Goal: Transaction & Acquisition: Book appointment/travel/reservation

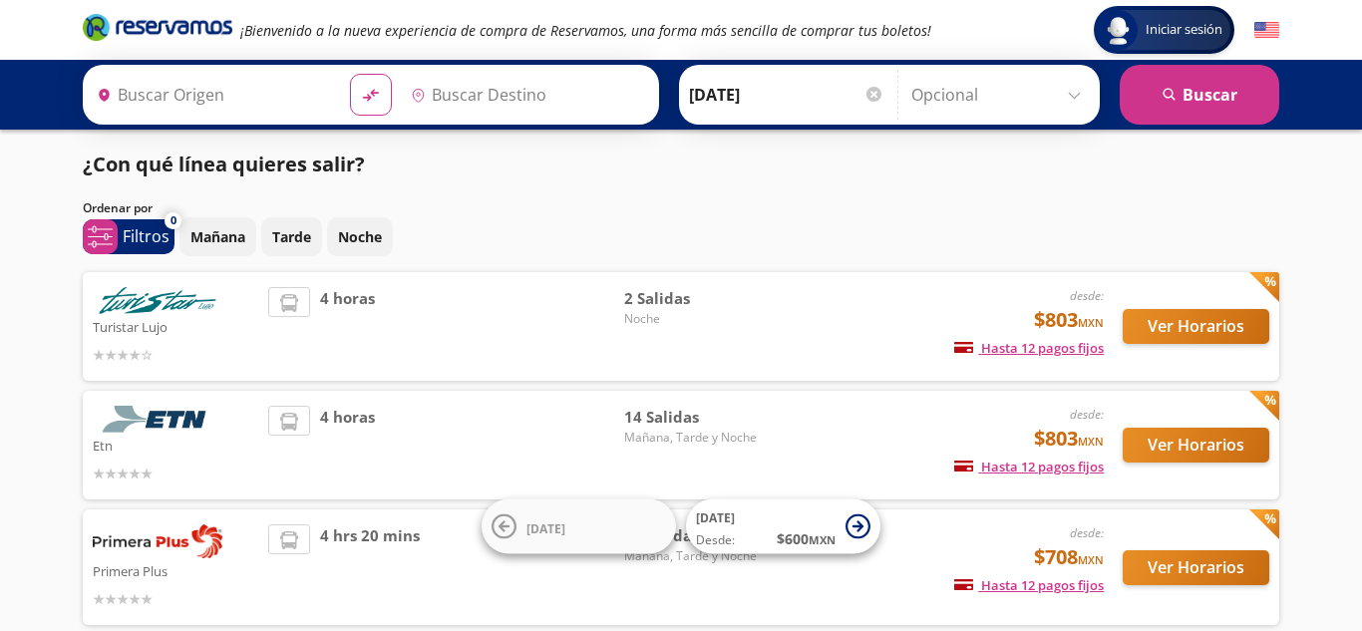
type input "[GEOGRAPHIC_DATA], [GEOGRAPHIC_DATA]"
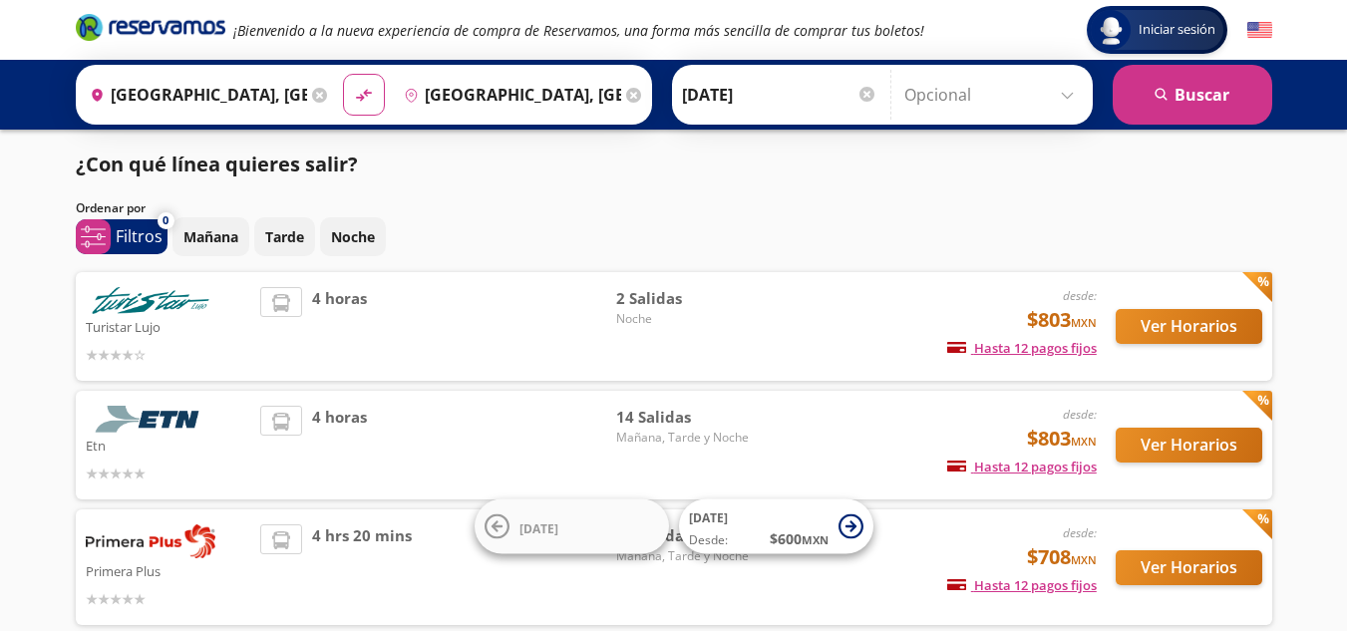
click at [865, 100] on div at bounding box center [867, 94] width 15 height 15
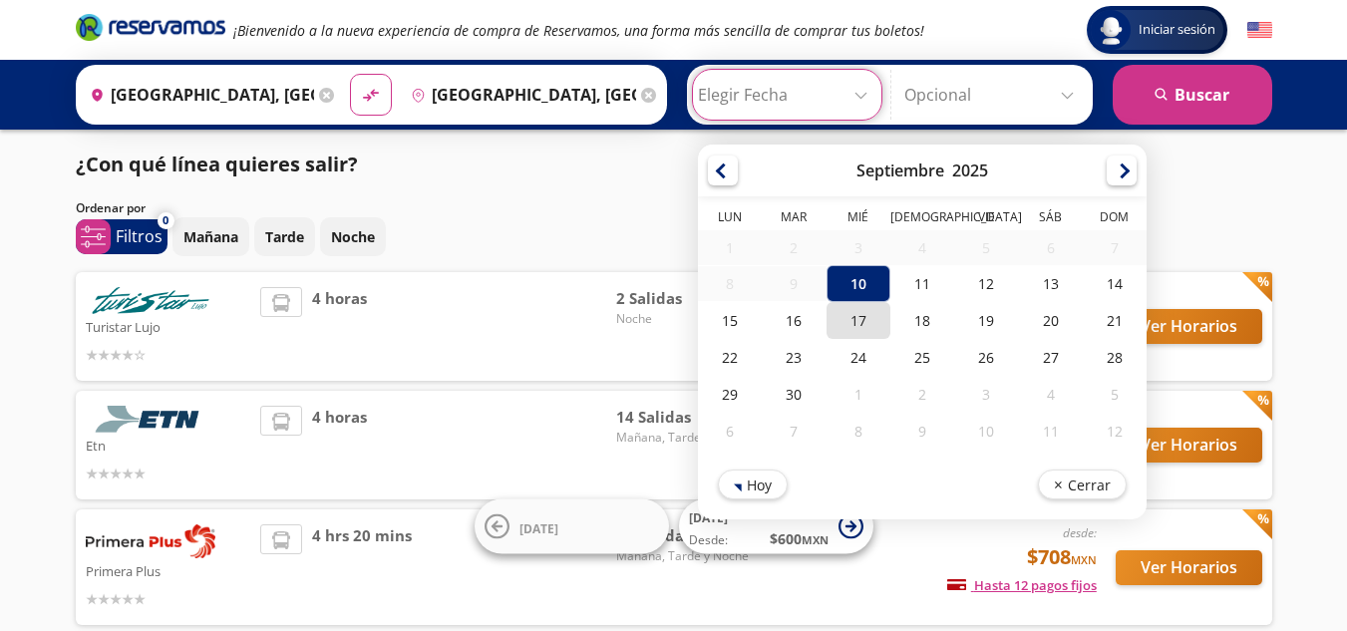
click at [856, 329] on div "17" at bounding box center [858, 320] width 64 height 37
type input "[DATE]"
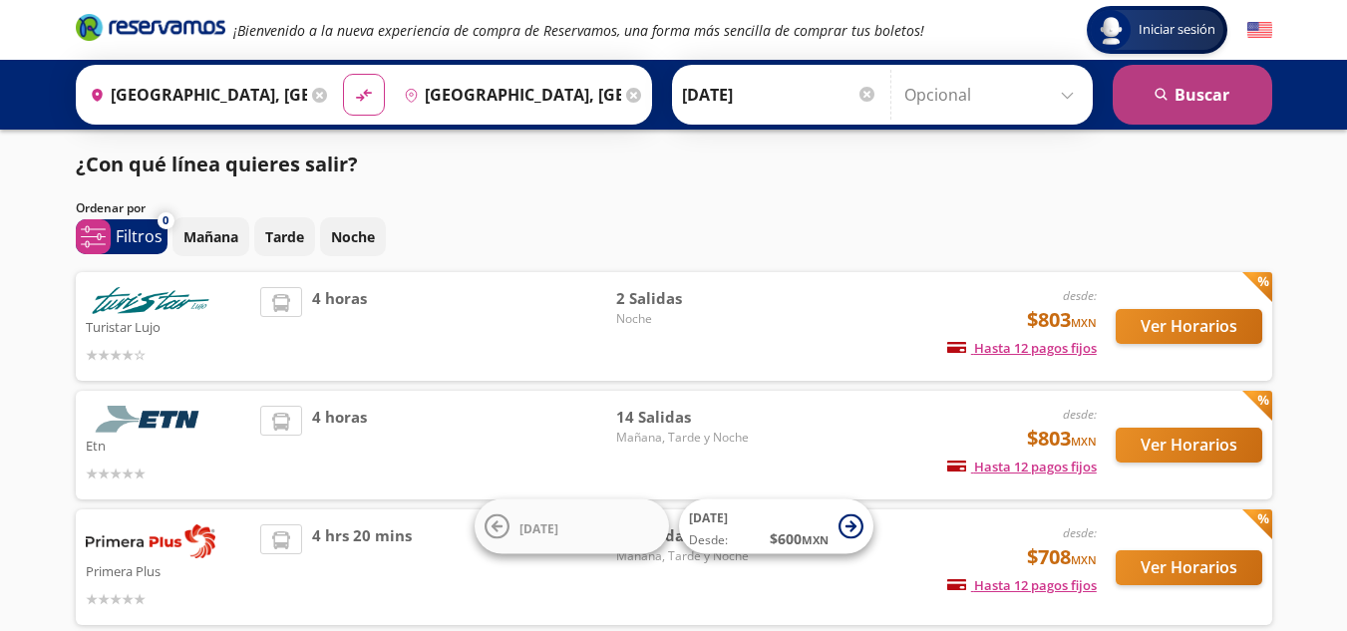
click at [1173, 91] on button "search [GEOGRAPHIC_DATA]" at bounding box center [1193, 95] width 160 height 60
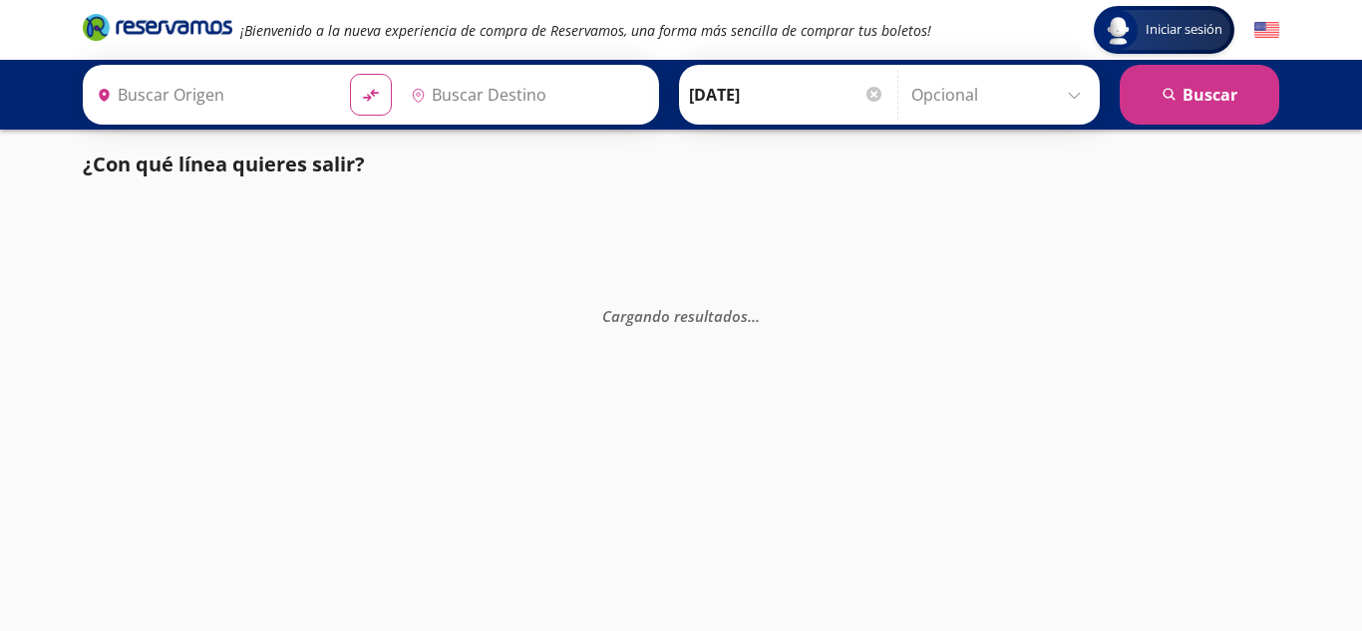
type input "[GEOGRAPHIC_DATA], [GEOGRAPHIC_DATA]"
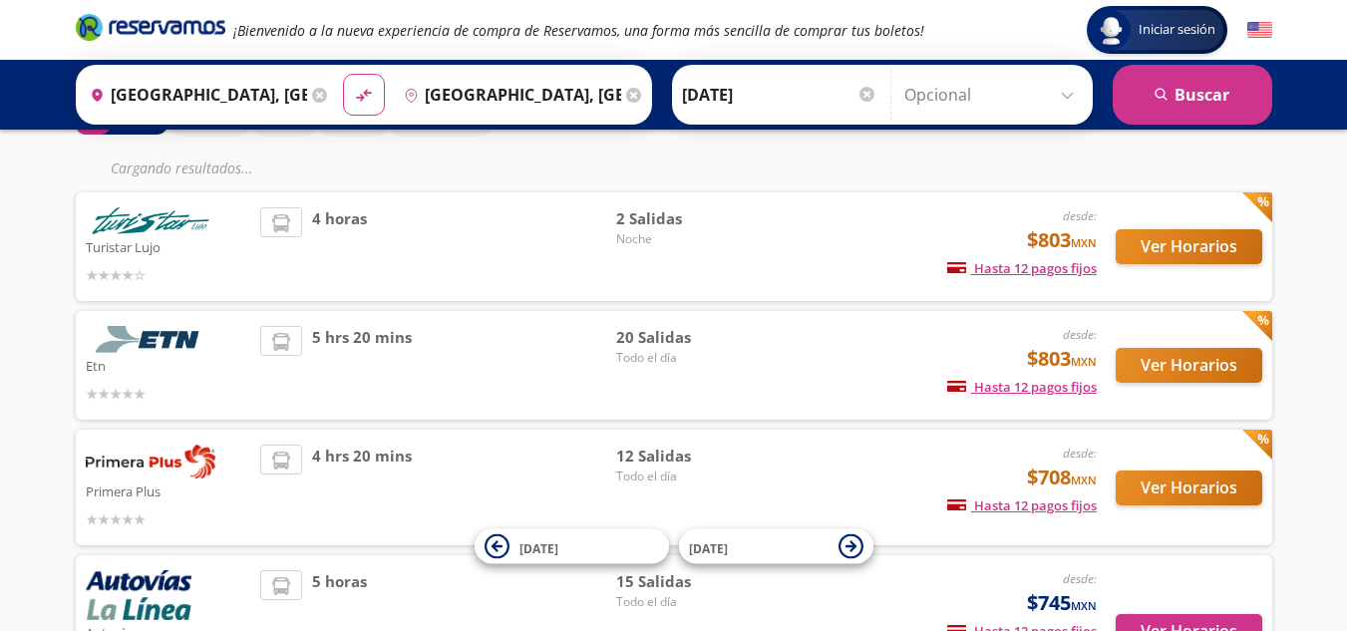
scroll to position [80, 0]
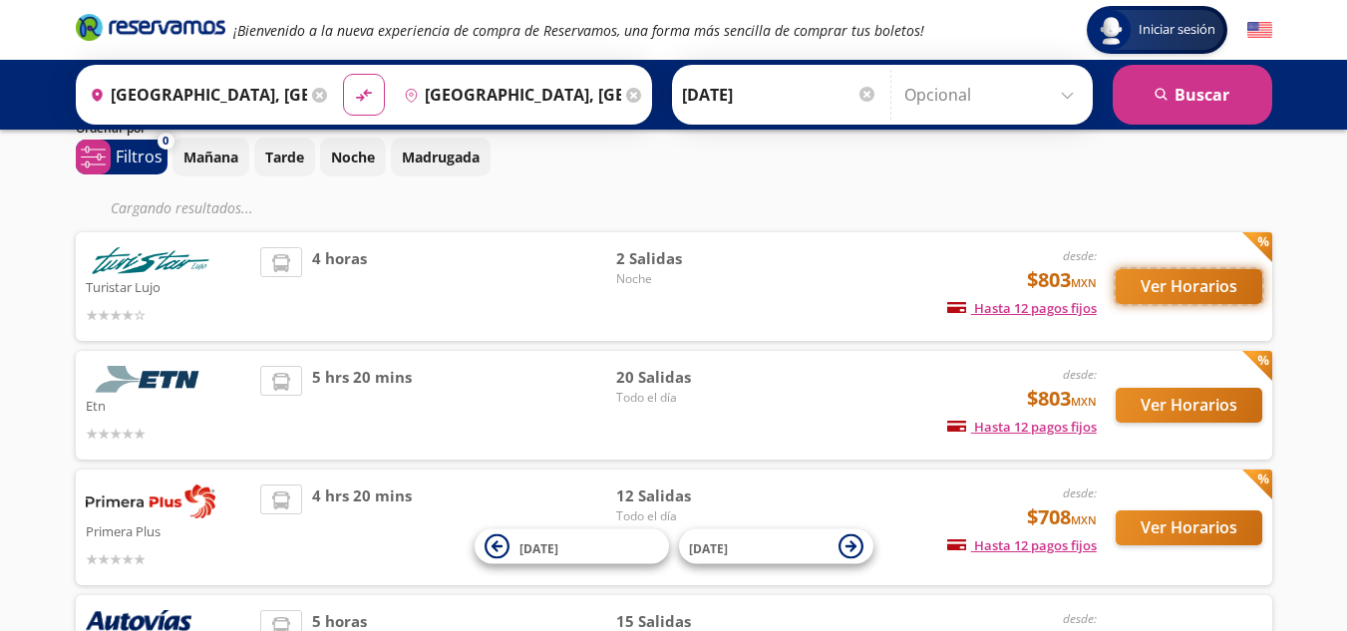
click at [1150, 278] on button "Ver Horarios" at bounding box center [1189, 286] width 147 height 35
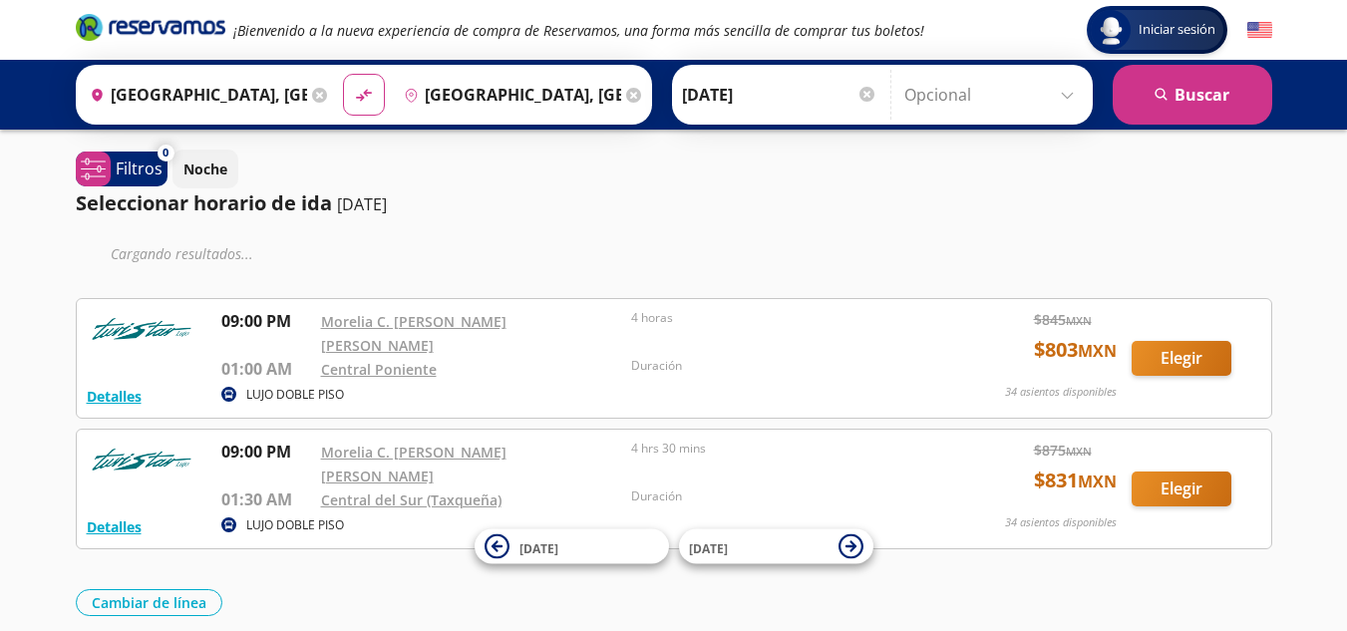
click at [864, 91] on div at bounding box center [867, 94] width 15 height 15
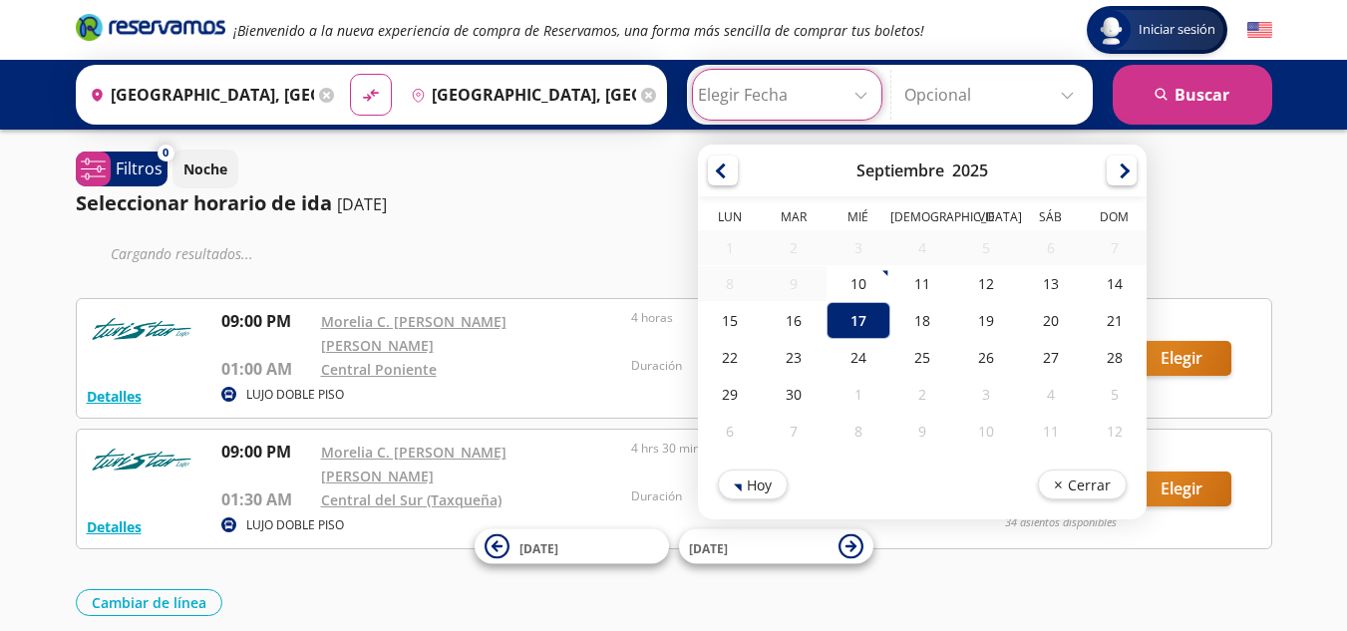
click at [1196, 203] on div "Seleccionar horario de [PERSON_NAME] [DATE]" at bounding box center [674, 203] width 1197 height 30
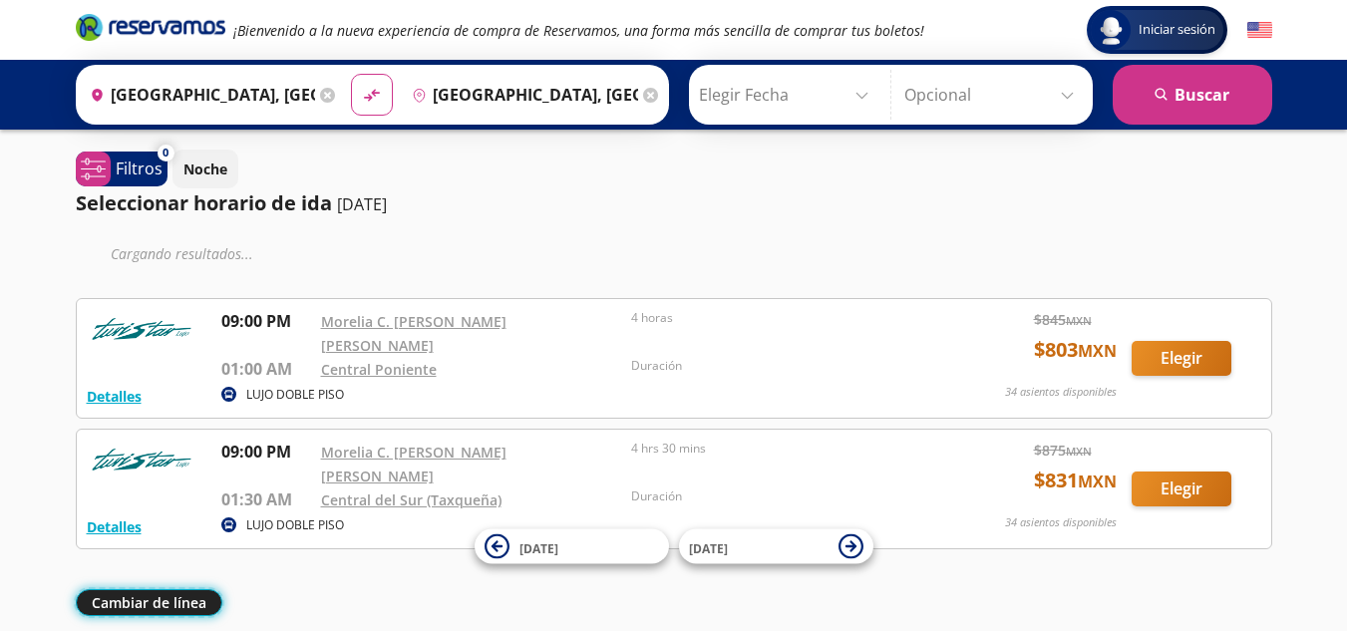
click at [164, 589] on button "Cambiar de línea" at bounding box center [149, 602] width 147 height 27
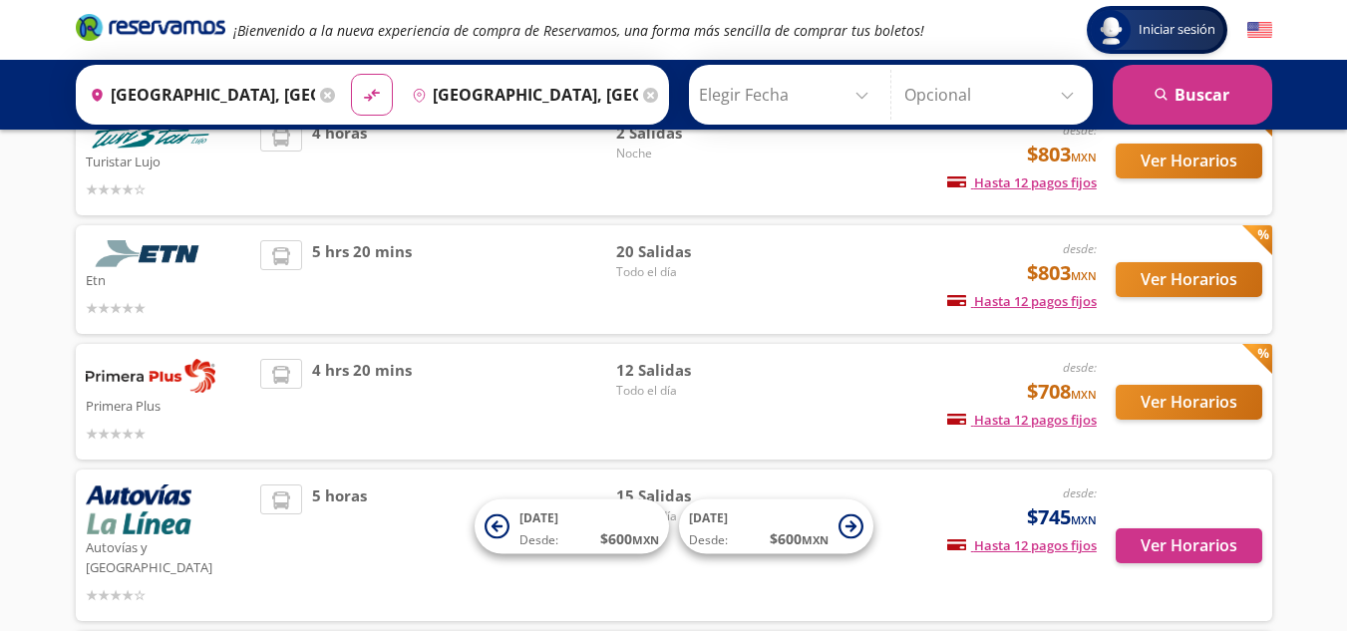
scroll to position [181, 0]
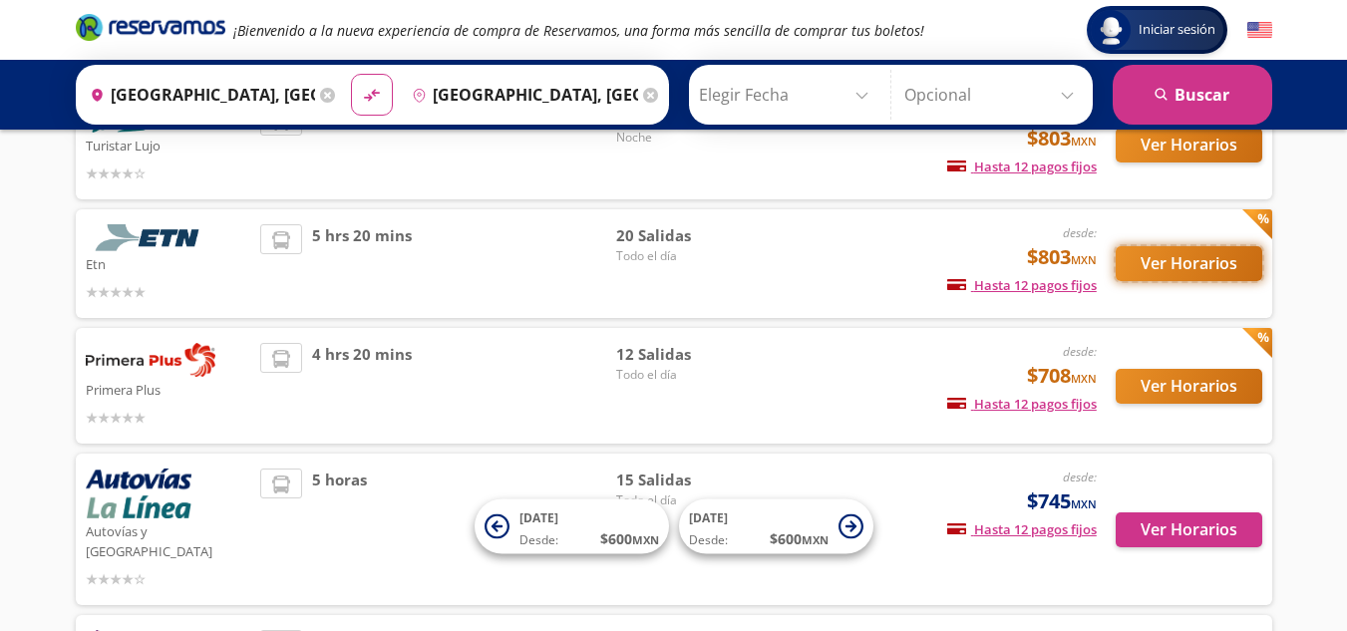
click at [1166, 267] on button "Ver Horarios" at bounding box center [1189, 263] width 147 height 35
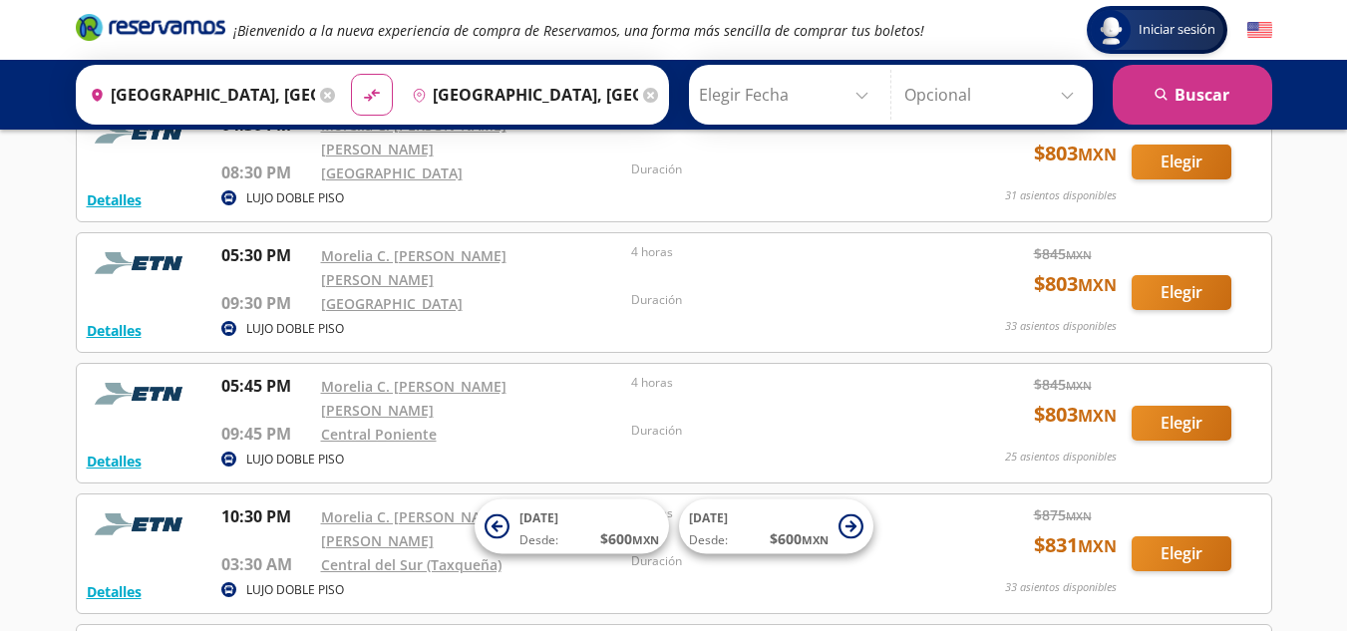
scroll to position [1819, 0]
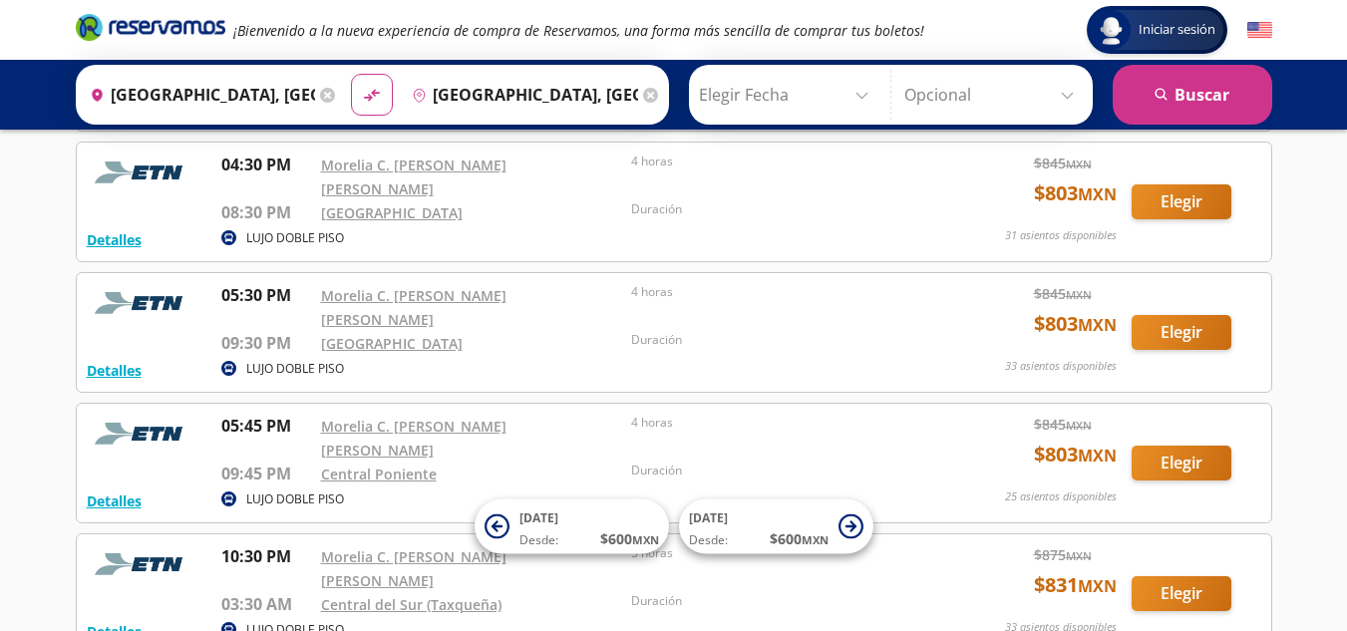
click at [852, 94] on input "Elegir Fecha" at bounding box center [788, 95] width 179 height 50
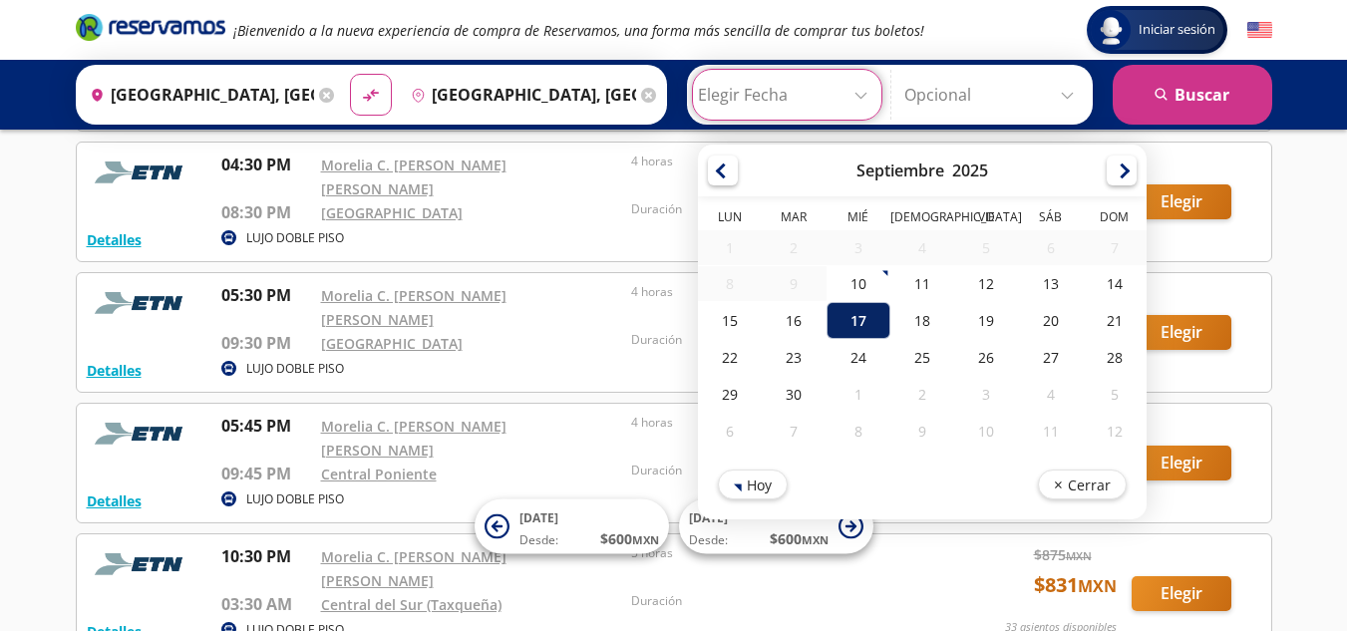
click at [856, 327] on div "17" at bounding box center [858, 320] width 64 height 37
type input "[DATE]"
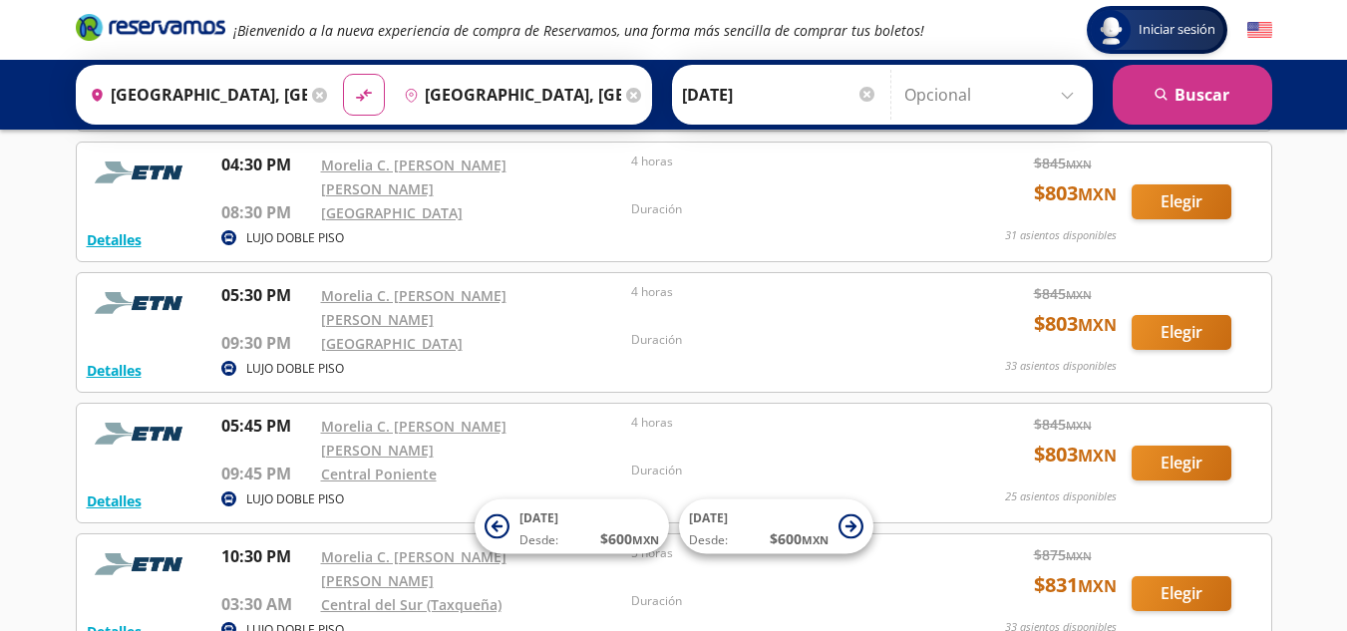
click at [860, 96] on div at bounding box center [867, 94] width 15 height 15
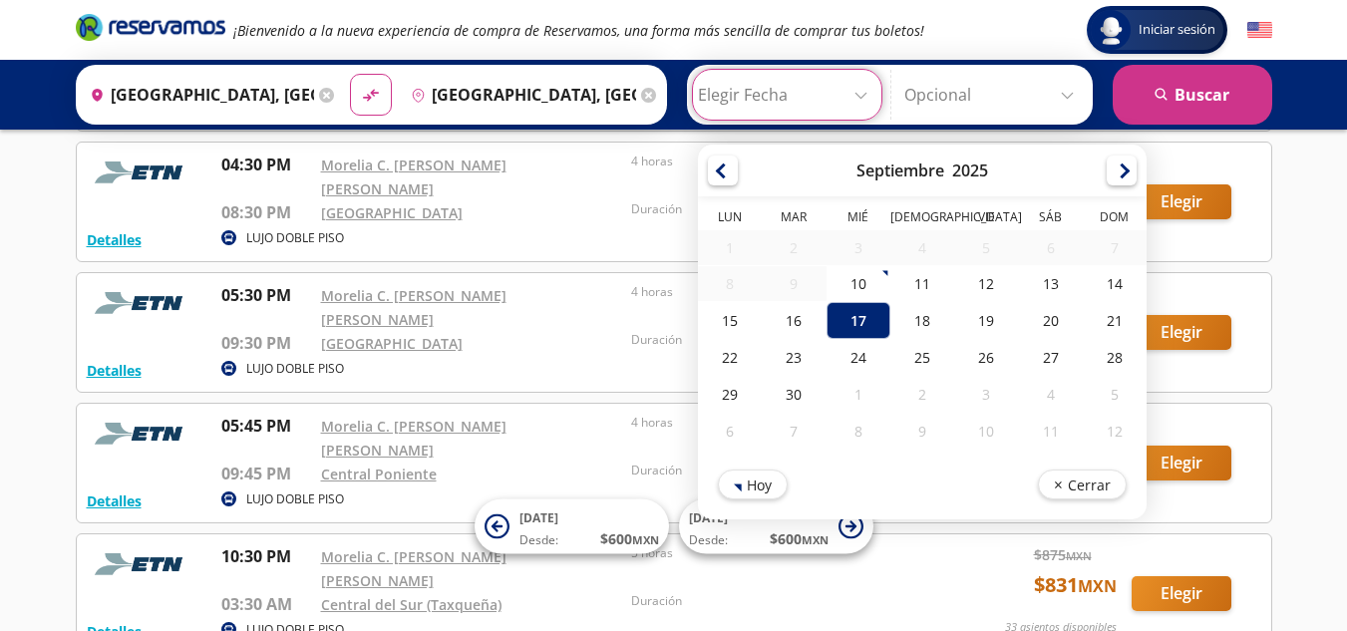
click at [1259, 534] on div "Detalles LUJO DOBLE PISO 10:30 PM Morelia C. [PERSON_NAME] [PERSON_NAME] 03:30 …" at bounding box center [674, 594] width 1197 height 121
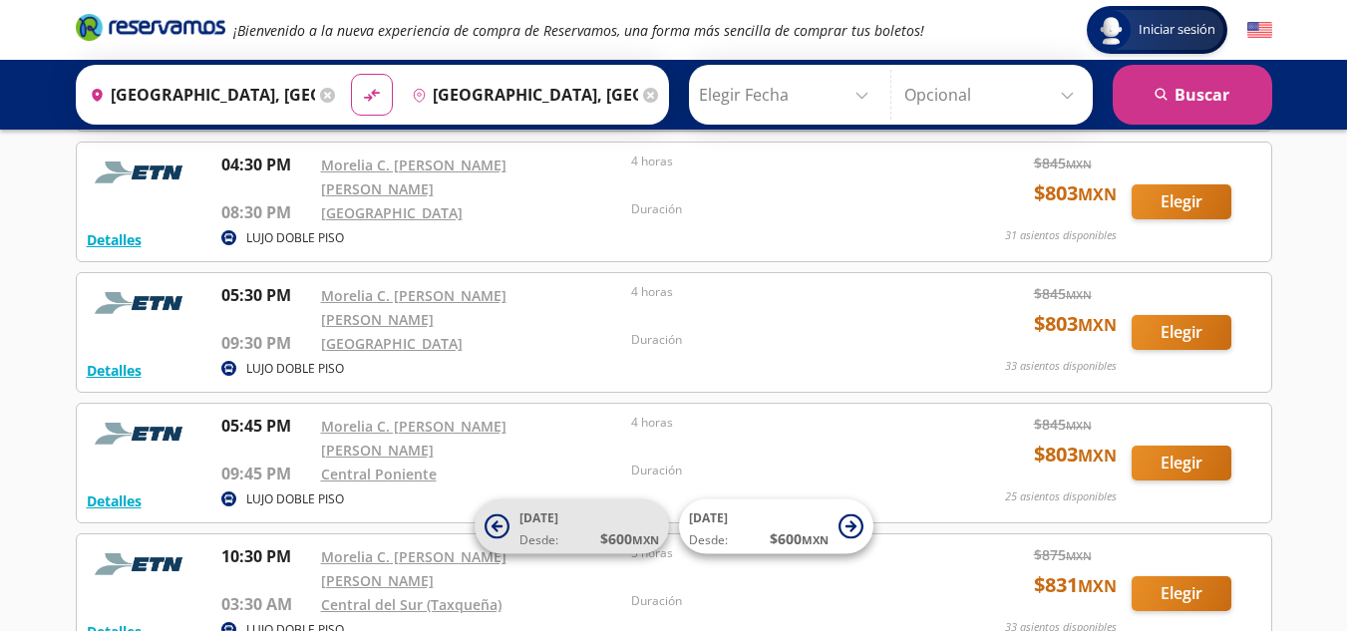
click at [500, 541] on button "[DATE] Desde: $ 600 MXN" at bounding box center [572, 527] width 194 height 55
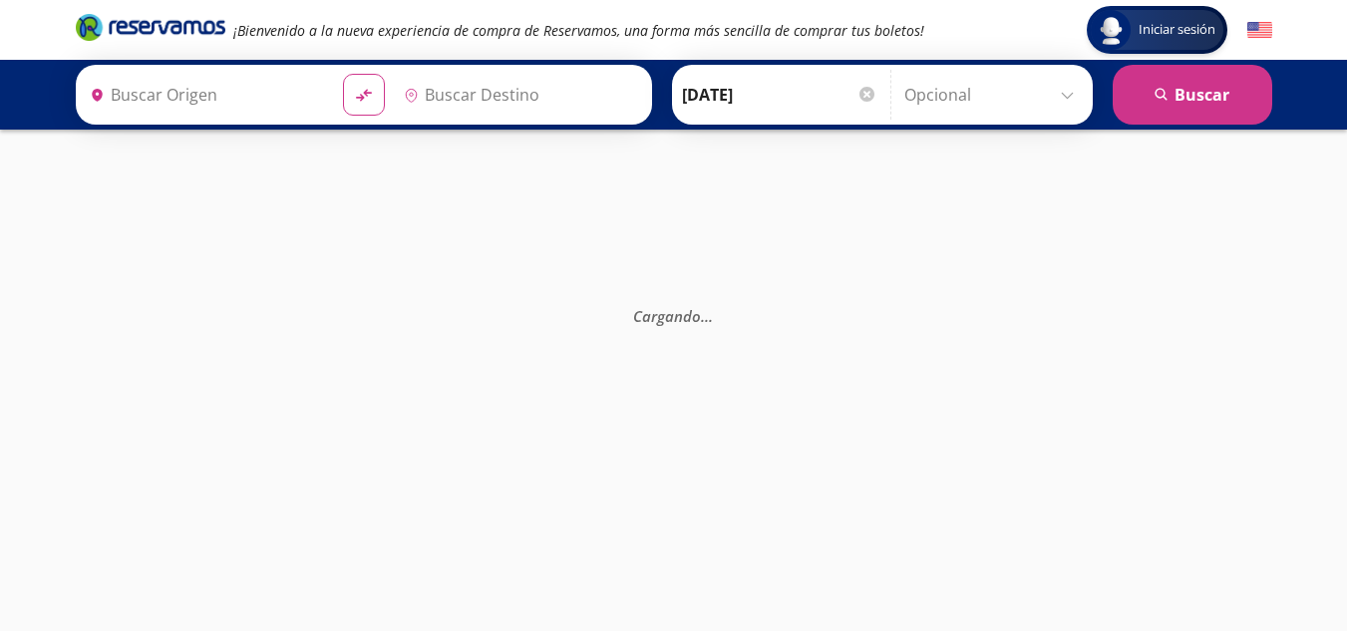
type input "[GEOGRAPHIC_DATA], [GEOGRAPHIC_DATA]"
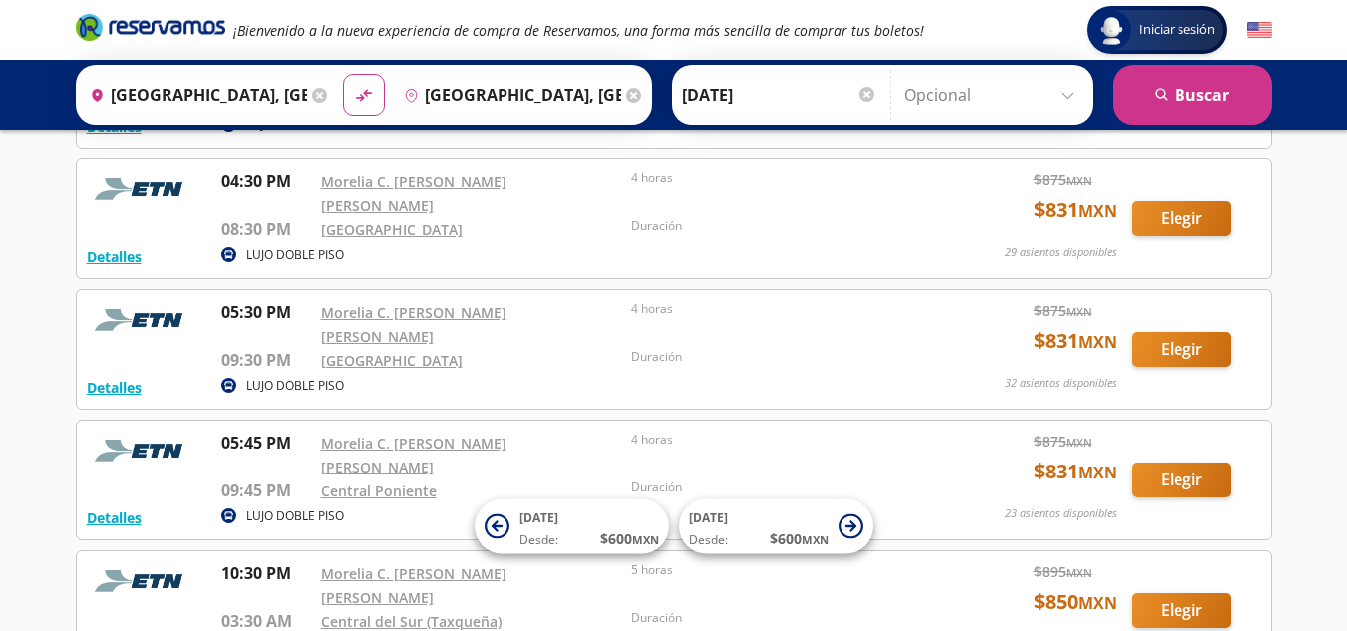
scroll to position [1396, 0]
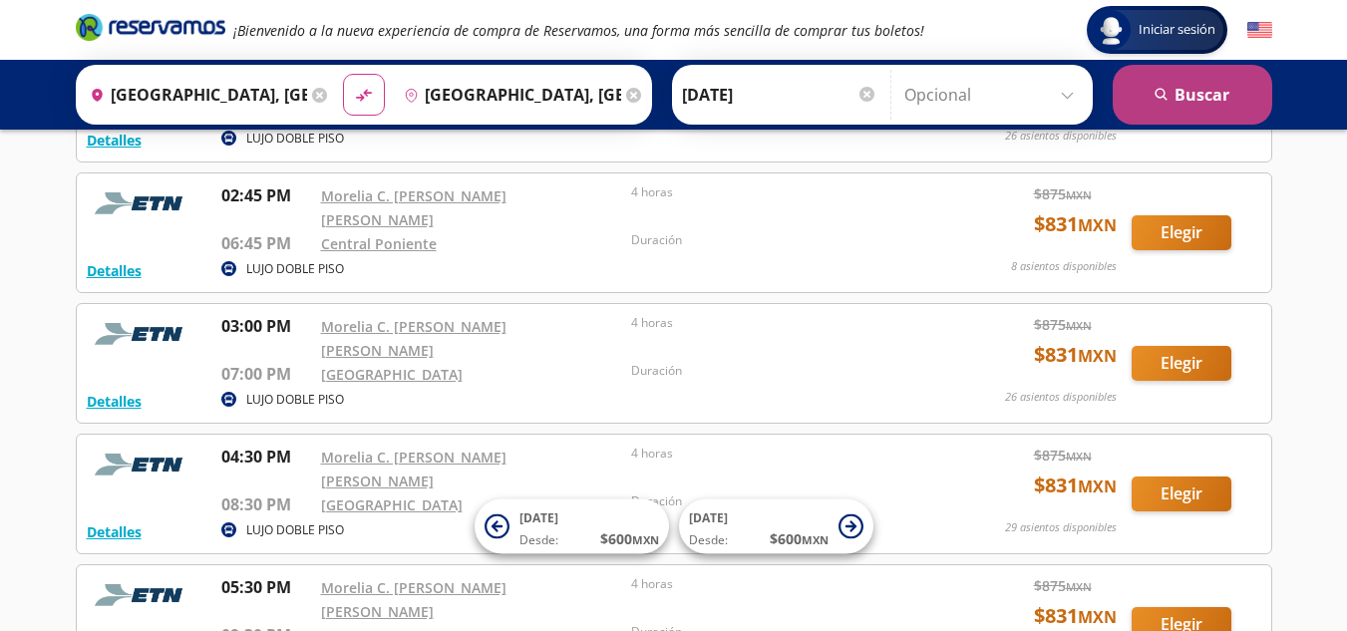
click at [1219, 96] on button "search [GEOGRAPHIC_DATA]" at bounding box center [1193, 95] width 160 height 60
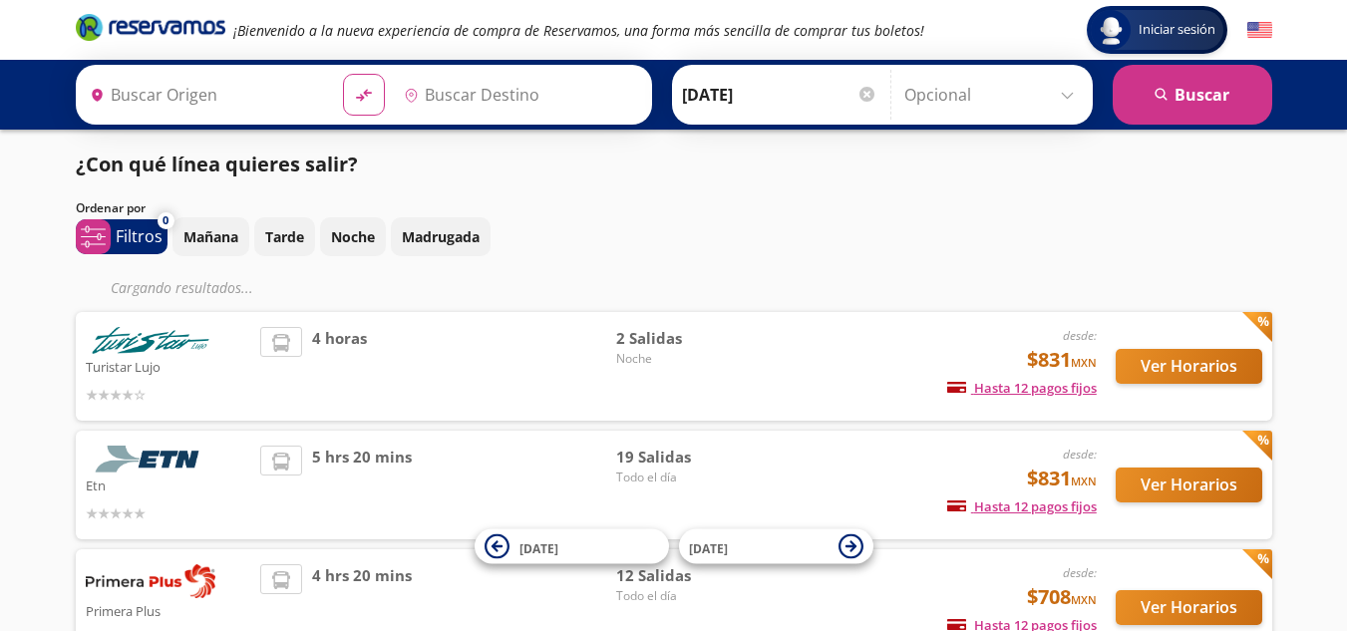
type input "[GEOGRAPHIC_DATA], [GEOGRAPHIC_DATA]"
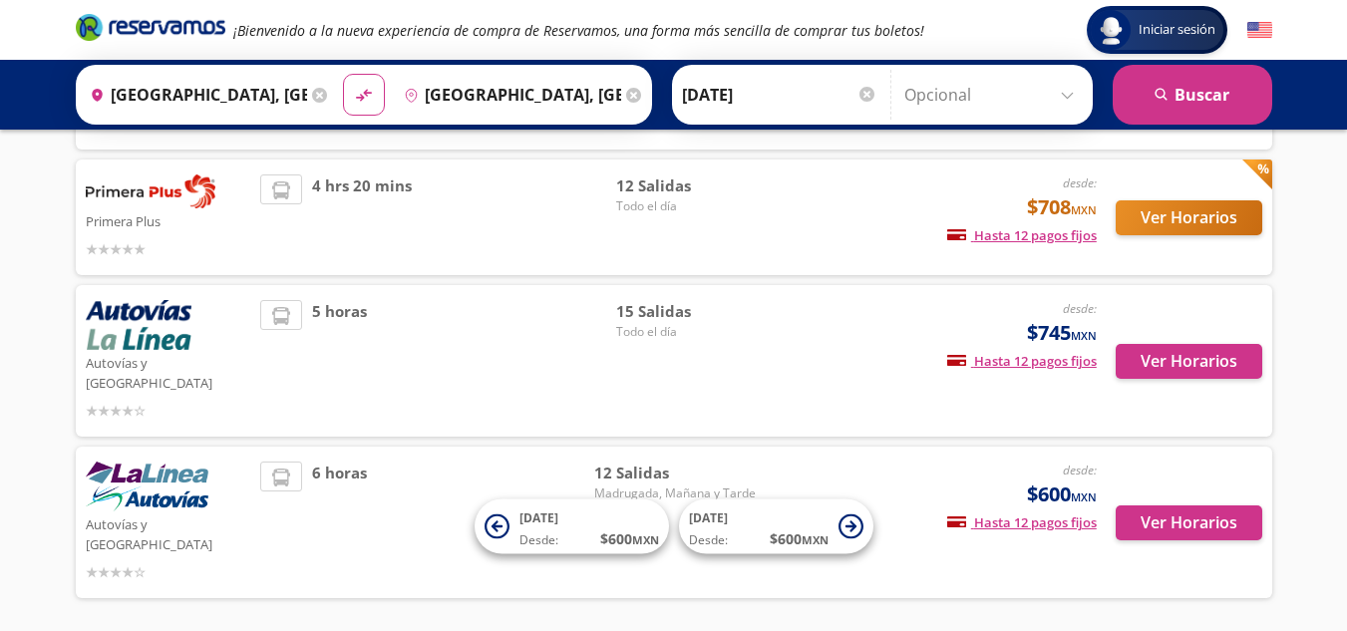
scroll to position [348, 0]
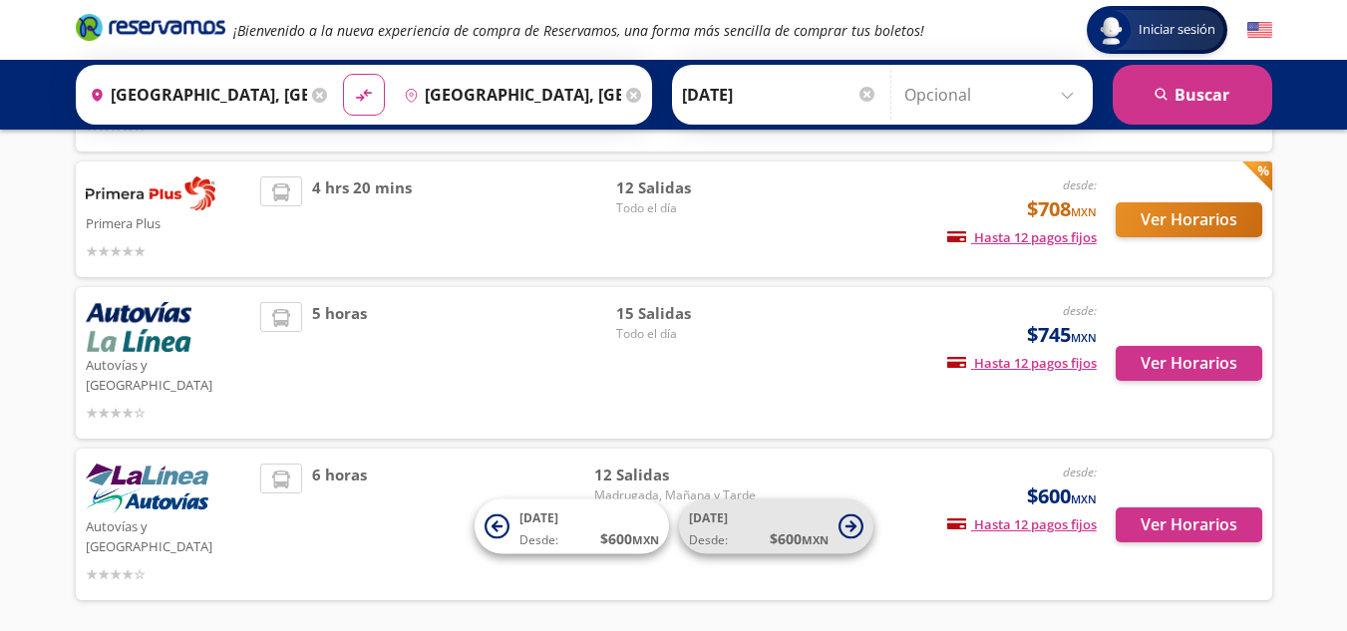
click at [834, 541] on button "[DATE] Desde: $ 600 MXN" at bounding box center [776, 527] width 194 height 55
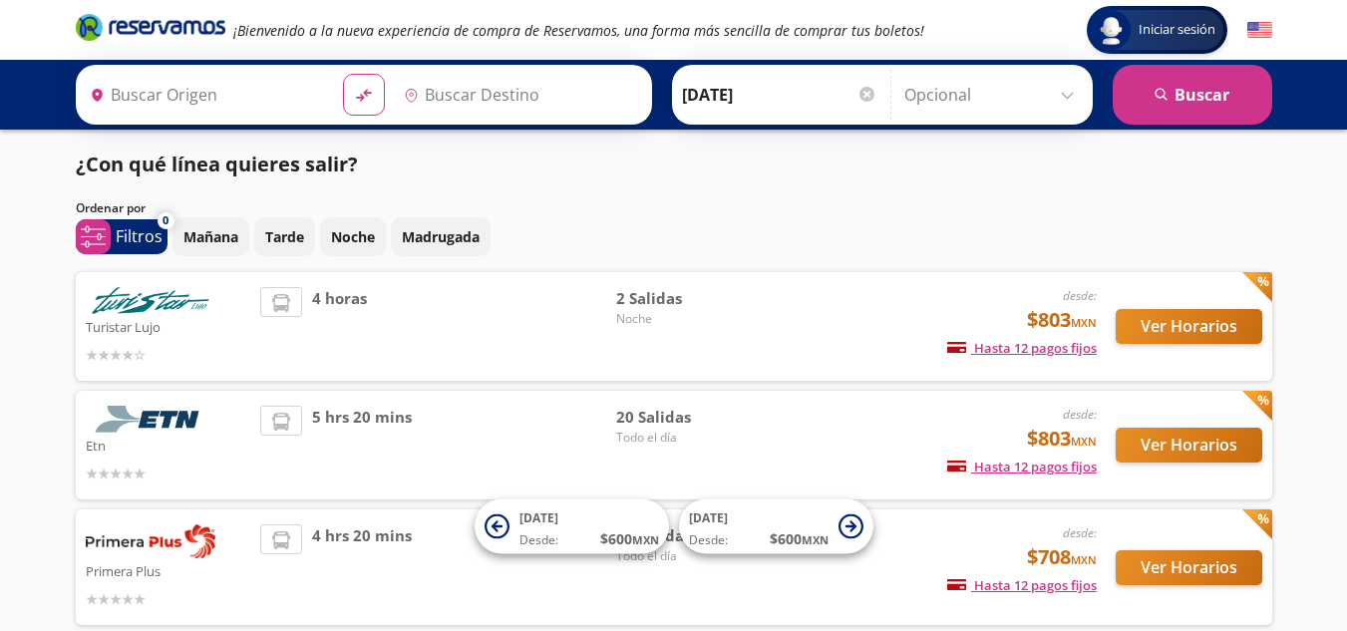
type input "[GEOGRAPHIC_DATA], [GEOGRAPHIC_DATA]"
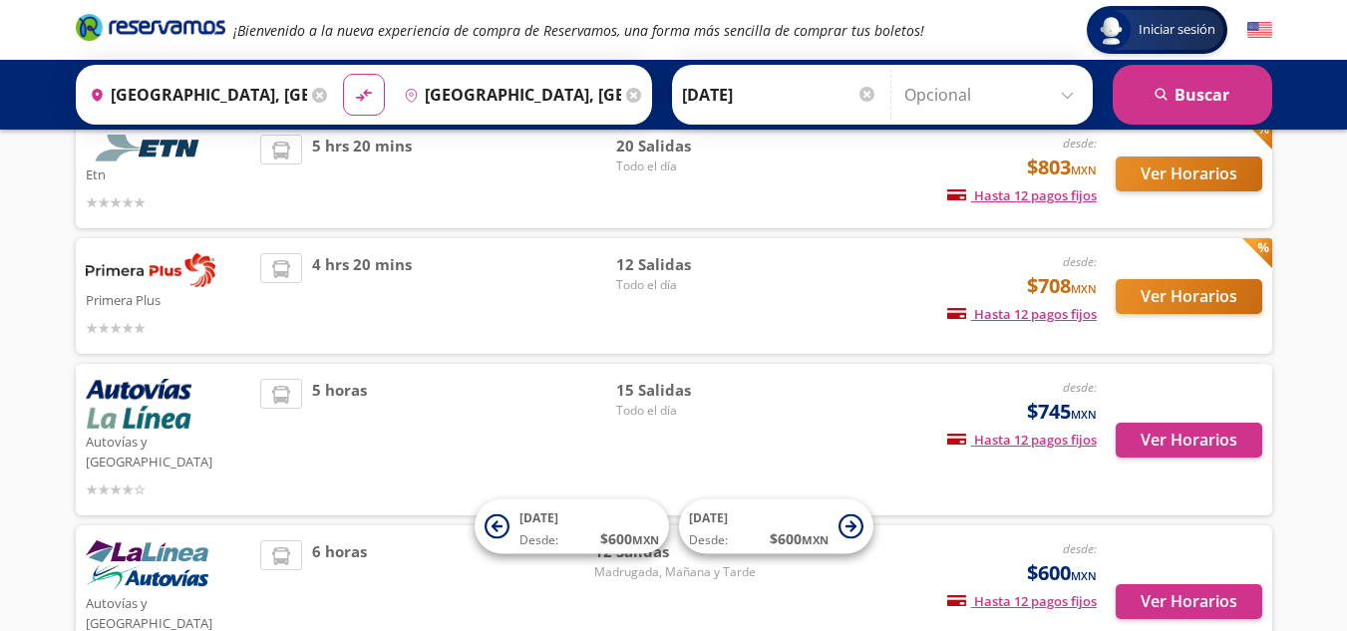
scroll to position [388, 0]
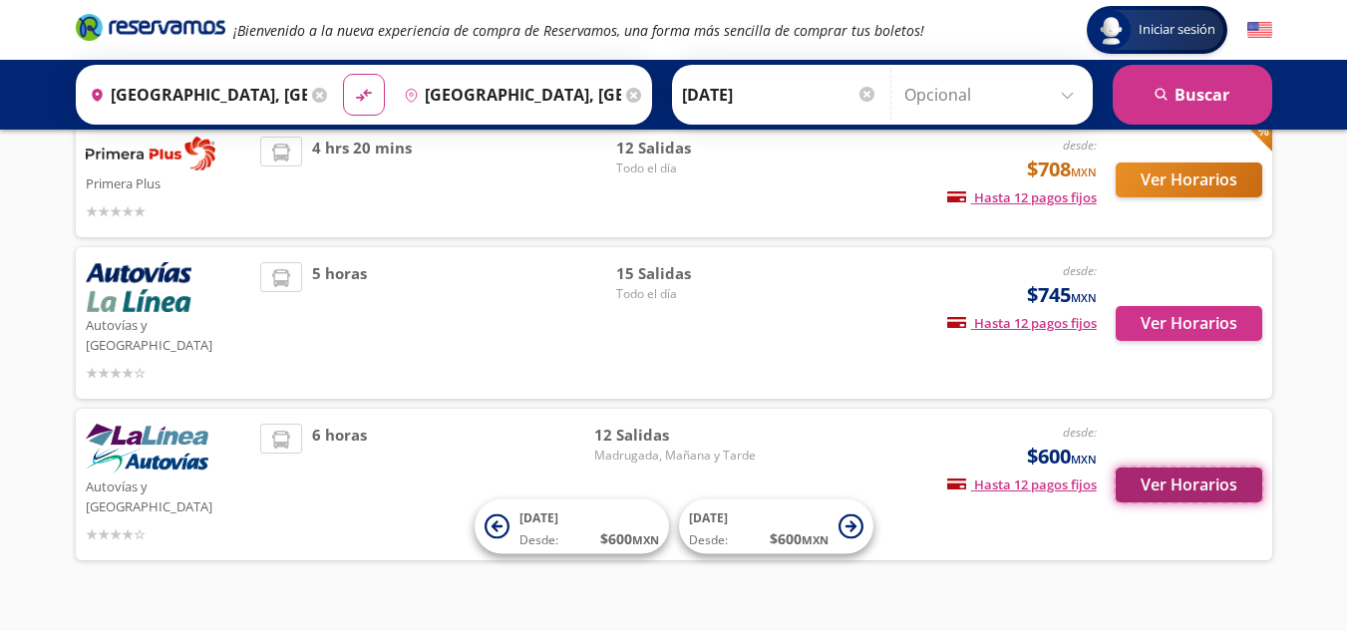
click at [1152, 468] on button "Ver Horarios" at bounding box center [1189, 485] width 147 height 35
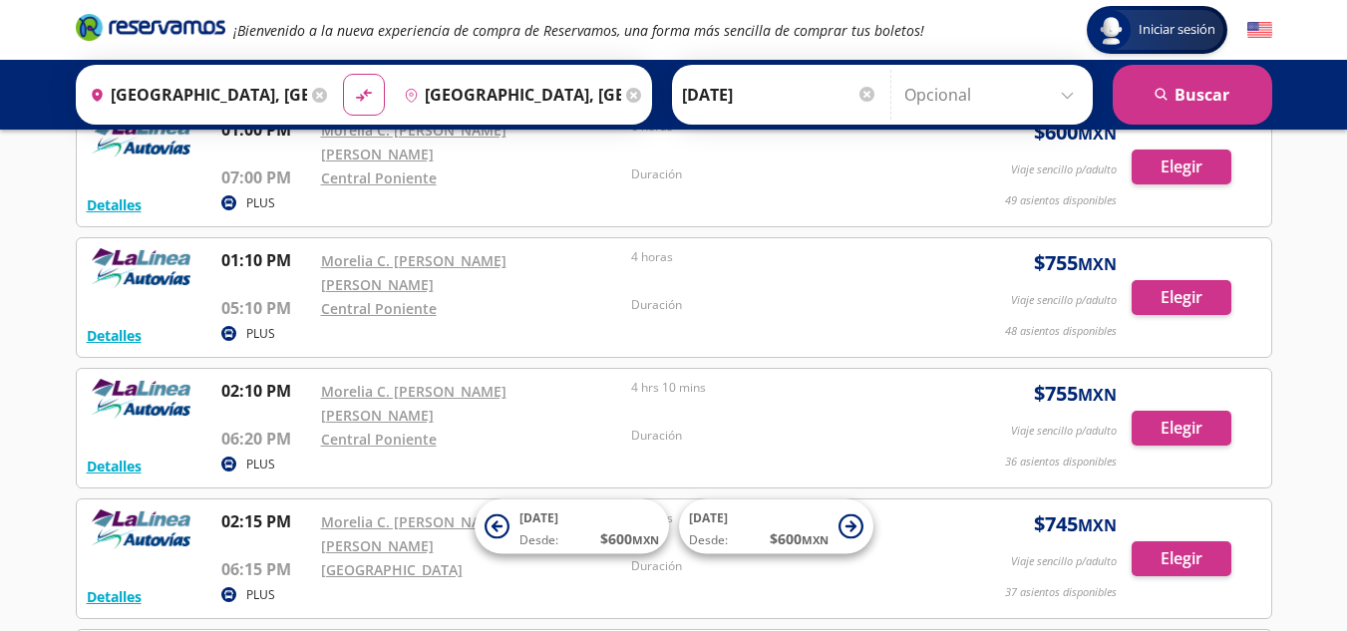
scroll to position [1043, 0]
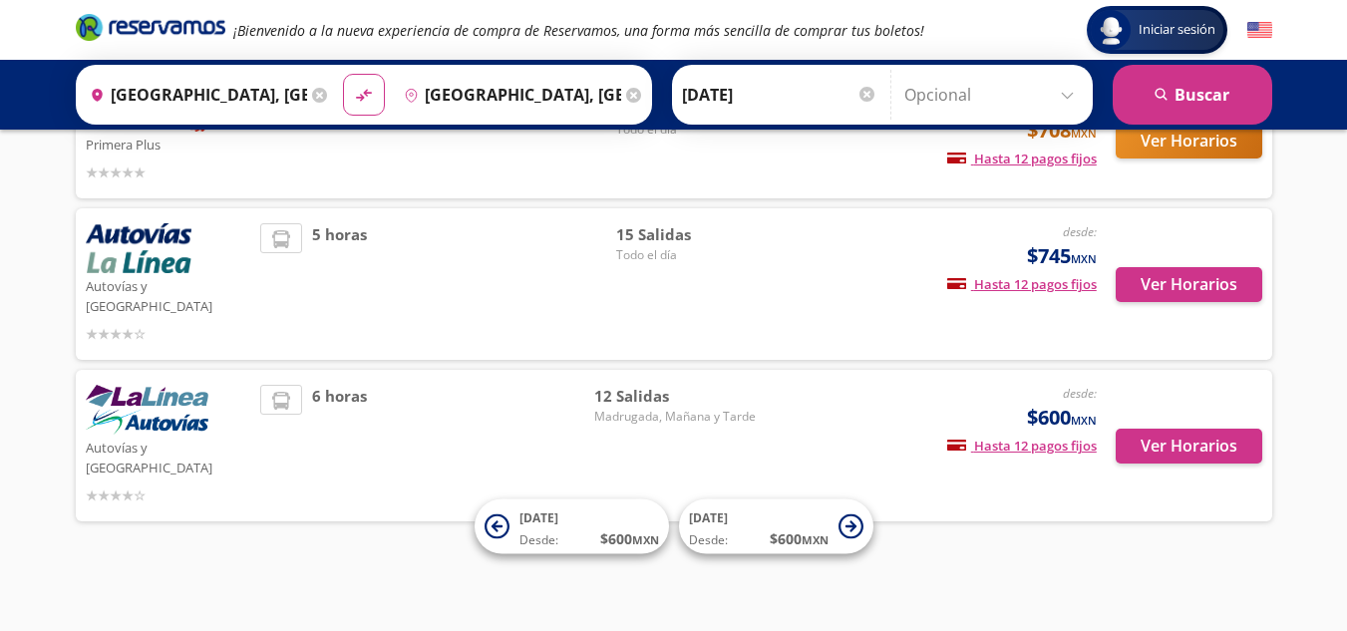
scroll to position [388, 0]
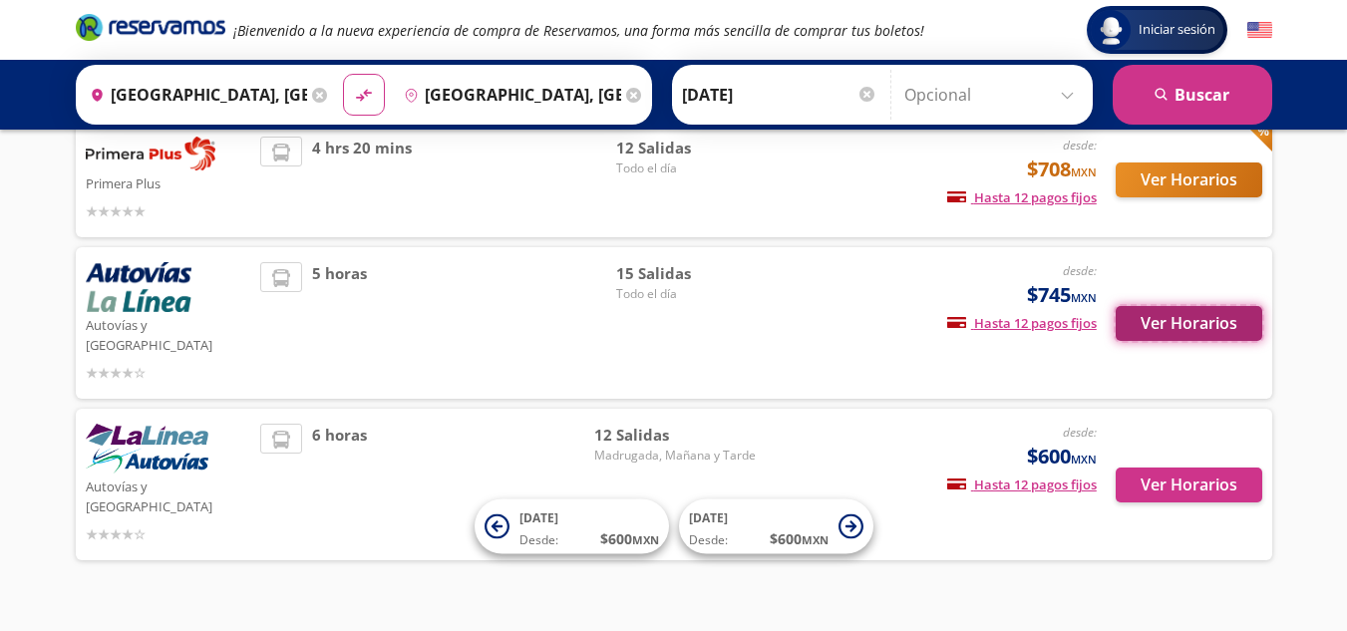
click at [1201, 308] on button "Ver Horarios" at bounding box center [1189, 323] width 147 height 35
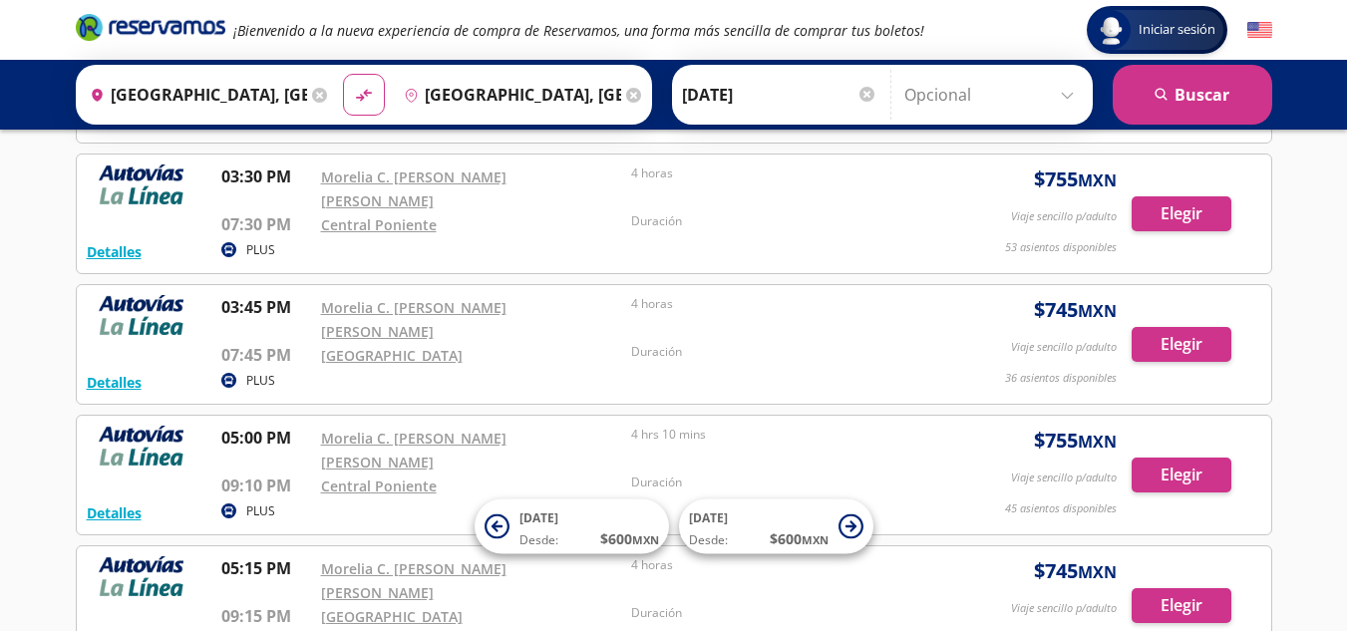
scroll to position [1408, 0]
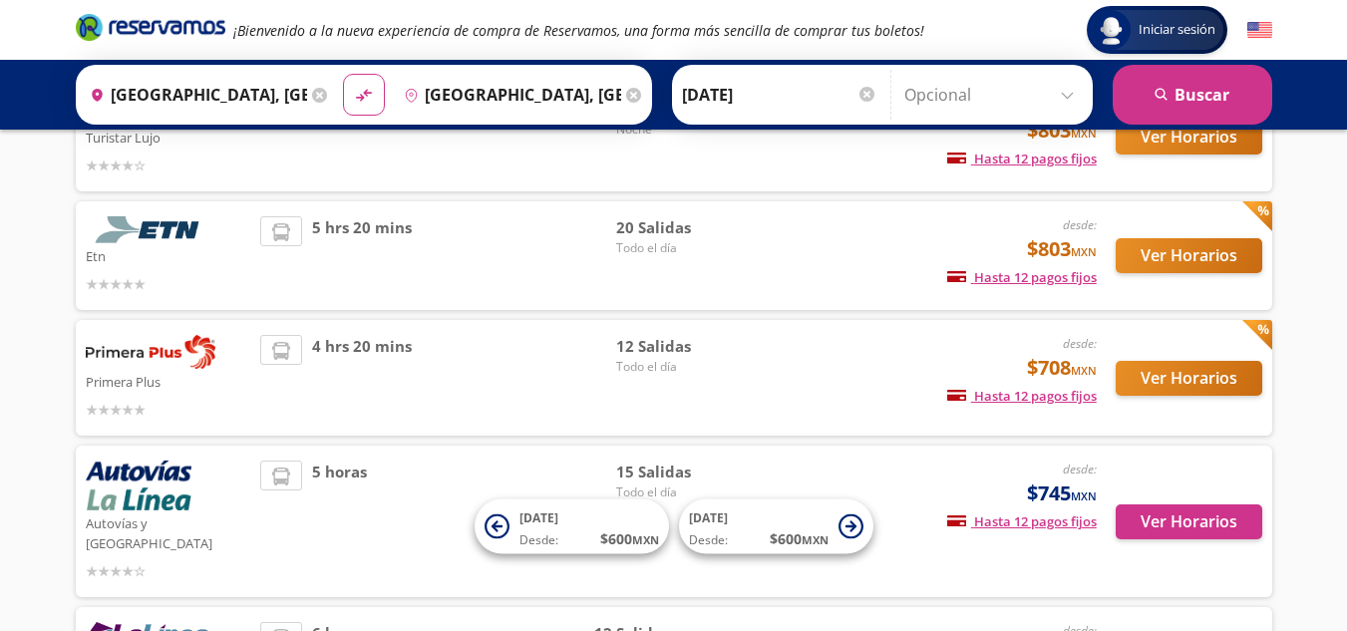
scroll to position [188, 0]
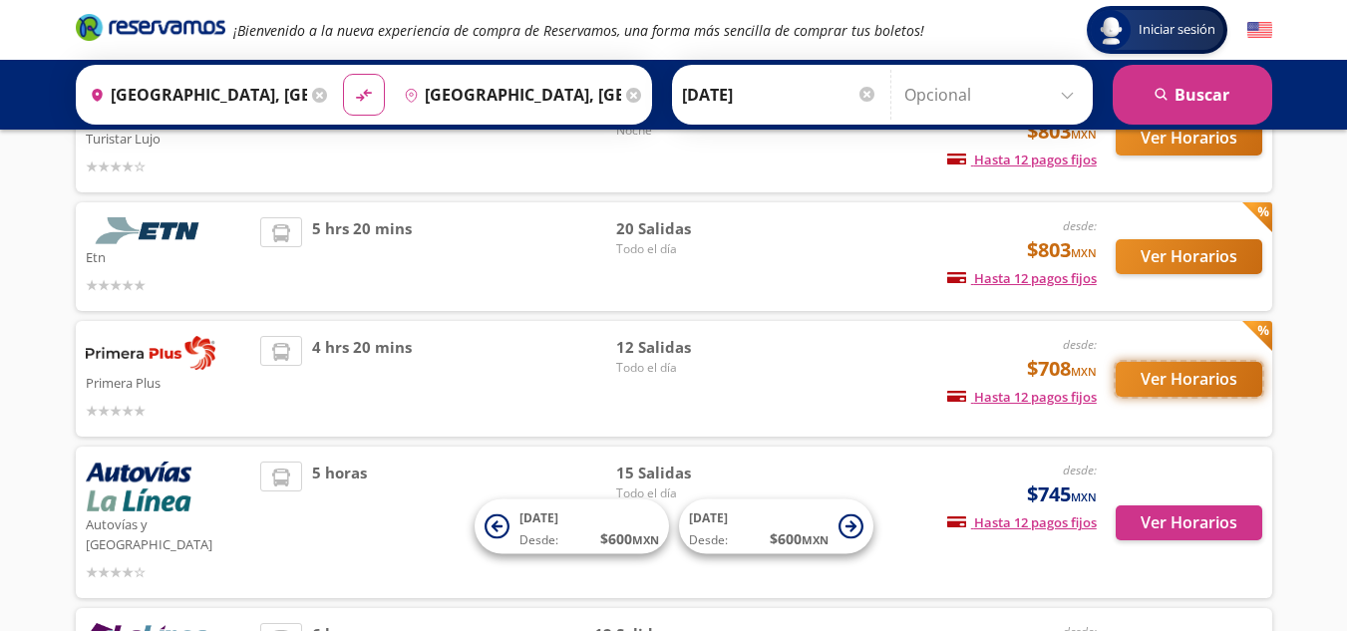
click at [1232, 362] on button "Ver Horarios" at bounding box center [1189, 379] width 147 height 35
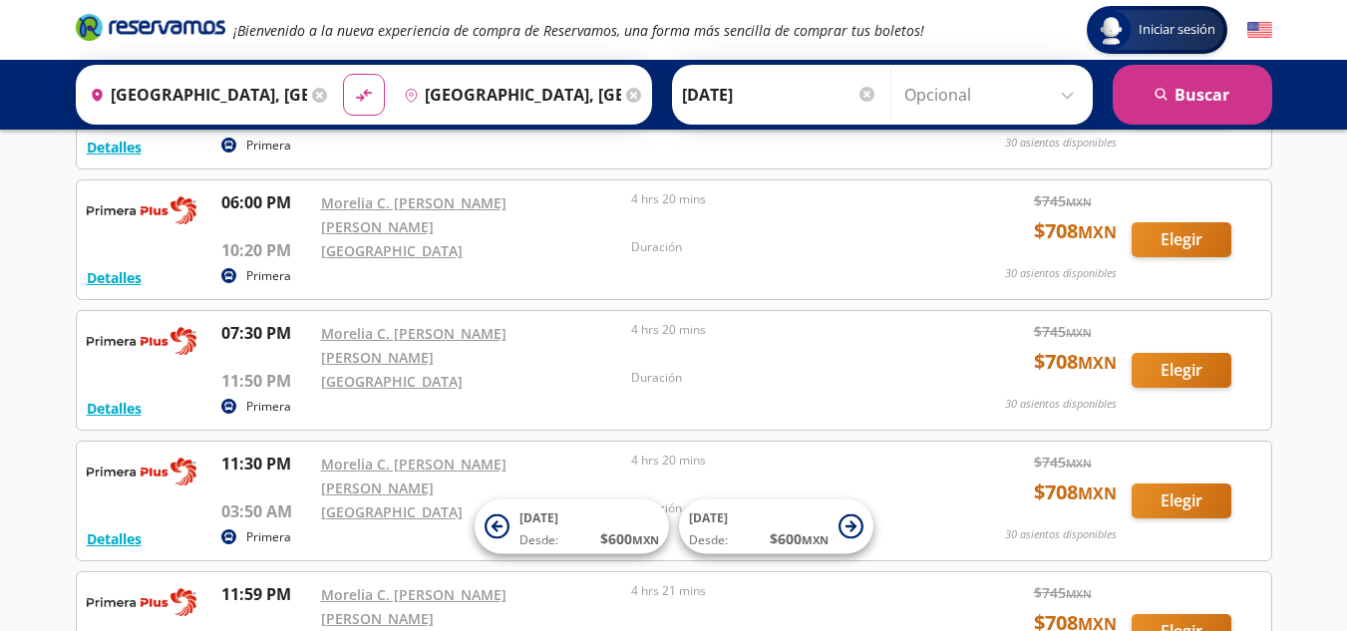
scroll to position [1197, 0]
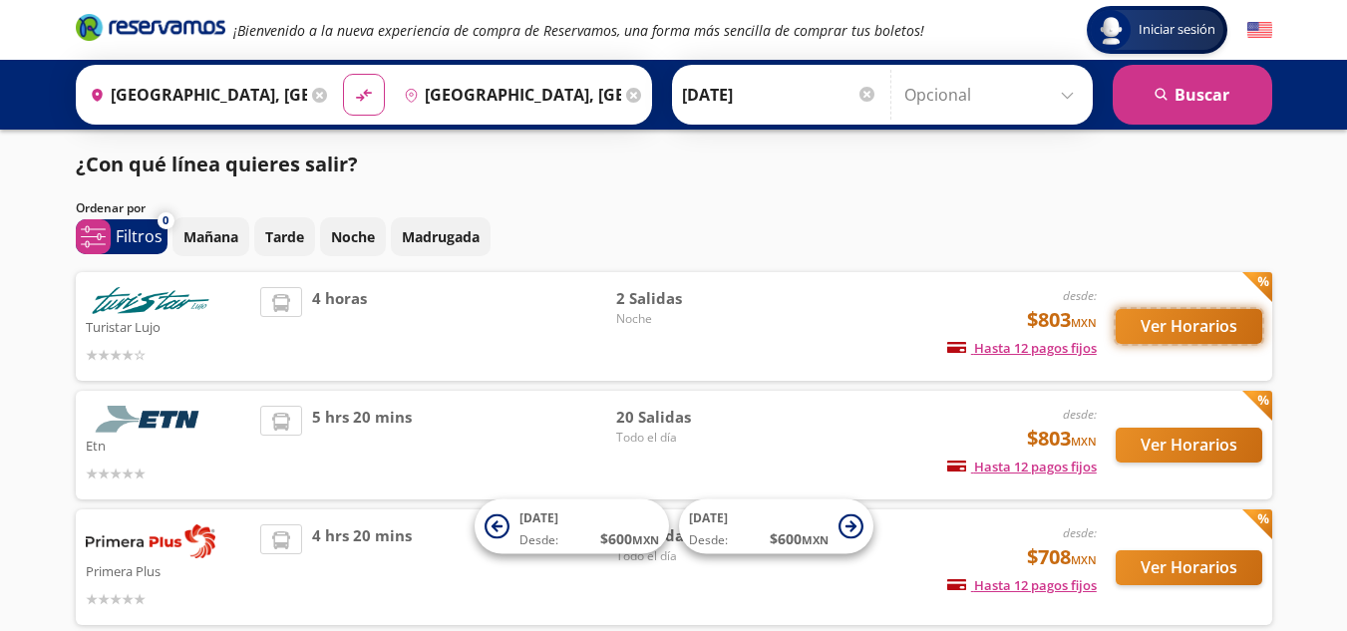
click at [1200, 319] on button "Ver Horarios" at bounding box center [1189, 326] width 147 height 35
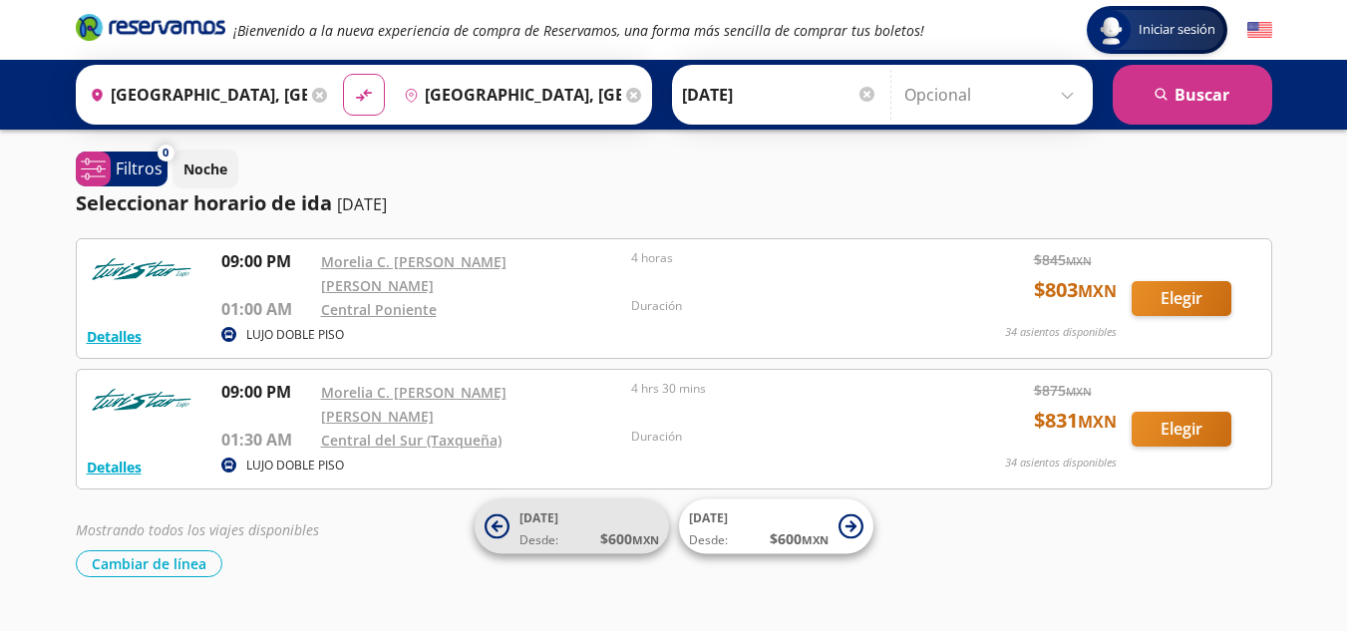
click at [509, 530] on icon at bounding box center [497, 527] width 25 height 25
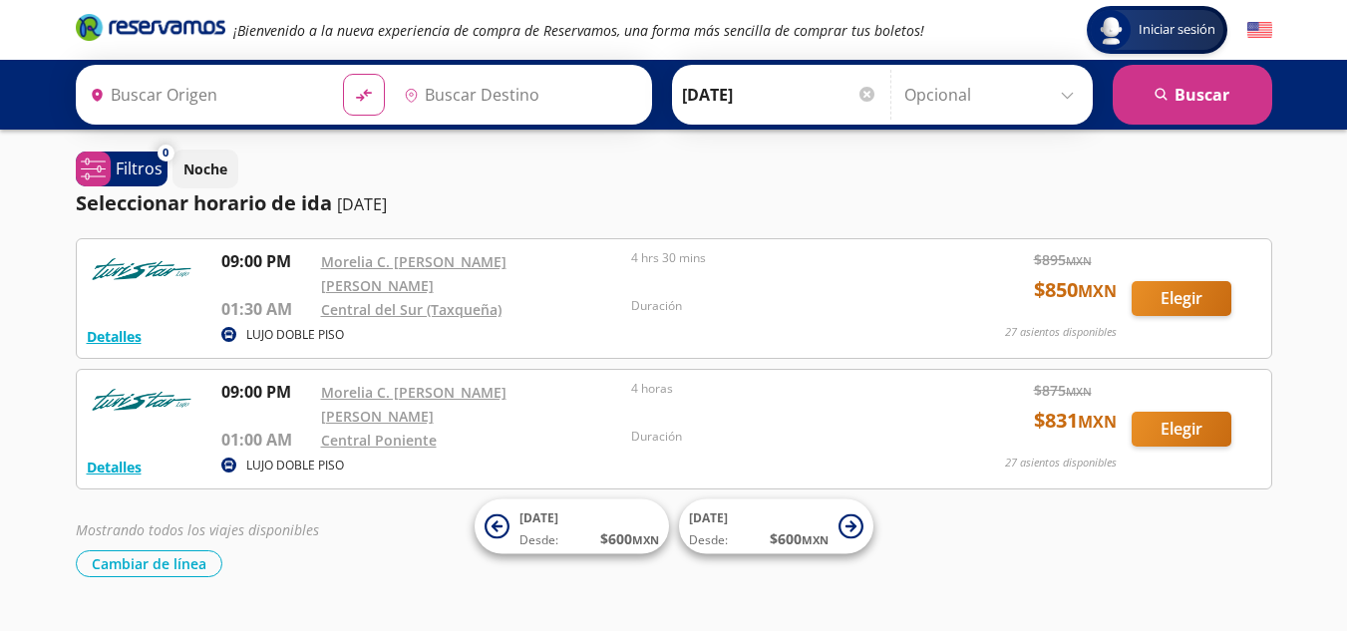
type input "[GEOGRAPHIC_DATA], [GEOGRAPHIC_DATA]"
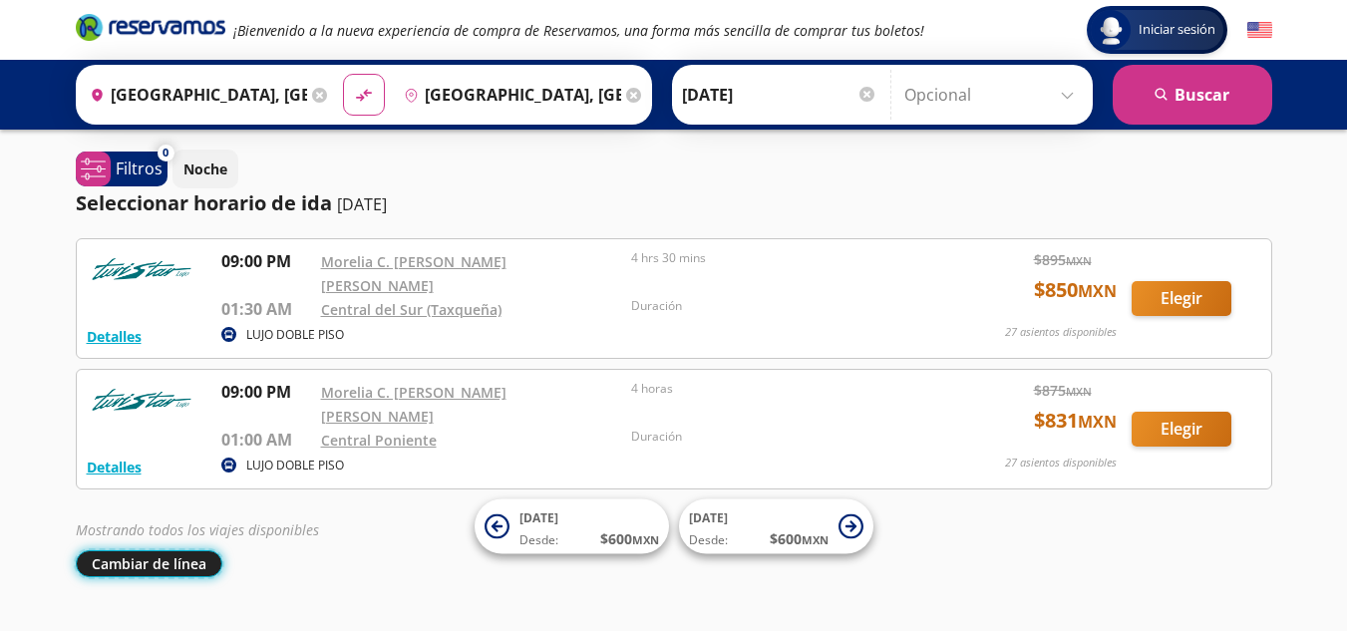
click at [145, 550] on button "Cambiar de línea" at bounding box center [149, 563] width 147 height 27
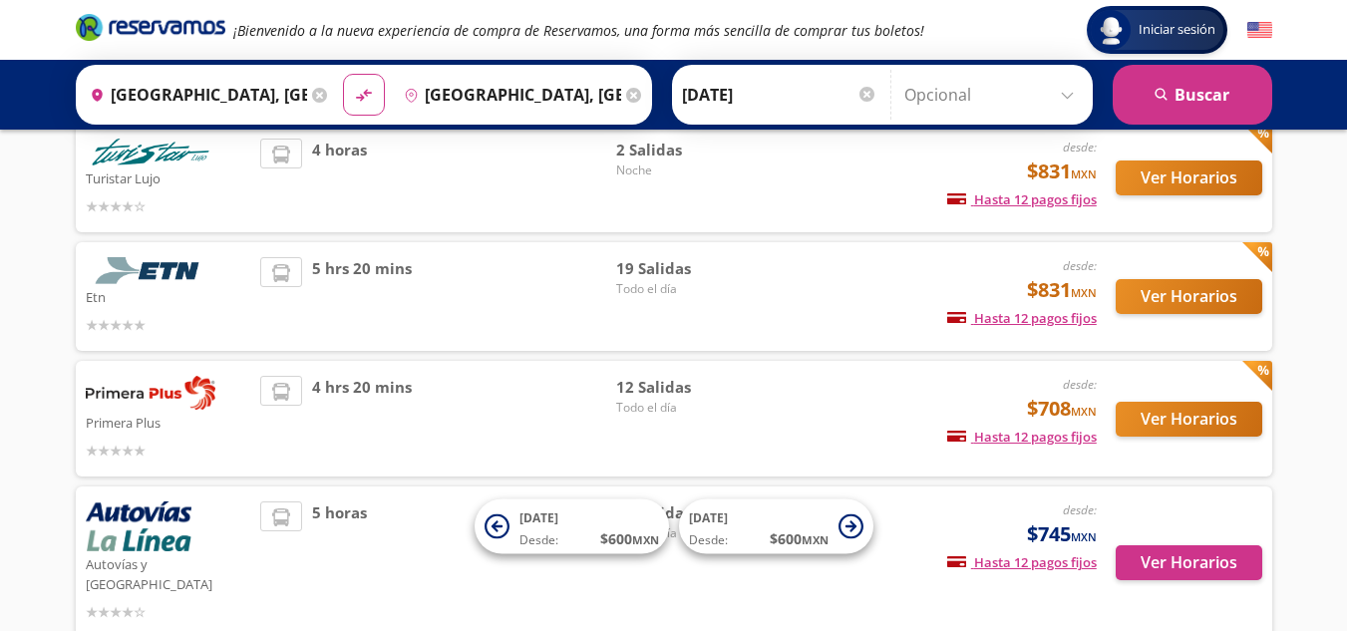
scroll to position [109, 0]
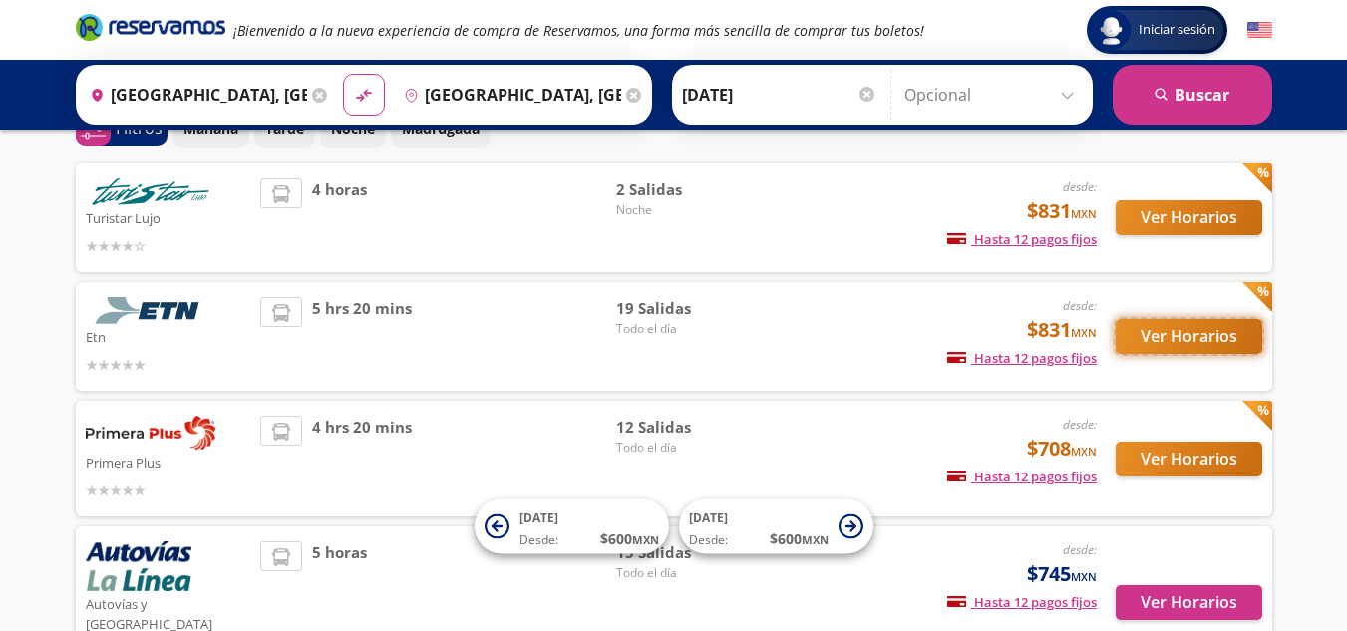
click at [1162, 319] on button "Ver Horarios" at bounding box center [1189, 336] width 147 height 35
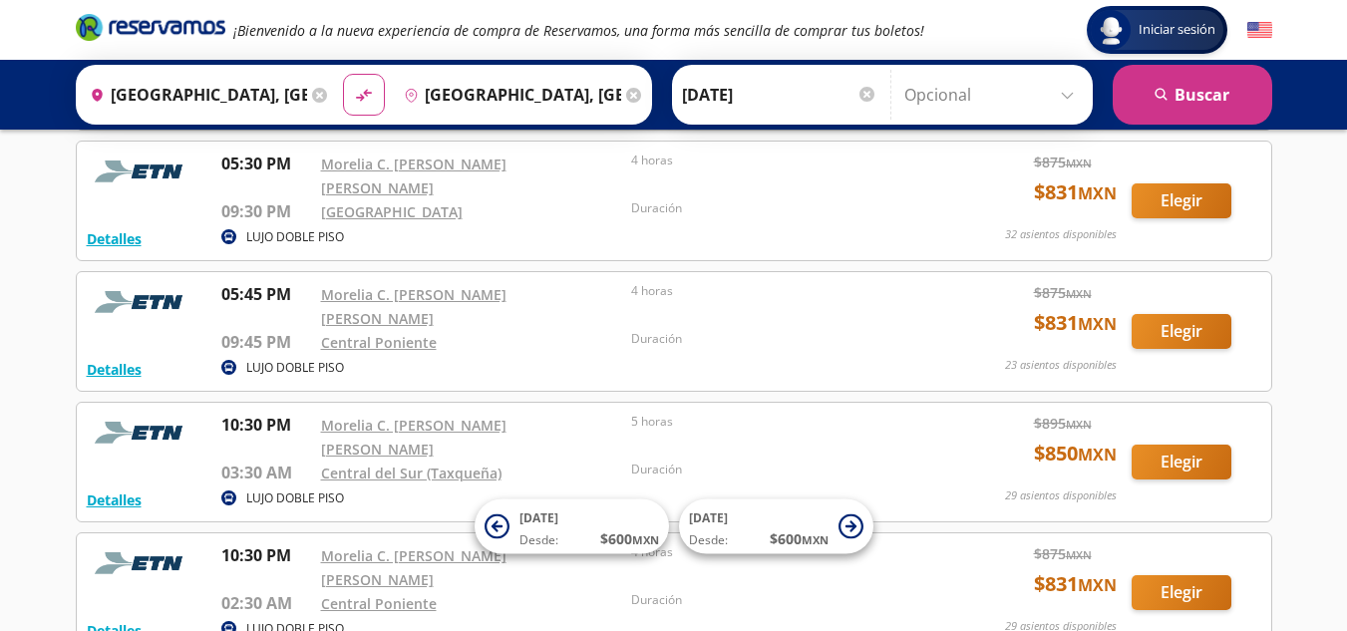
scroll to position [2020, 0]
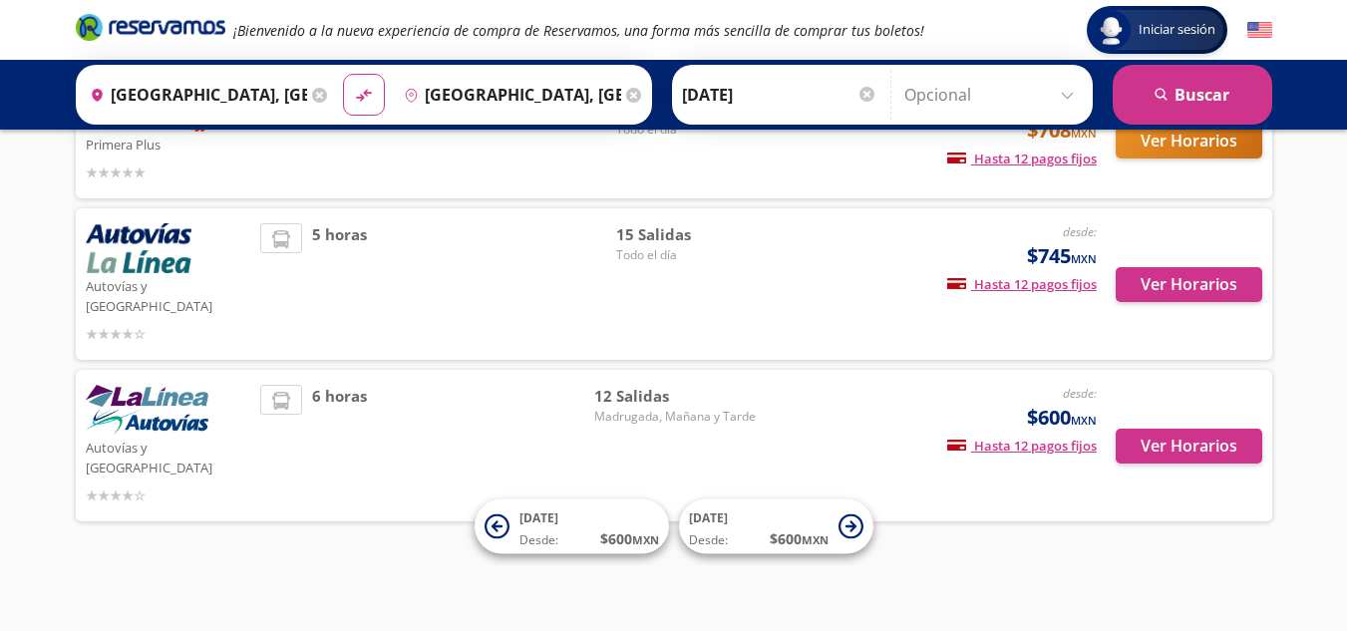
scroll to position [388, 0]
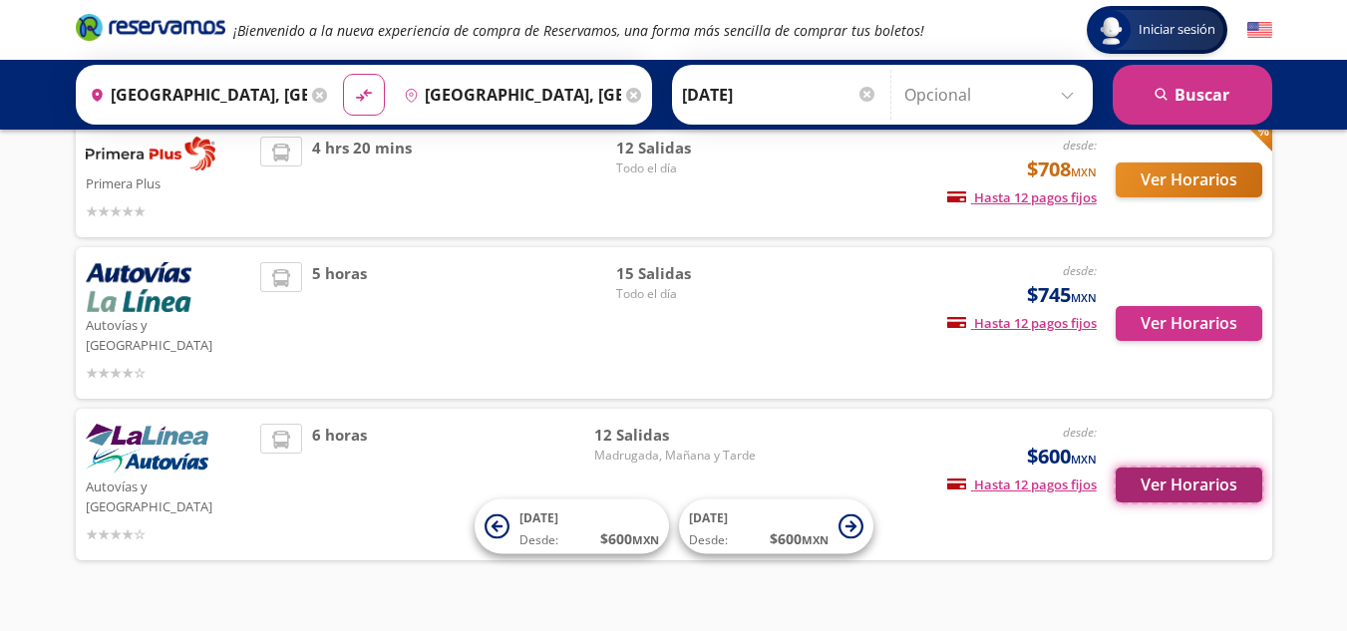
click at [1206, 468] on button "Ver Horarios" at bounding box center [1189, 485] width 147 height 35
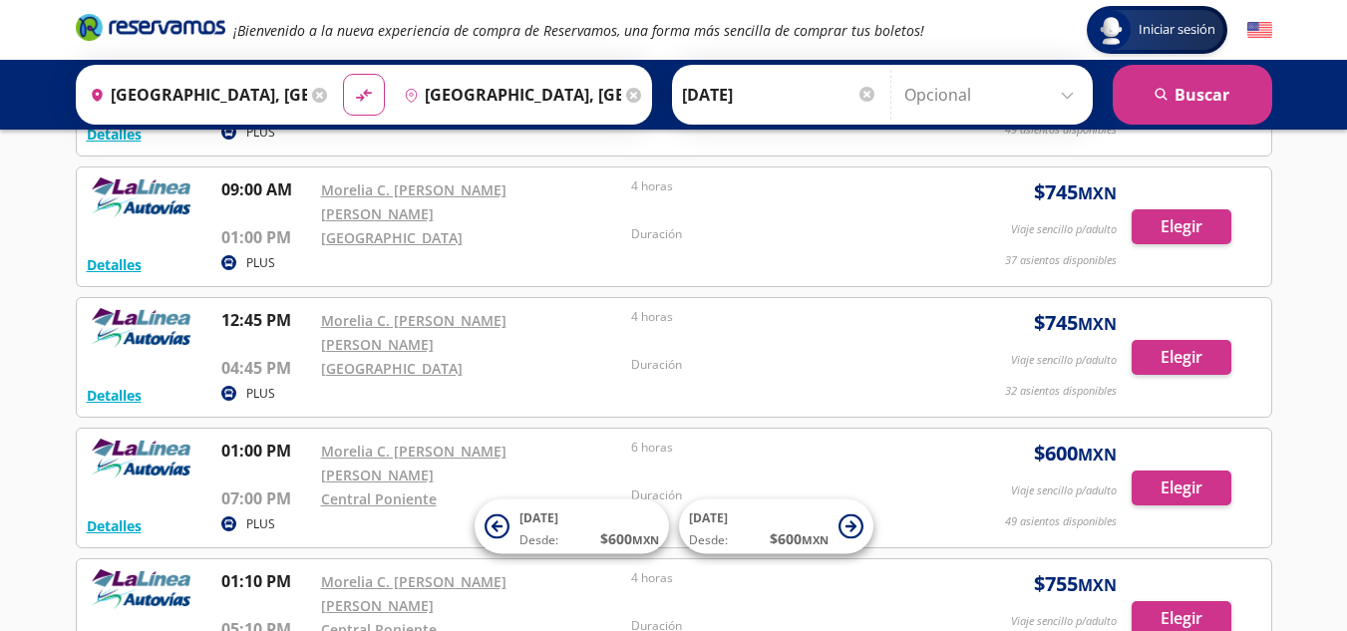
scroll to position [724, 0]
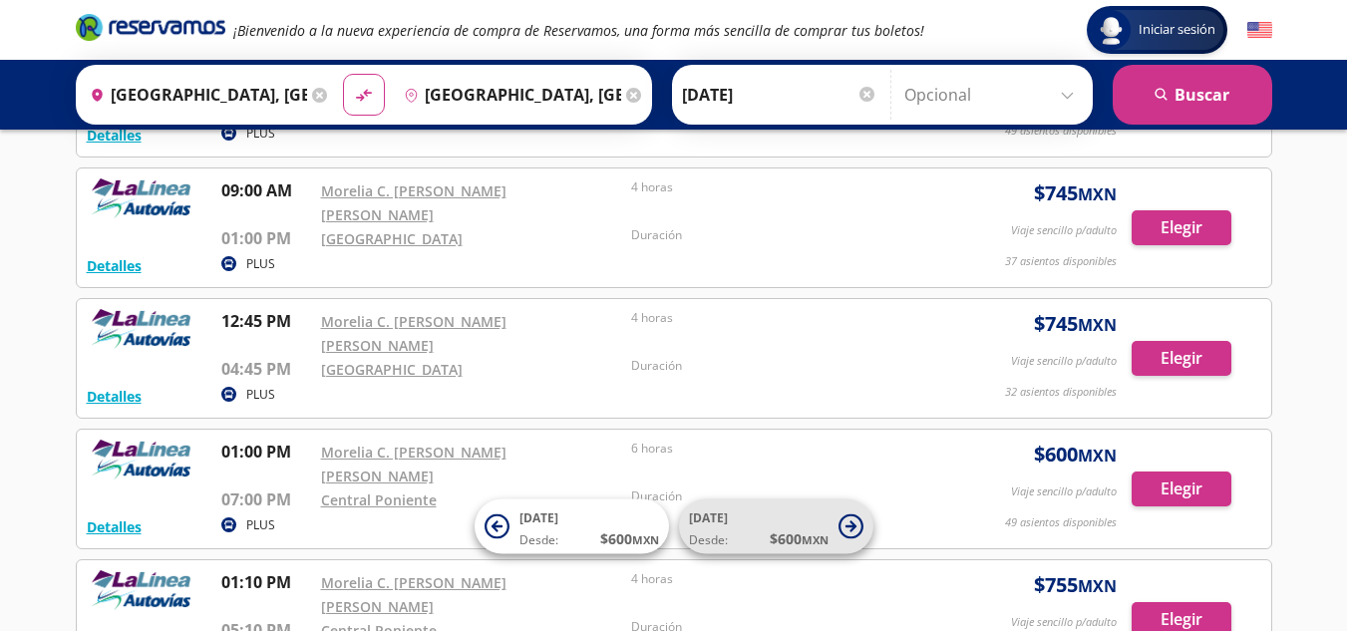
click at [834, 524] on button "[DATE] Desde: $ 600 MXN" at bounding box center [776, 527] width 194 height 55
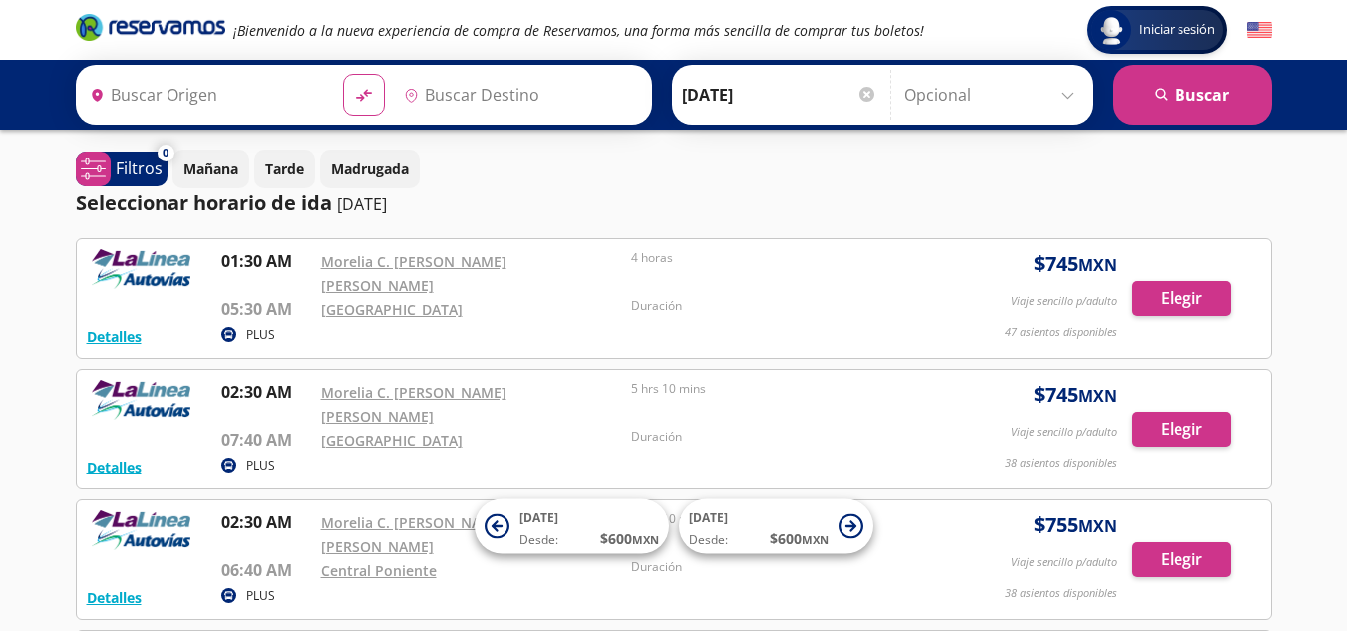
type input "[GEOGRAPHIC_DATA], [GEOGRAPHIC_DATA]"
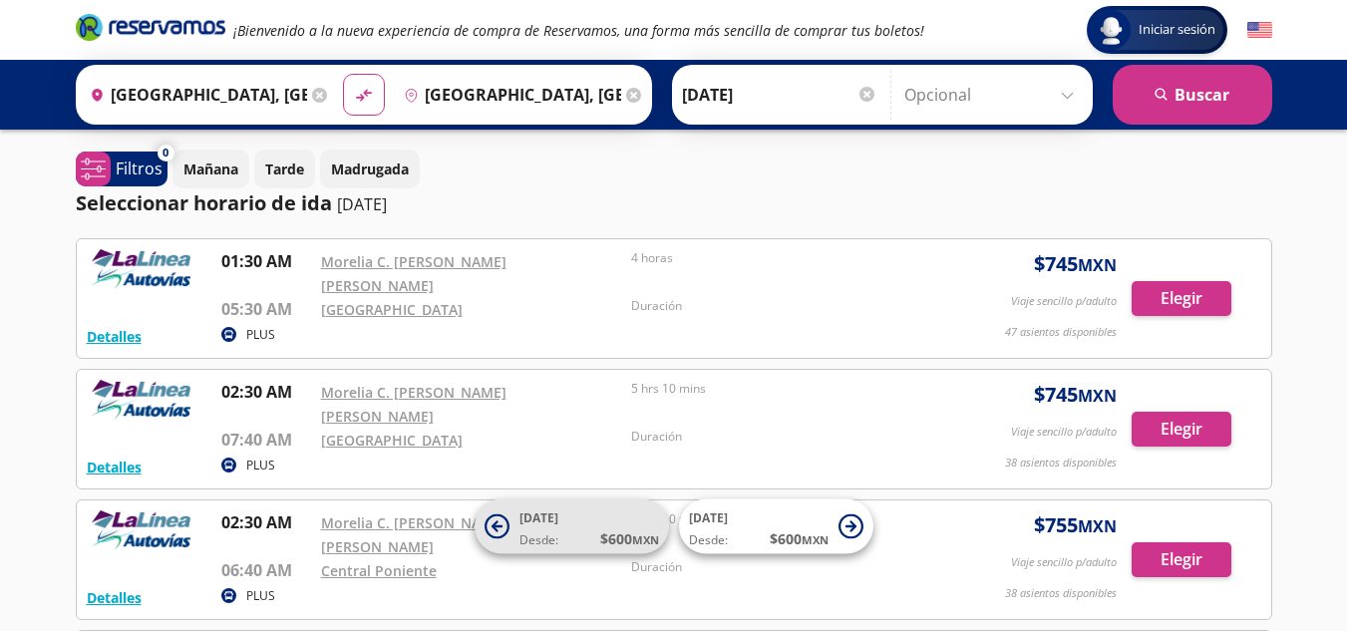
click at [600, 535] on span "$ 600 MXN" at bounding box center [629, 539] width 59 height 21
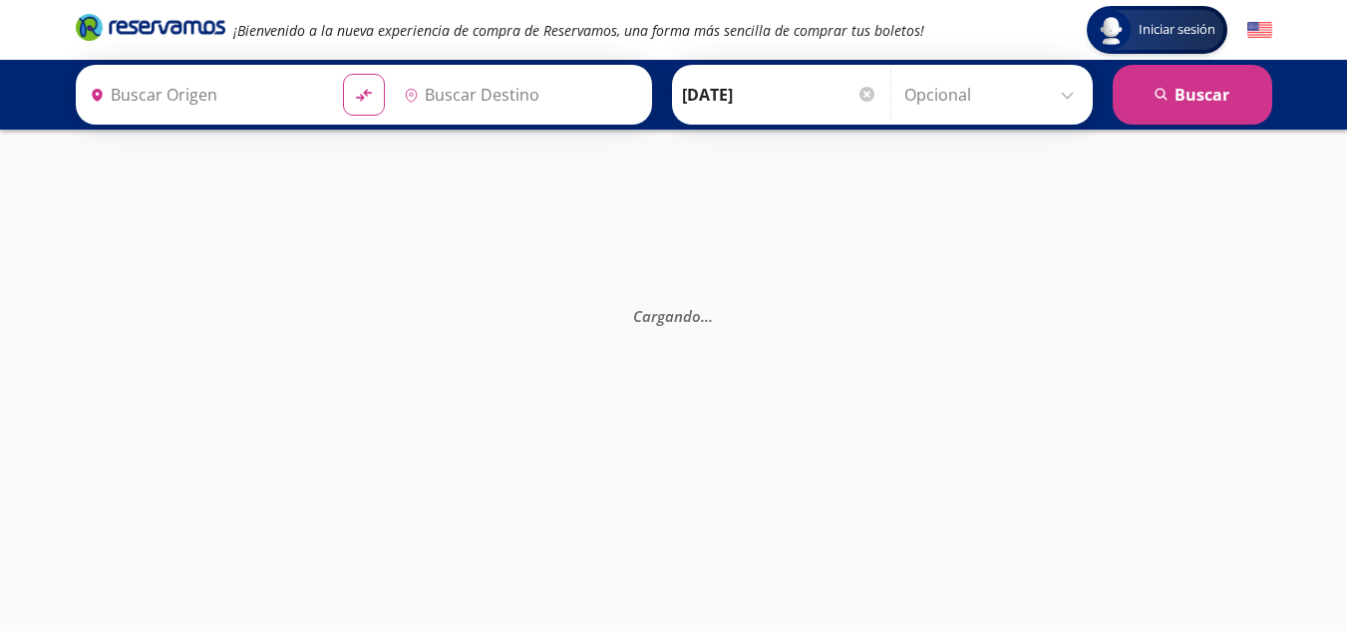
type input "[GEOGRAPHIC_DATA], [GEOGRAPHIC_DATA]"
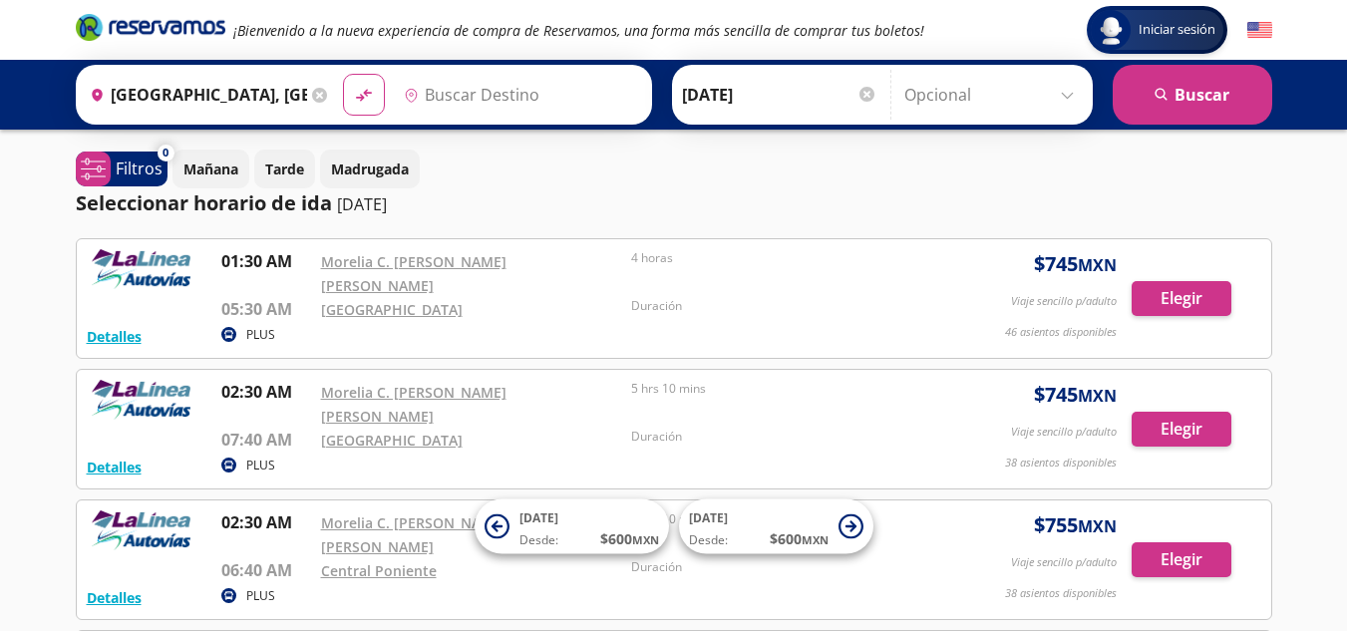
type input "[GEOGRAPHIC_DATA], [GEOGRAPHIC_DATA]"
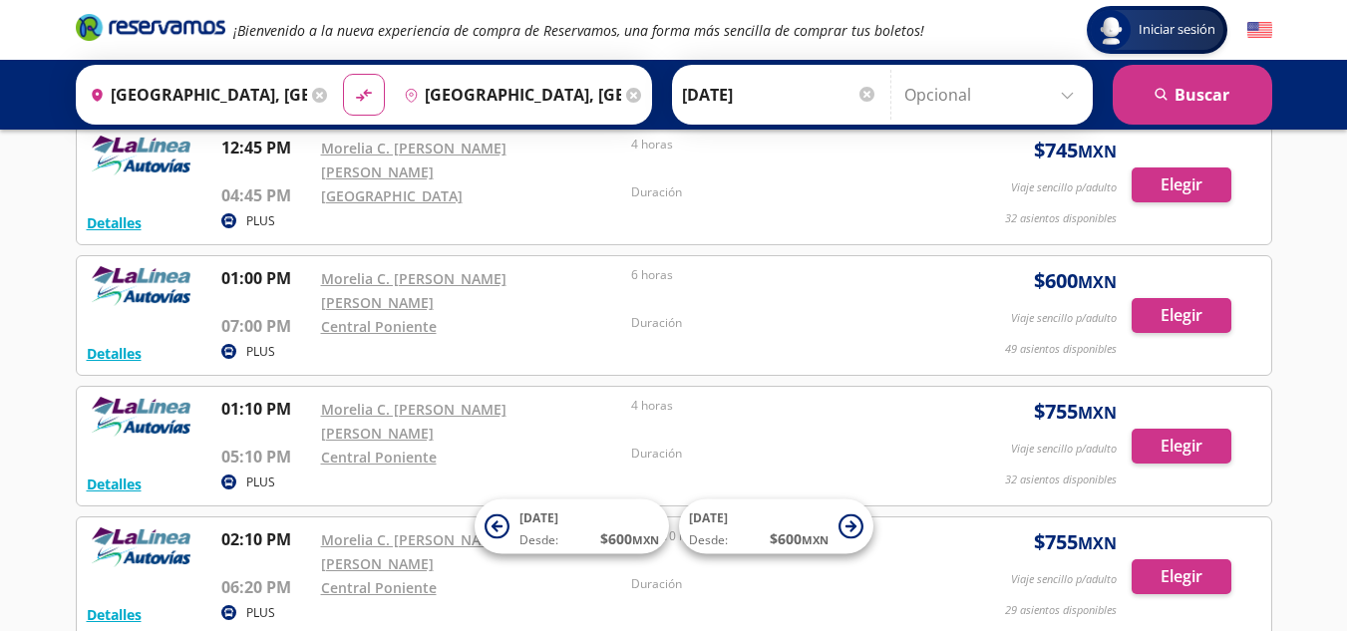
scroll to position [1083, 0]
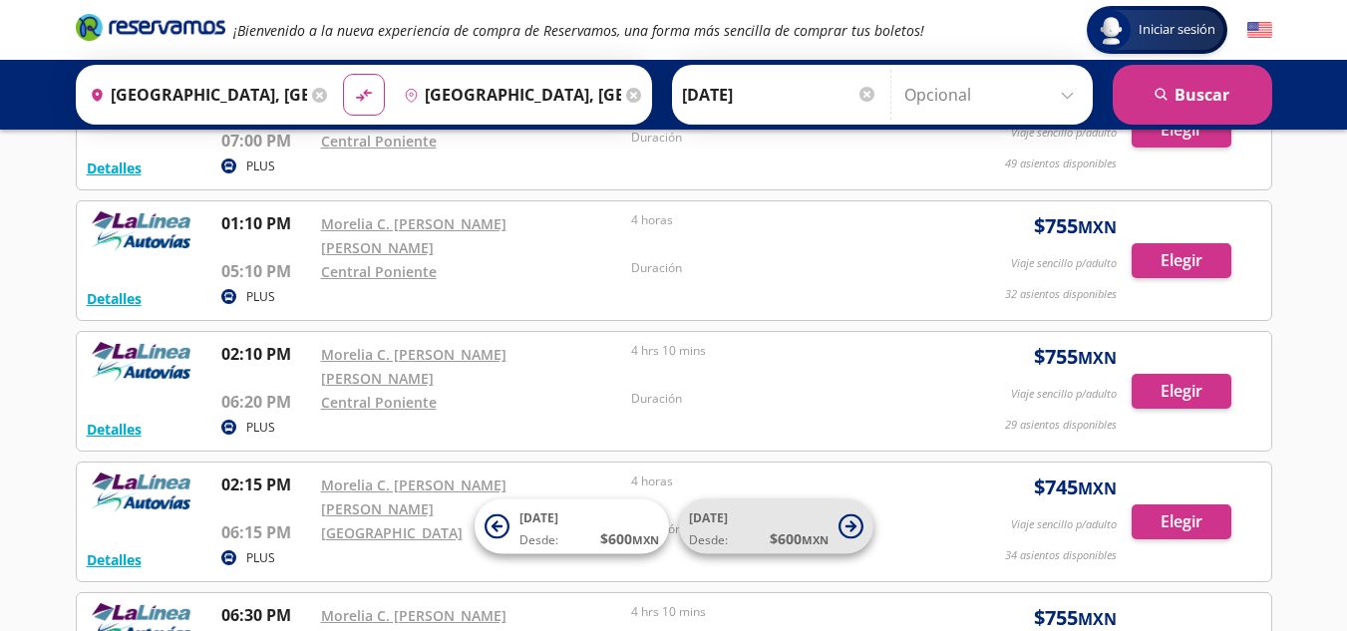
click at [857, 533] on icon at bounding box center [851, 527] width 25 height 25
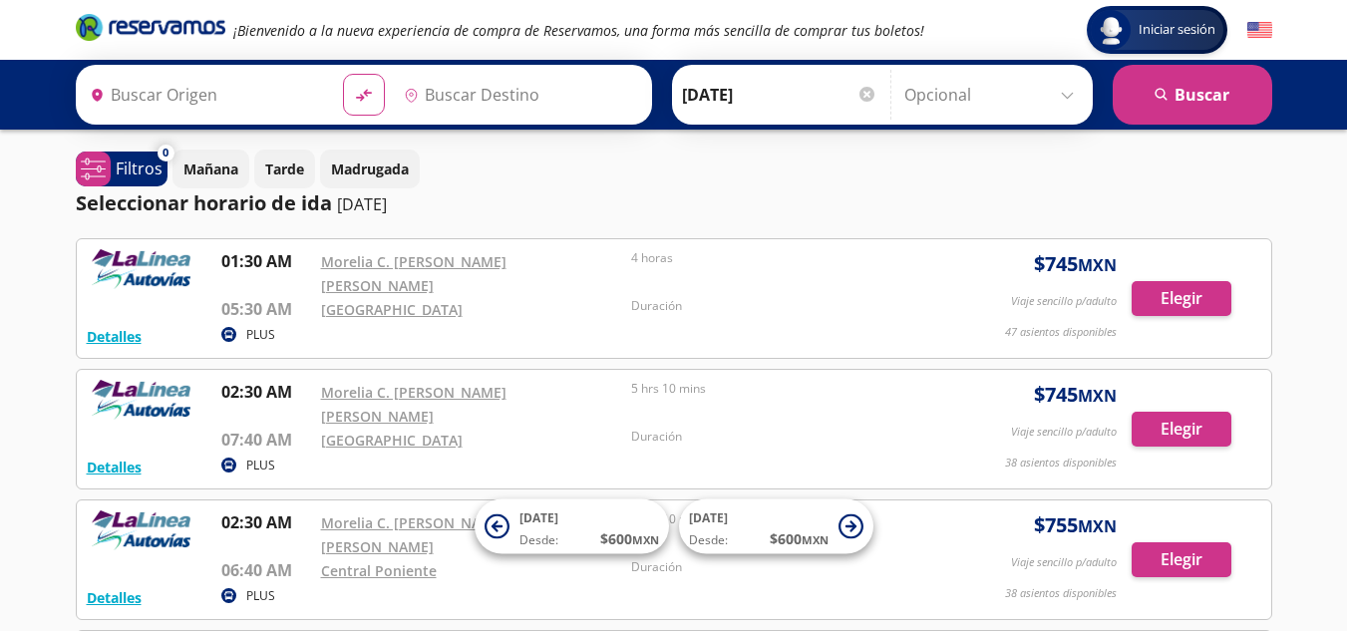
type input "[GEOGRAPHIC_DATA], [GEOGRAPHIC_DATA]"
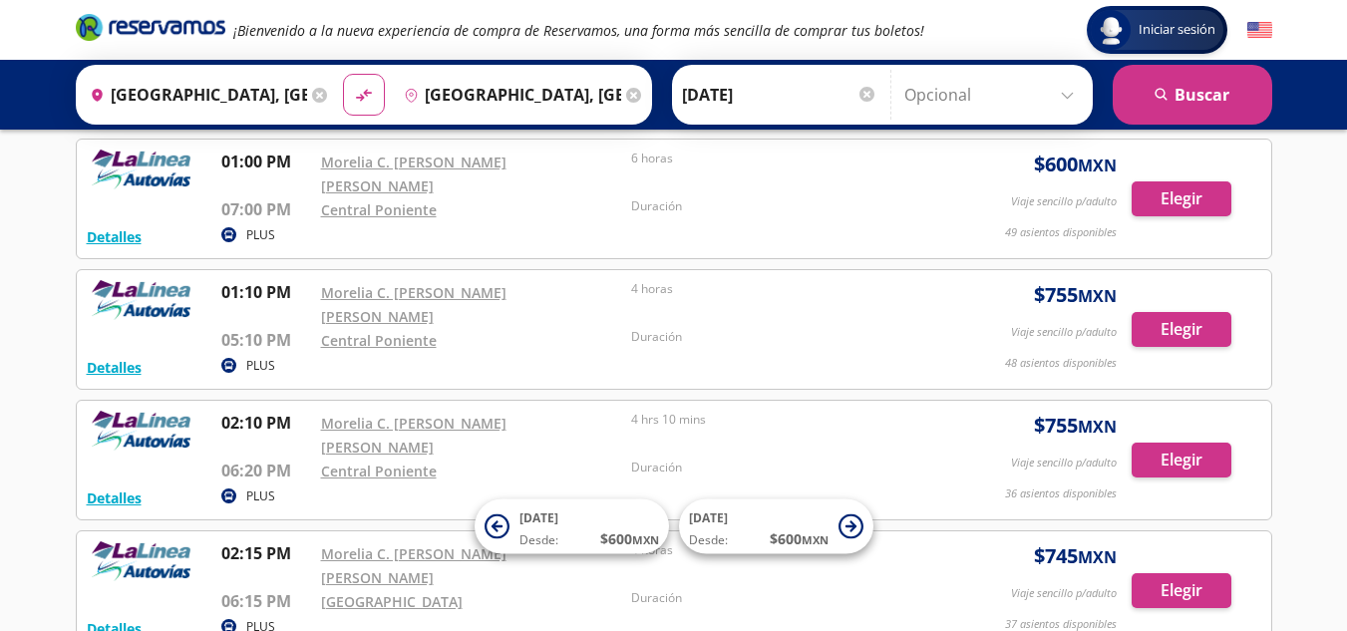
scroll to position [1083, 0]
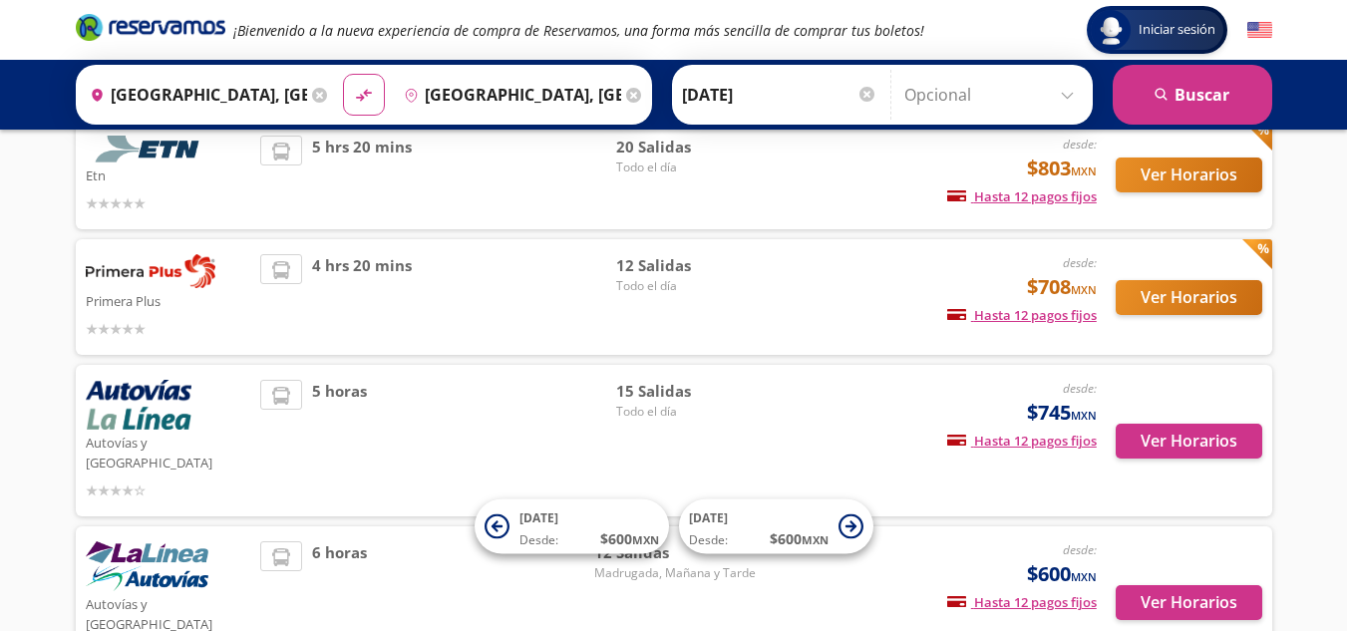
scroll to position [268, 0]
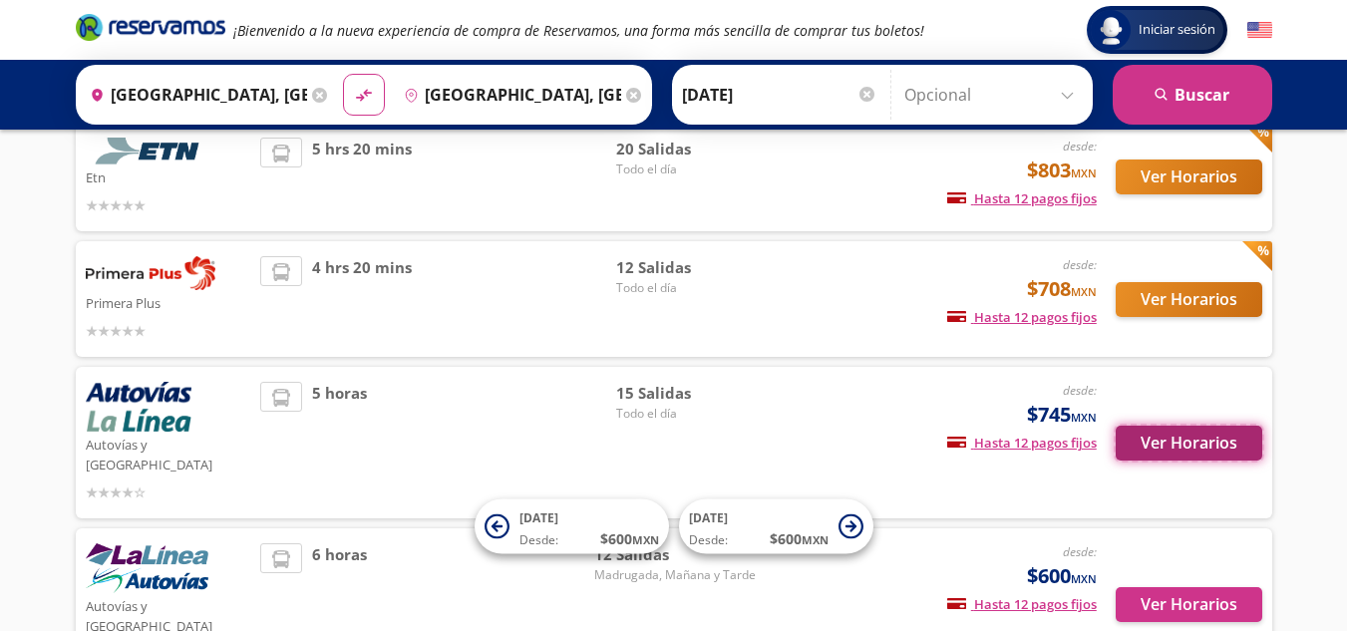
click at [1188, 438] on button "Ver Horarios" at bounding box center [1189, 443] width 147 height 35
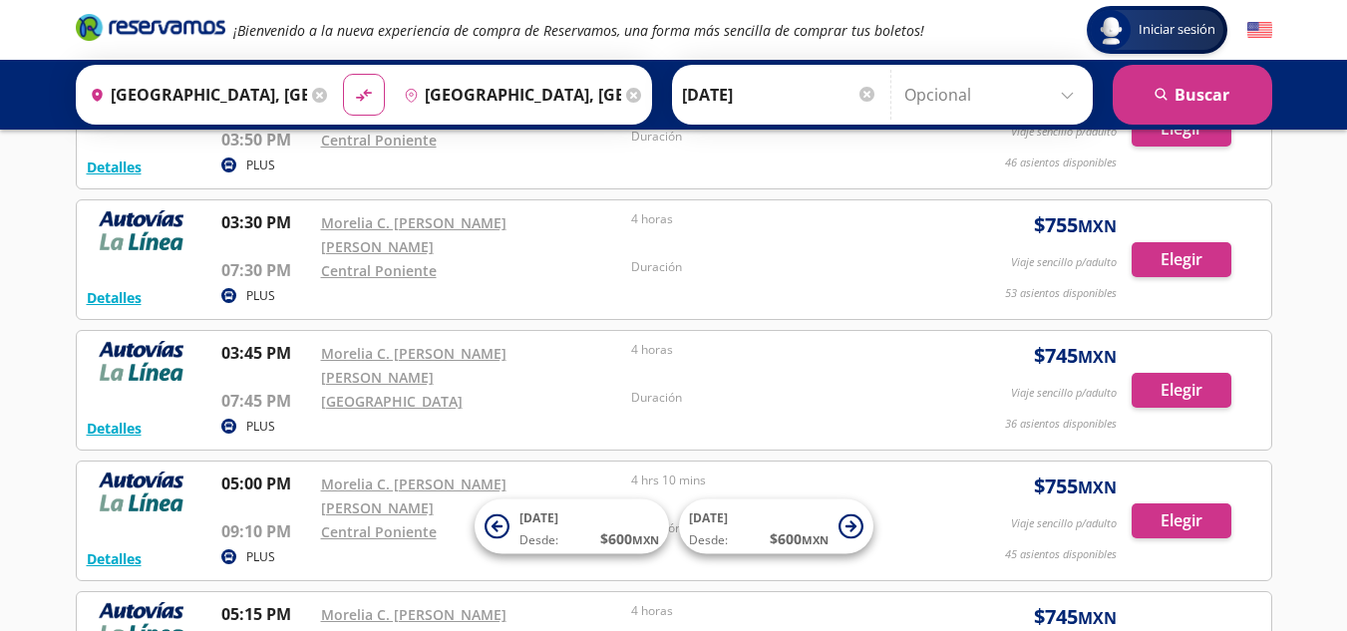
scroll to position [1408, 0]
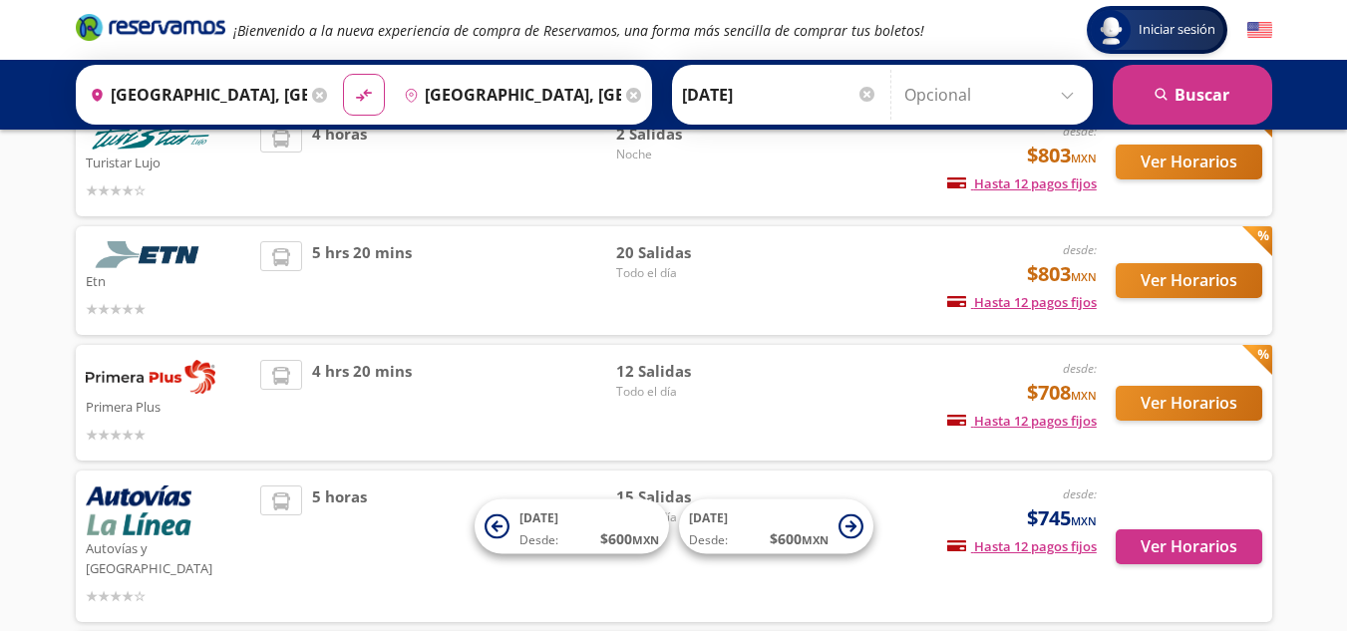
scroll to position [149, 0]
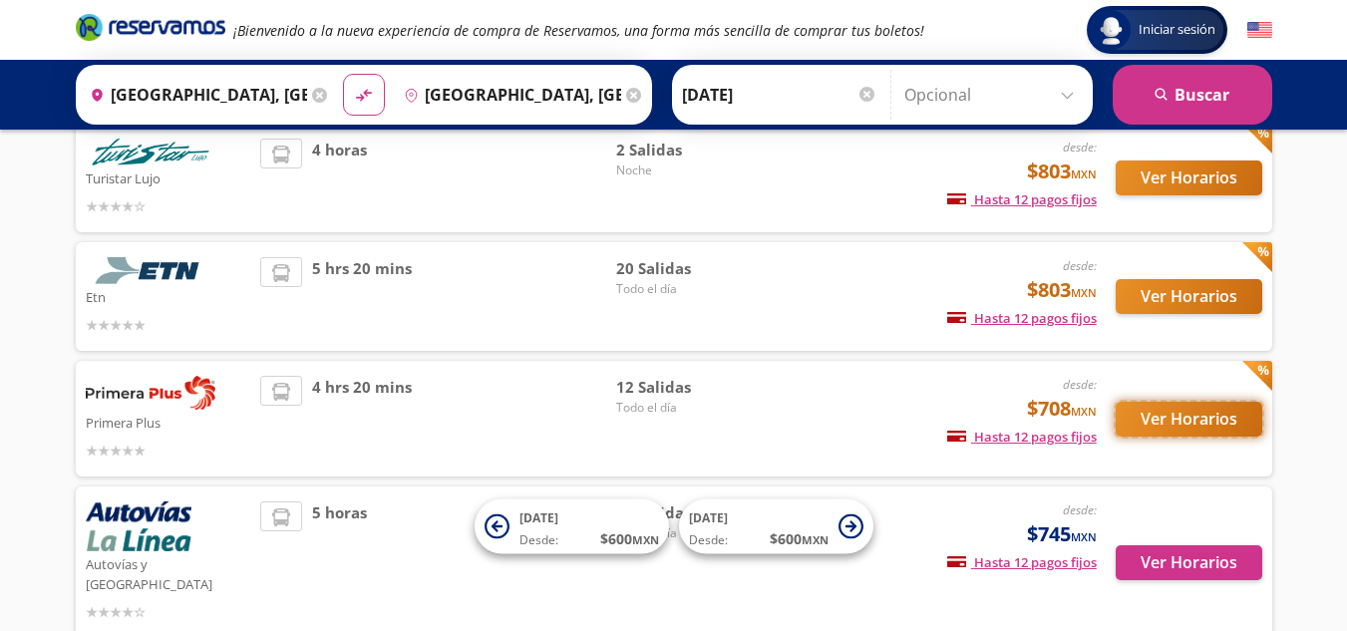
click at [1128, 407] on button "Ver Horarios" at bounding box center [1189, 419] width 147 height 35
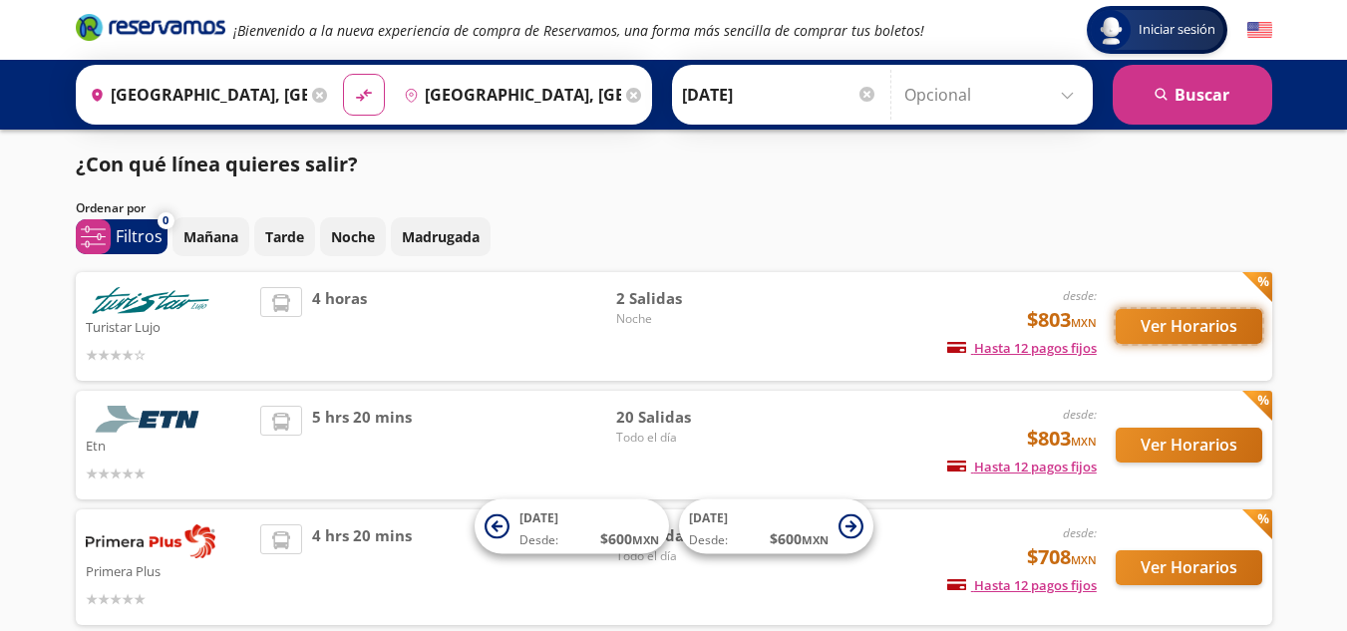
click at [1147, 315] on button "Ver Horarios" at bounding box center [1189, 326] width 147 height 35
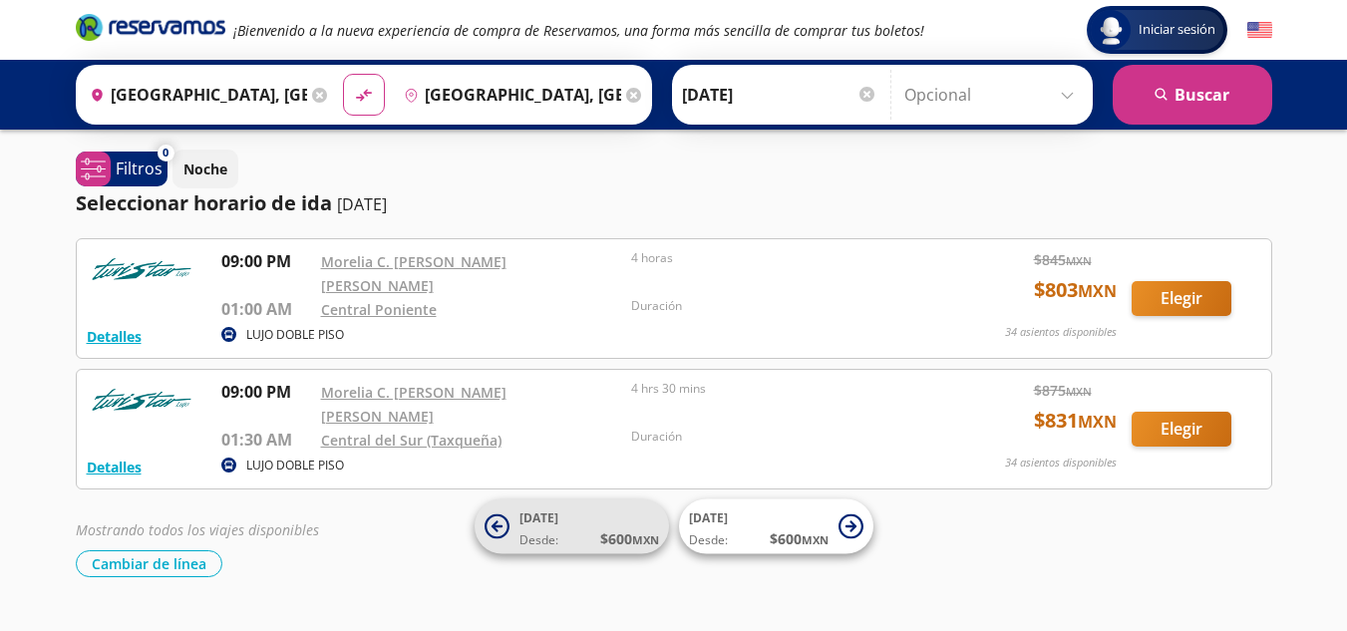
click at [543, 518] on span "[DATE]" at bounding box center [539, 518] width 39 height 17
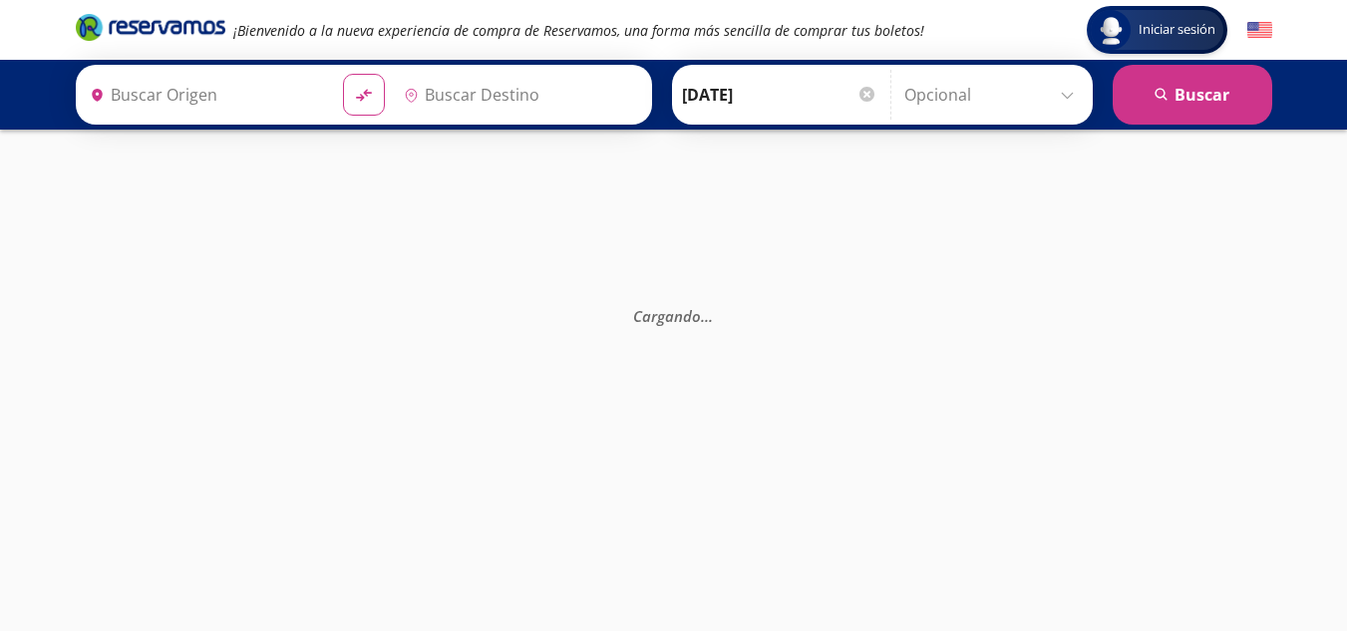
type input "[GEOGRAPHIC_DATA], [GEOGRAPHIC_DATA]"
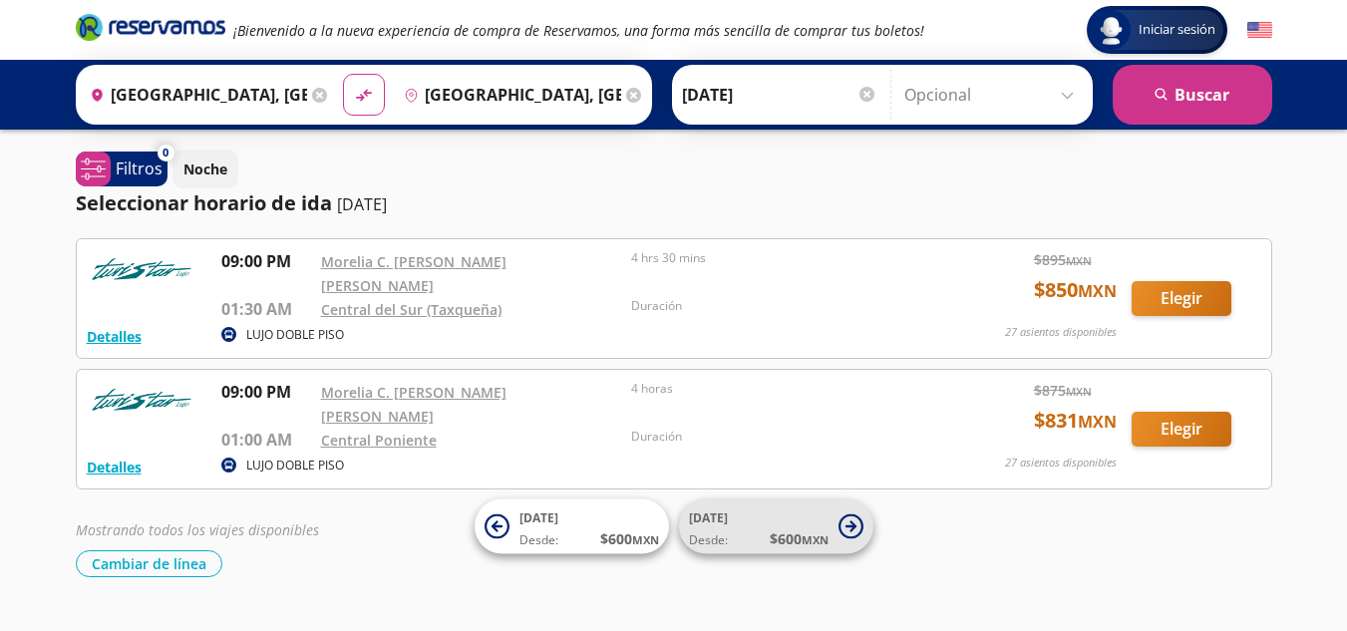
click at [806, 529] on span "$ 600 MXN" at bounding box center [799, 539] width 59 height 21
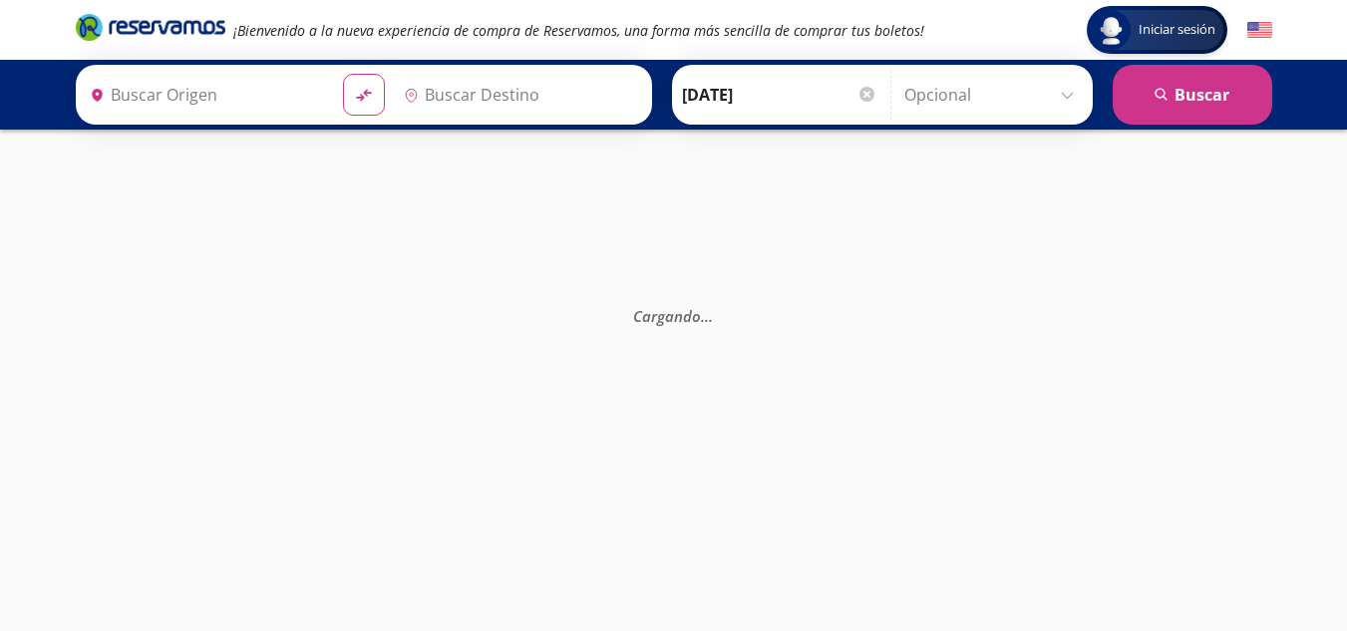
type input "[GEOGRAPHIC_DATA], [GEOGRAPHIC_DATA]"
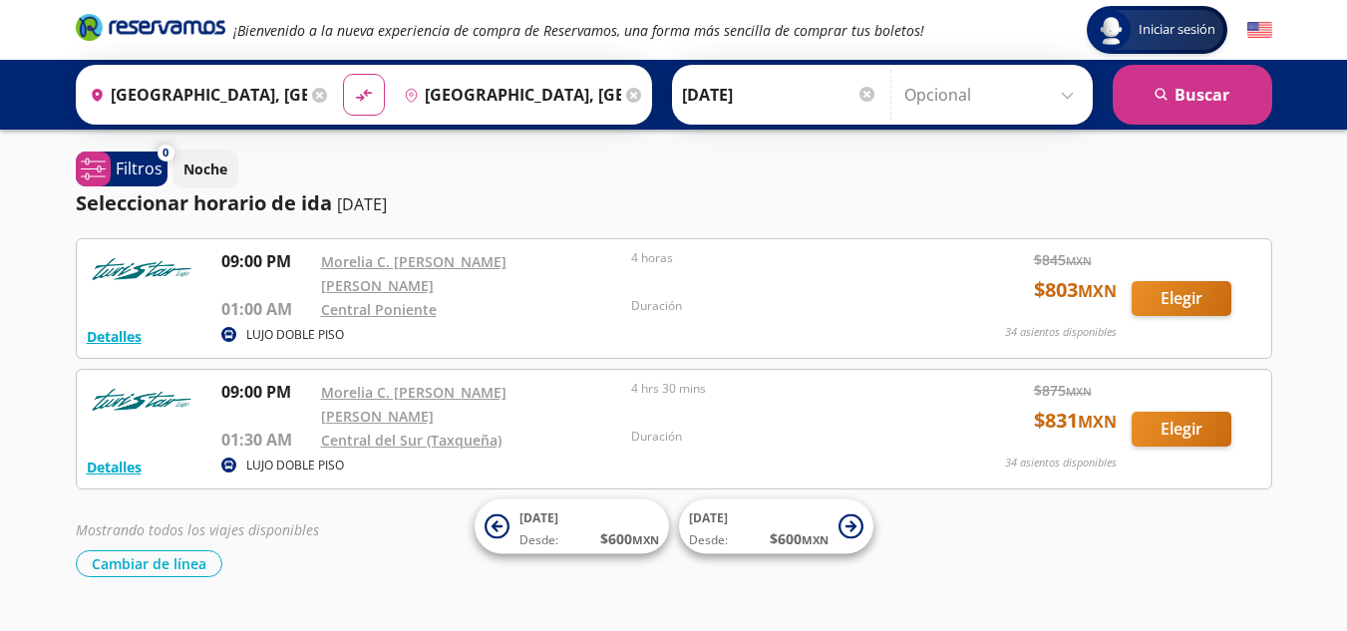
scroll to position [20, 0]
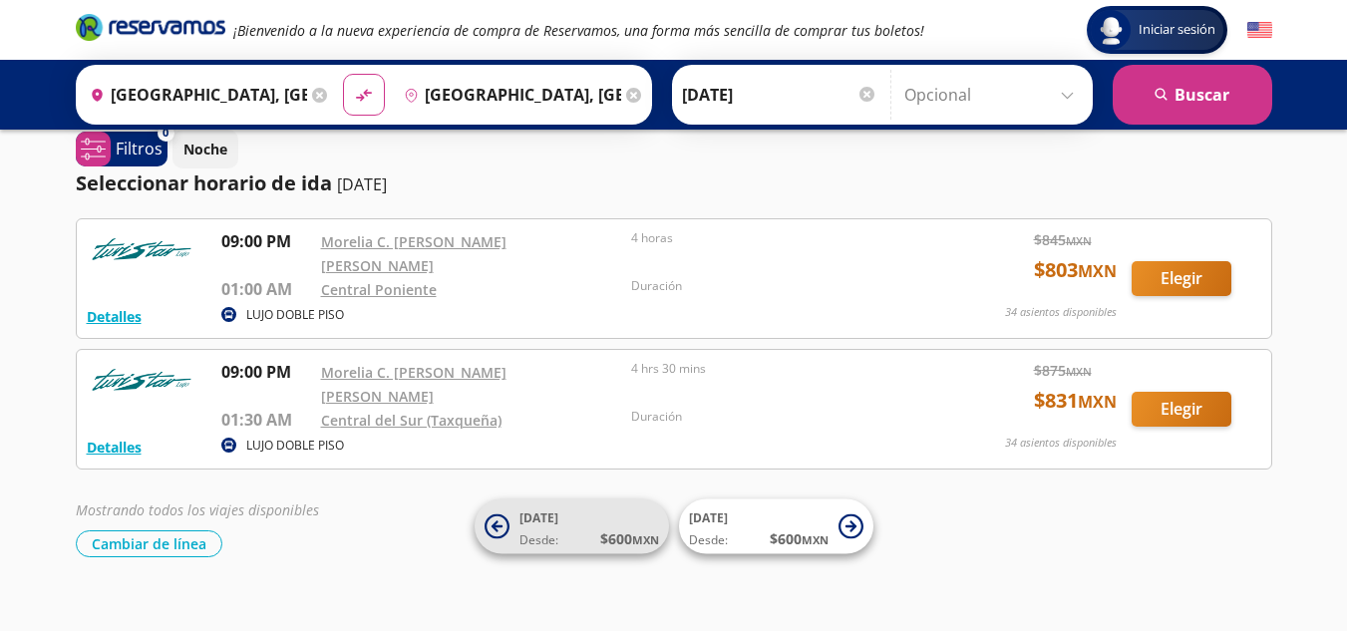
click at [587, 540] on span "Desde: $ 600 MXN" at bounding box center [590, 539] width 140 height 21
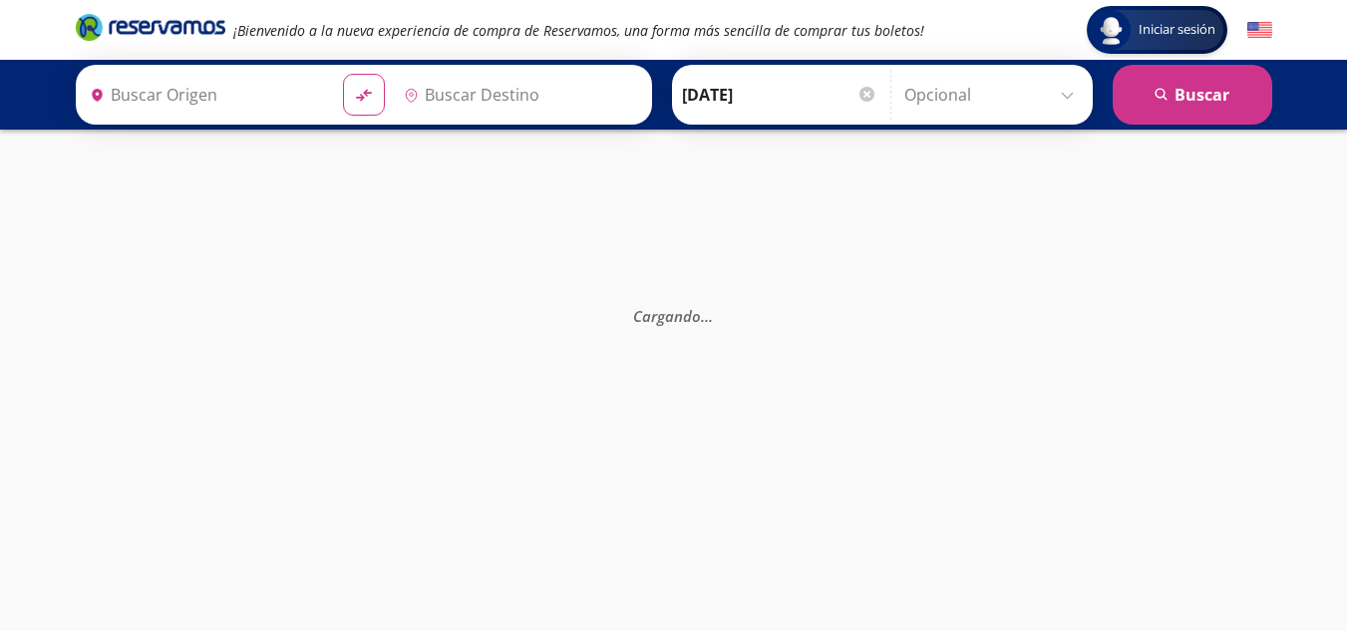
type input "[GEOGRAPHIC_DATA], [GEOGRAPHIC_DATA]"
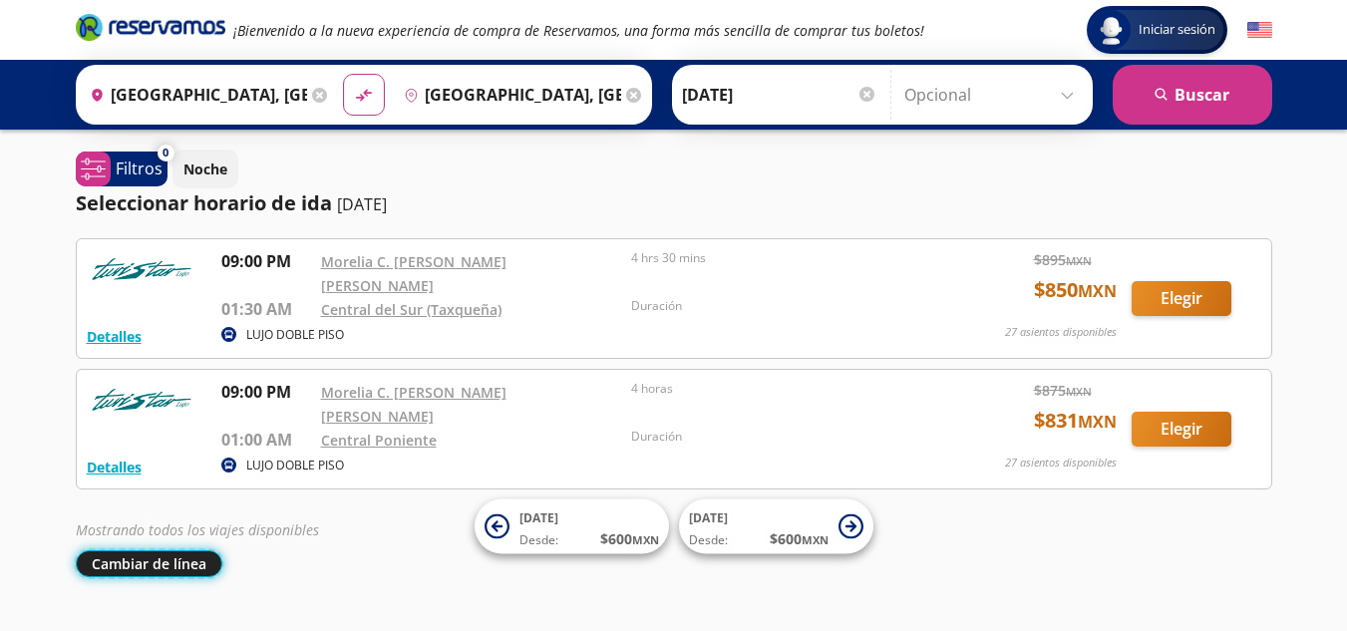
click at [146, 550] on button "Cambiar de línea" at bounding box center [149, 563] width 147 height 27
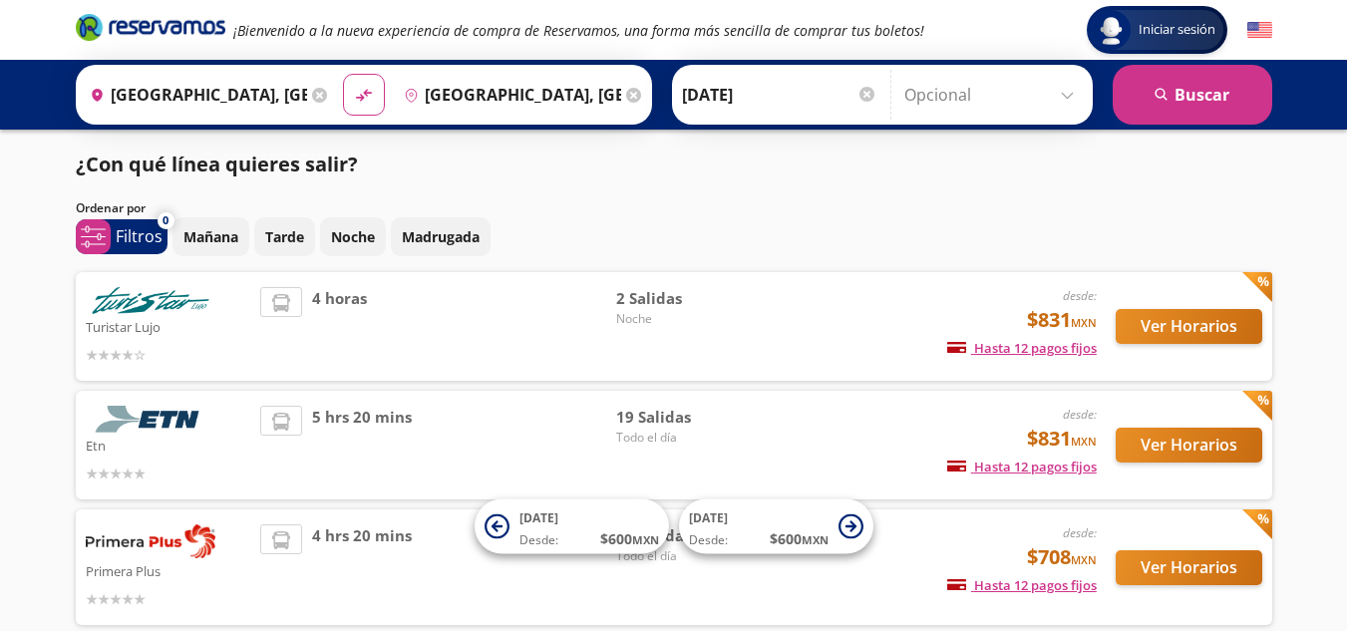
scroll to position [40, 0]
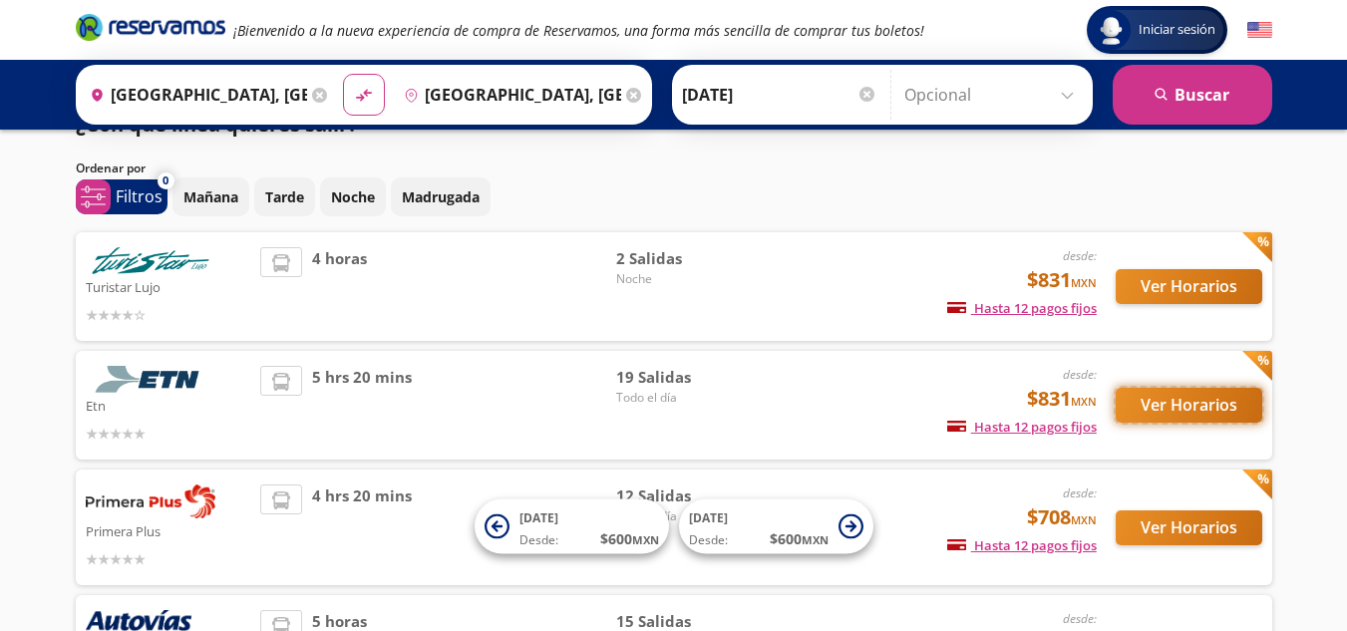
click at [1154, 400] on button "Ver Horarios" at bounding box center [1189, 405] width 147 height 35
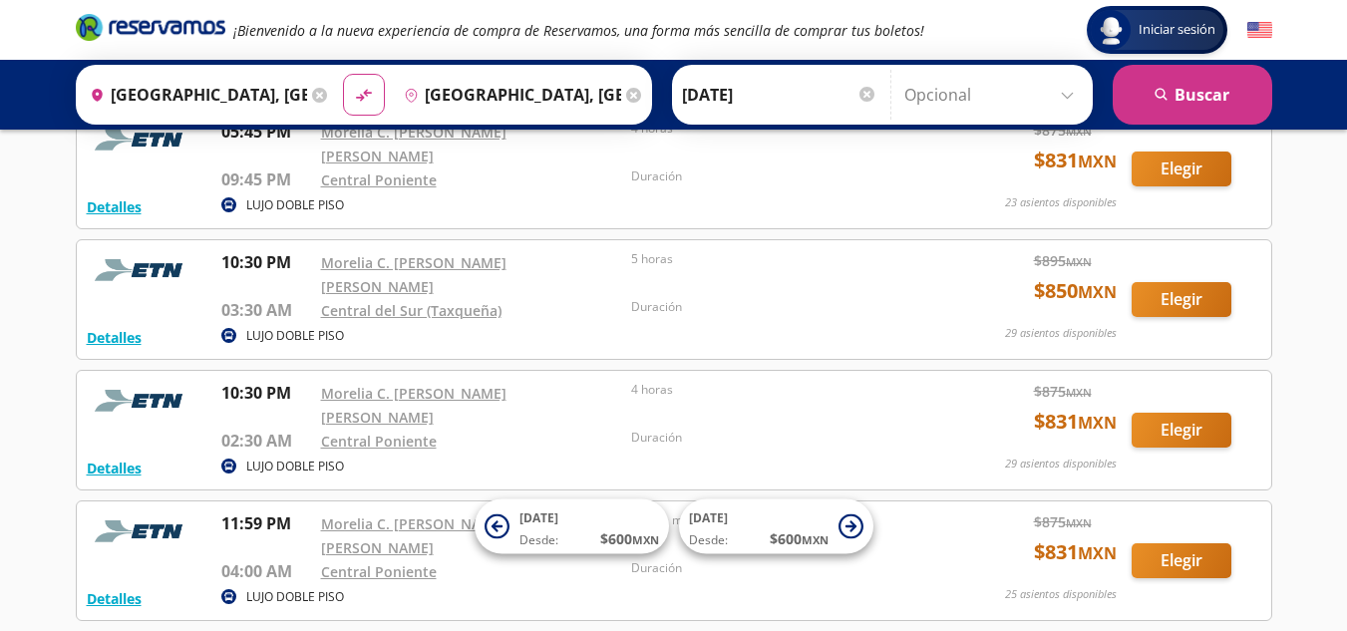
scroll to position [1980, 0]
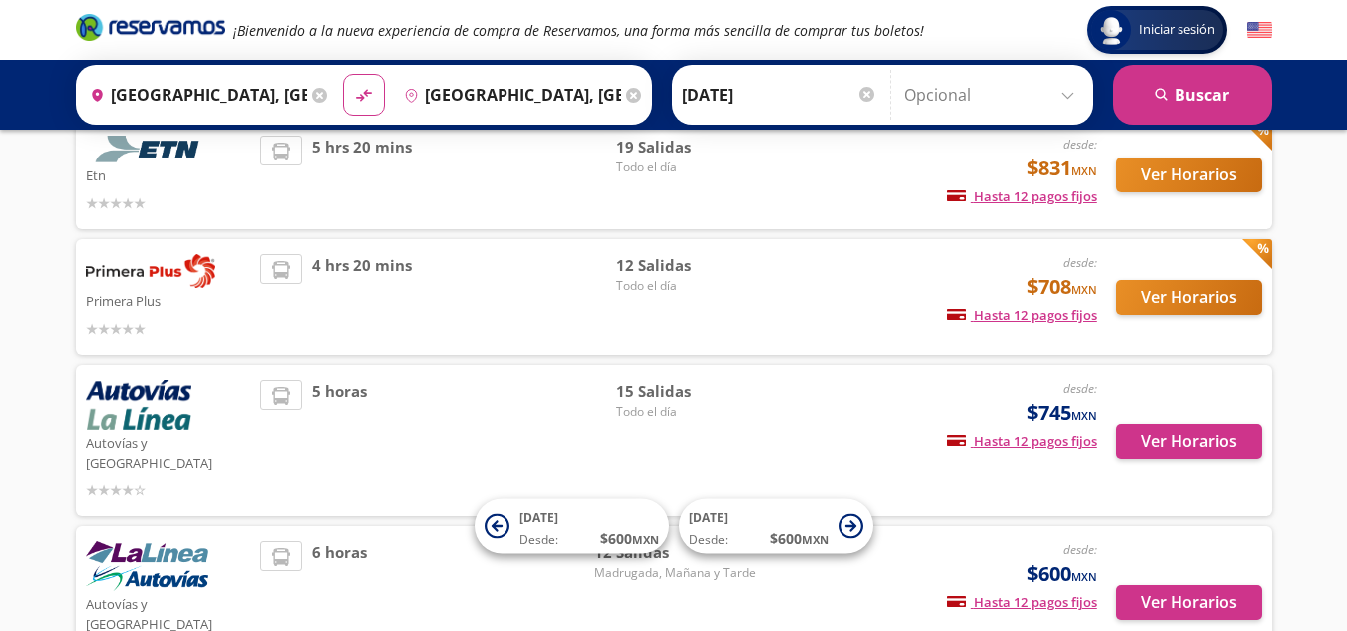
scroll to position [388, 0]
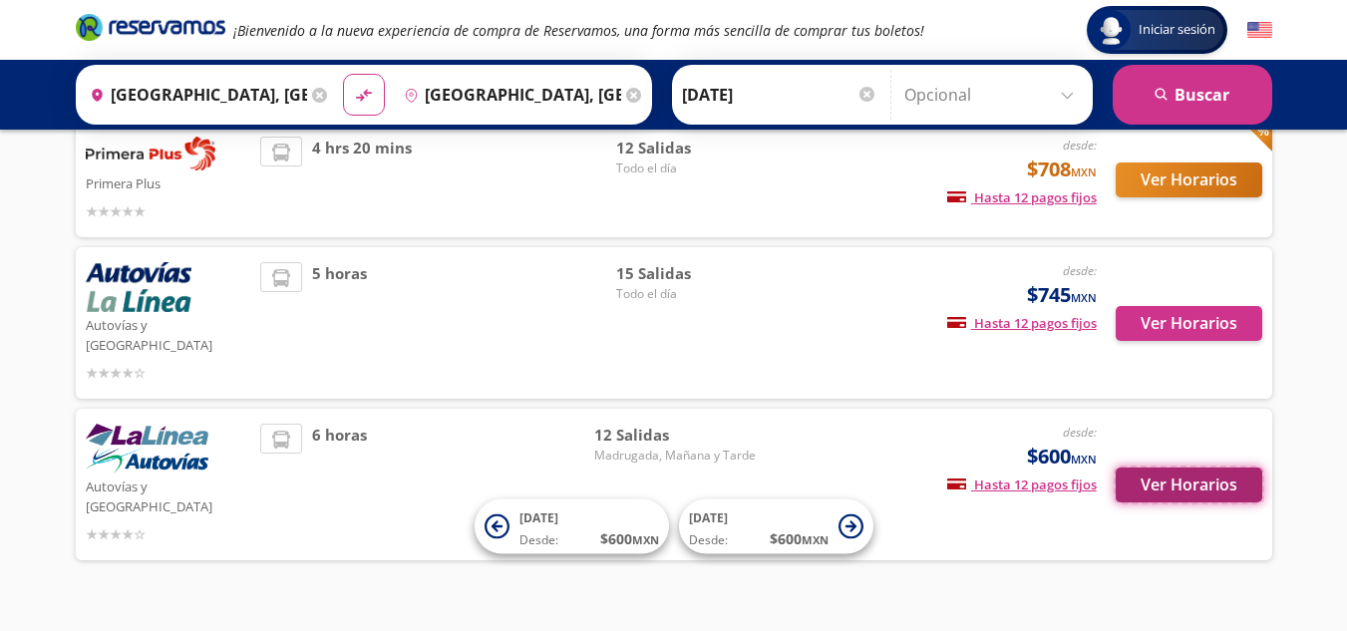
click at [1190, 468] on button "Ver Horarios" at bounding box center [1189, 485] width 147 height 35
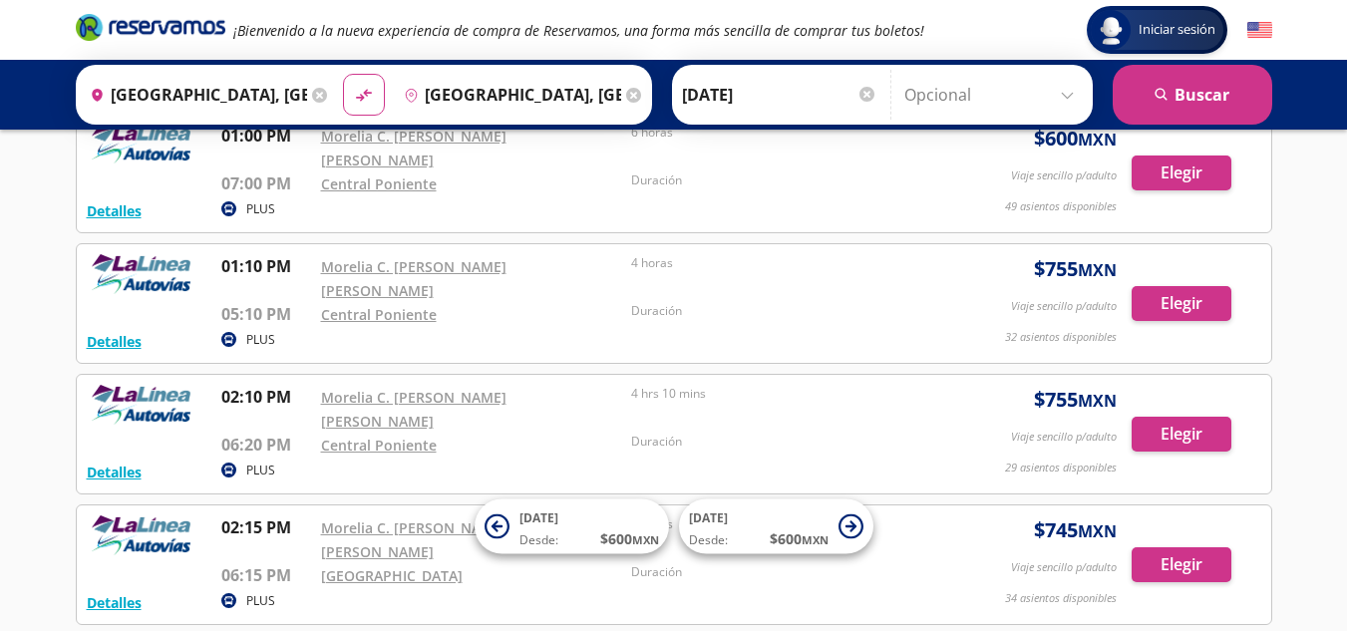
scroll to position [1083, 0]
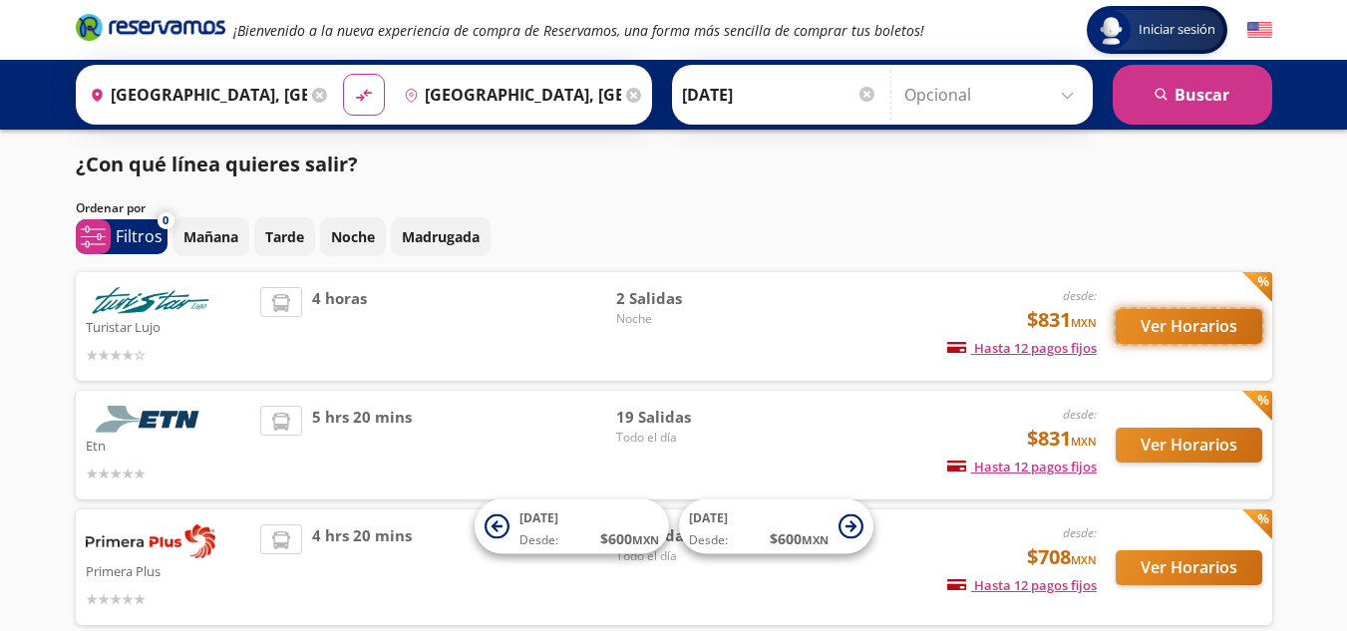
click at [1168, 333] on button "Ver Horarios" at bounding box center [1189, 326] width 147 height 35
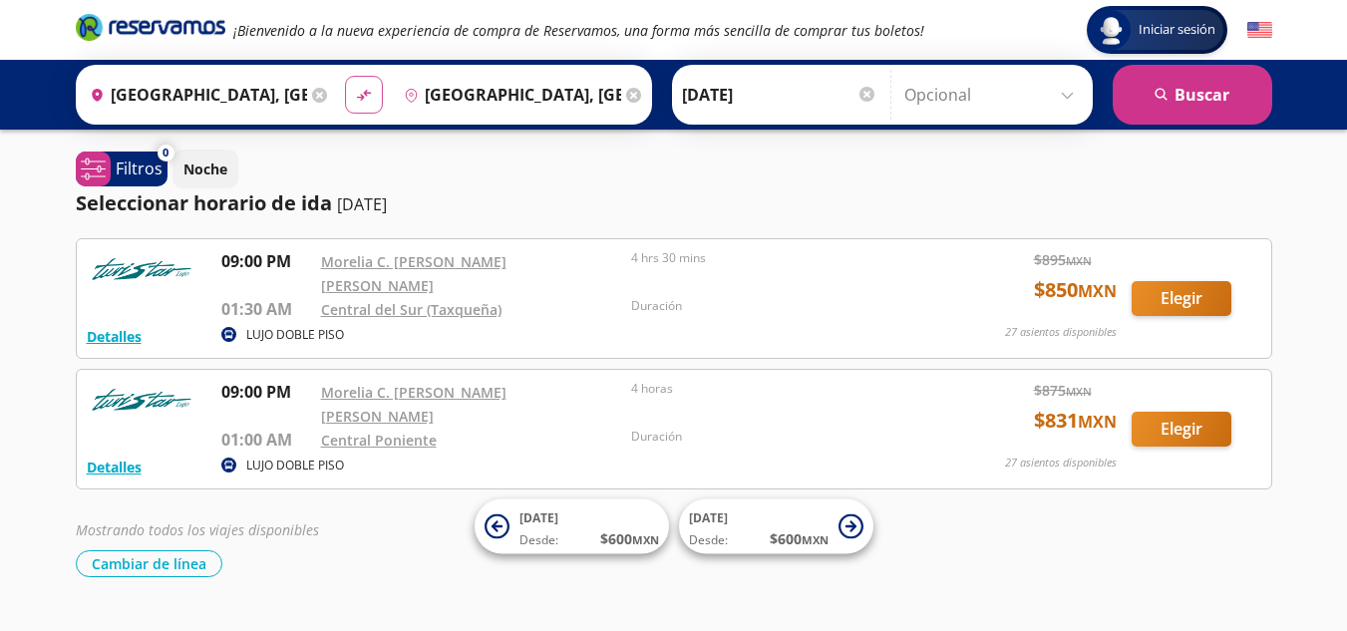
click at [345, 107] on button "material-symbols:compare-arrows-rounded" at bounding box center [364, 95] width 38 height 38
type input "[GEOGRAPHIC_DATA], [GEOGRAPHIC_DATA]"
click at [860, 96] on div at bounding box center [867, 94] width 15 height 15
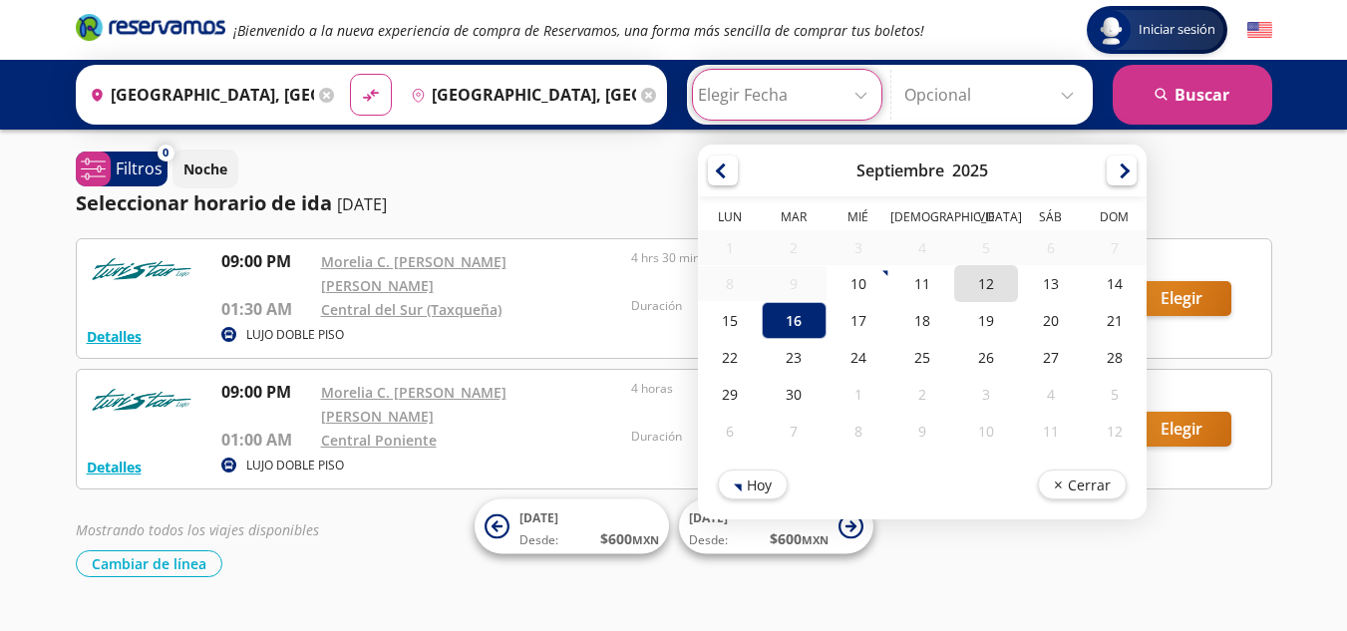
click at [992, 277] on div "12" at bounding box center [986, 283] width 64 height 37
type input "[DATE]"
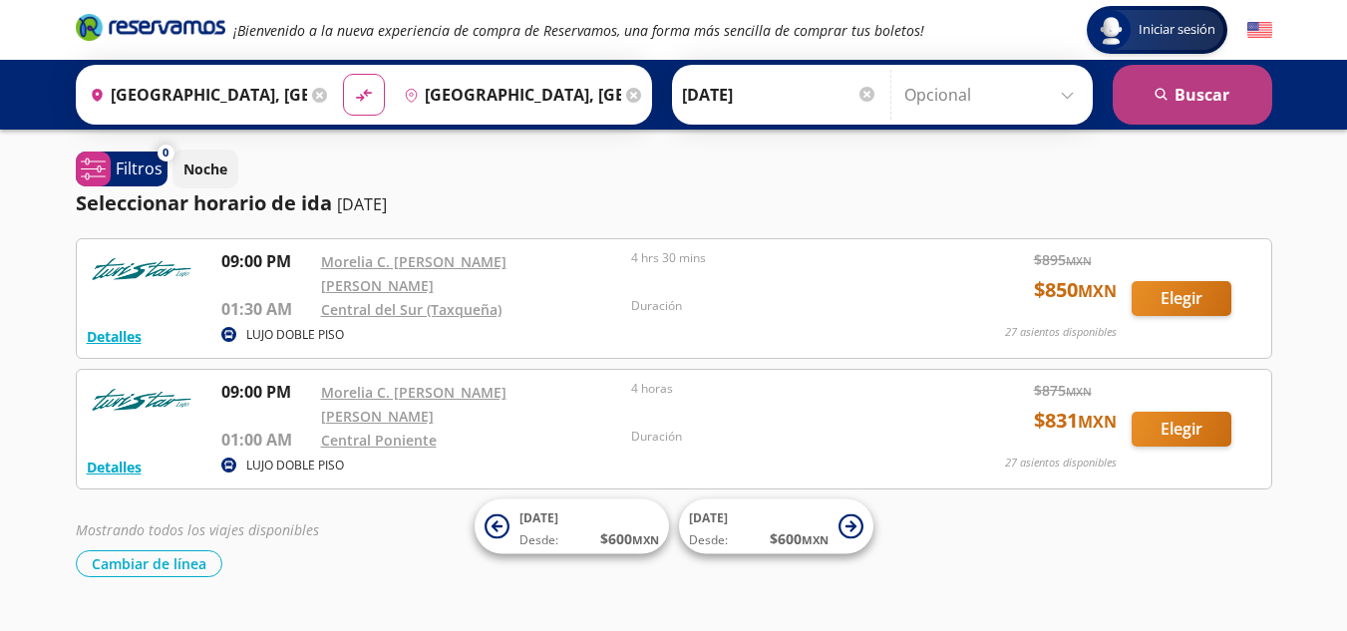
click at [1169, 119] on button "search [GEOGRAPHIC_DATA]" at bounding box center [1193, 95] width 160 height 60
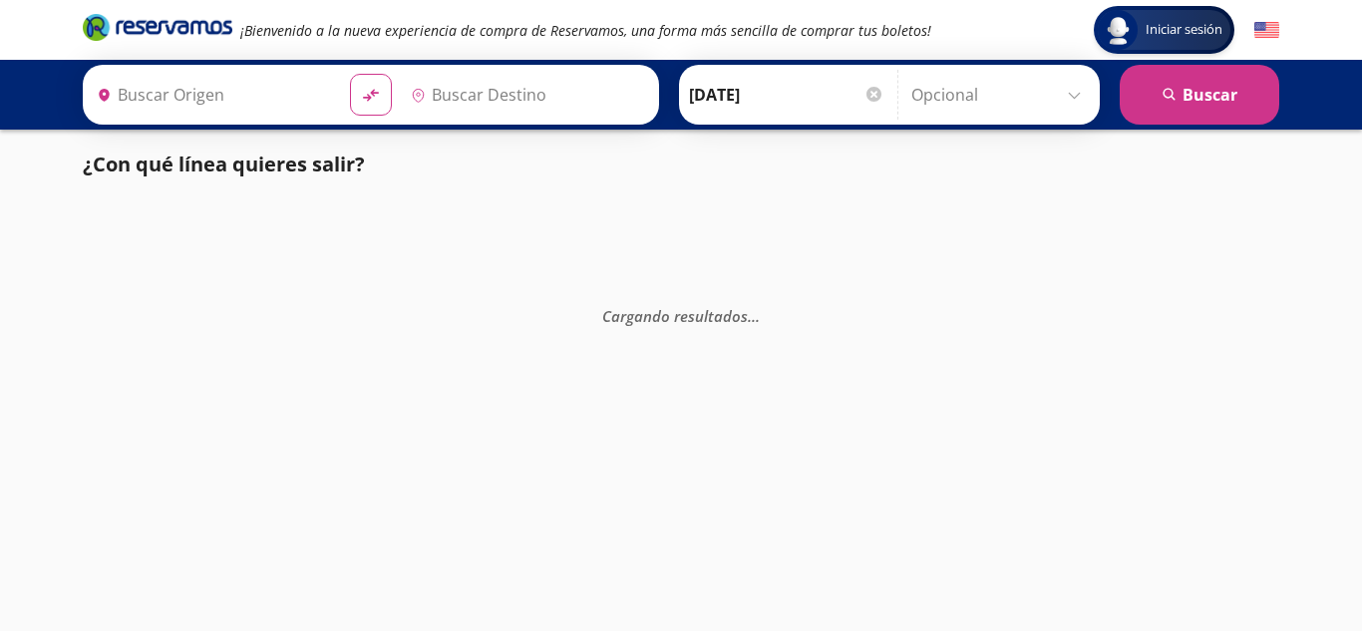
type input "[GEOGRAPHIC_DATA], [GEOGRAPHIC_DATA]"
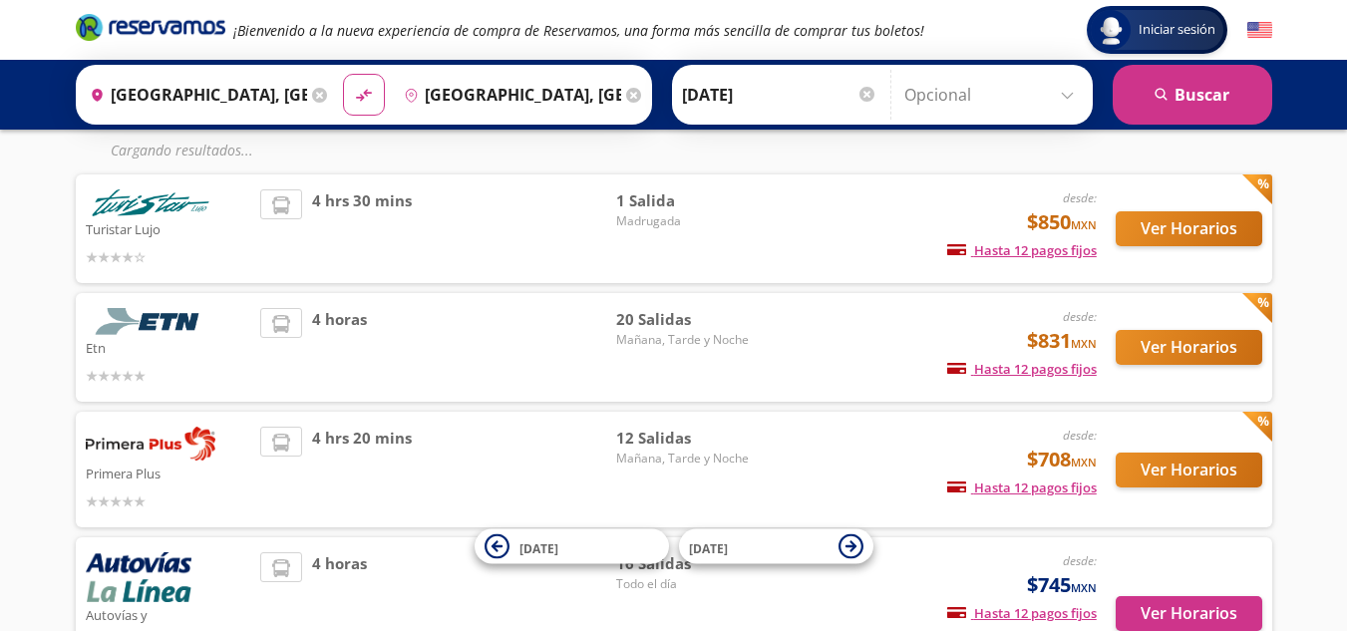
scroll to position [29, 0]
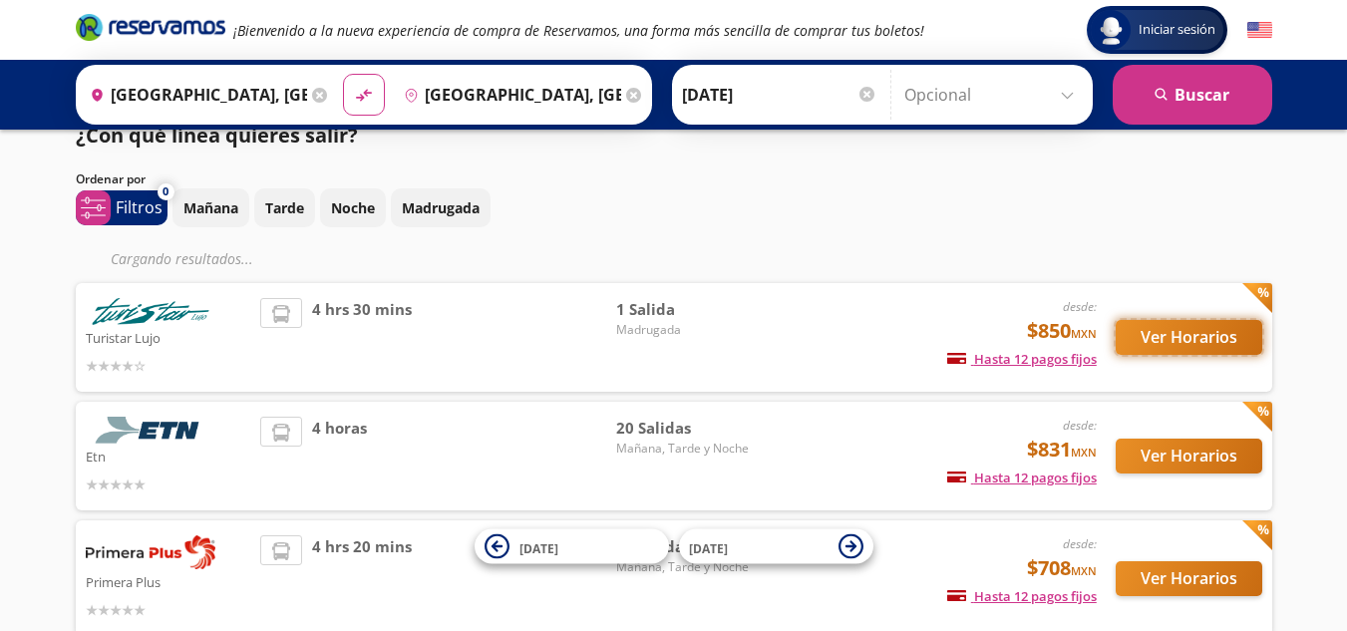
click at [1178, 322] on button "Ver Horarios" at bounding box center [1189, 337] width 147 height 35
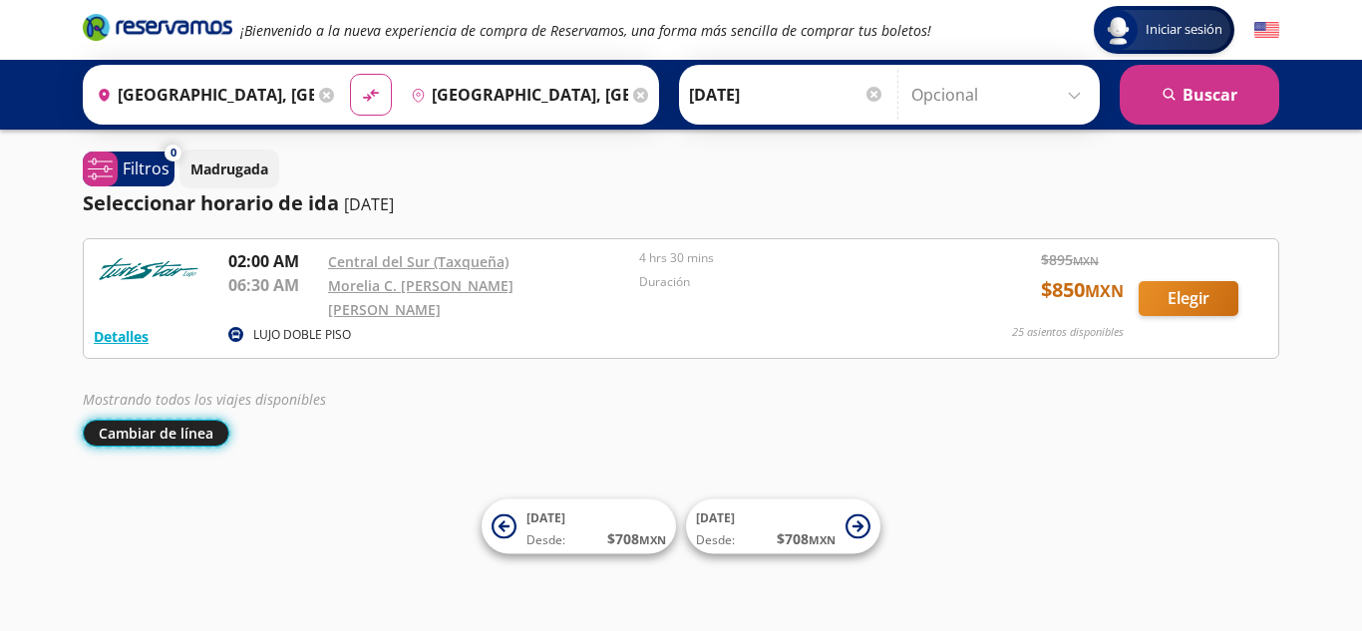
click at [160, 422] on button "Cambiar de línea" at bounding box center [156, 433] width 147 height 27
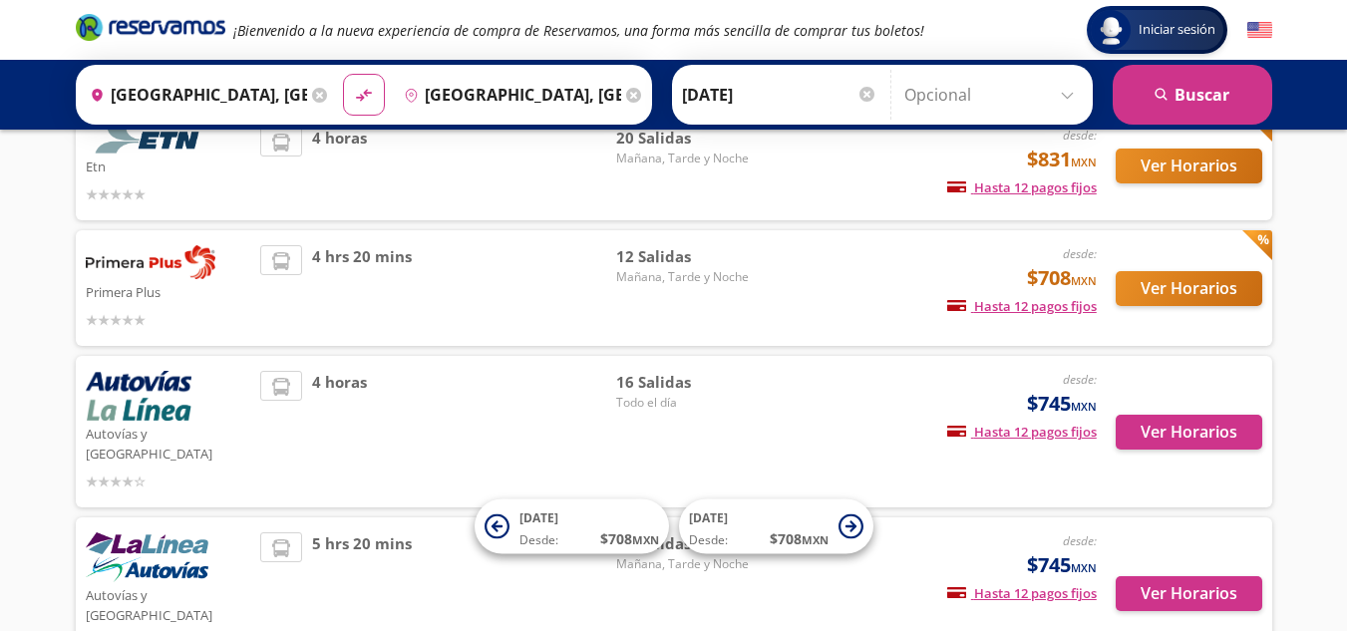
scroll to position [239, 0]
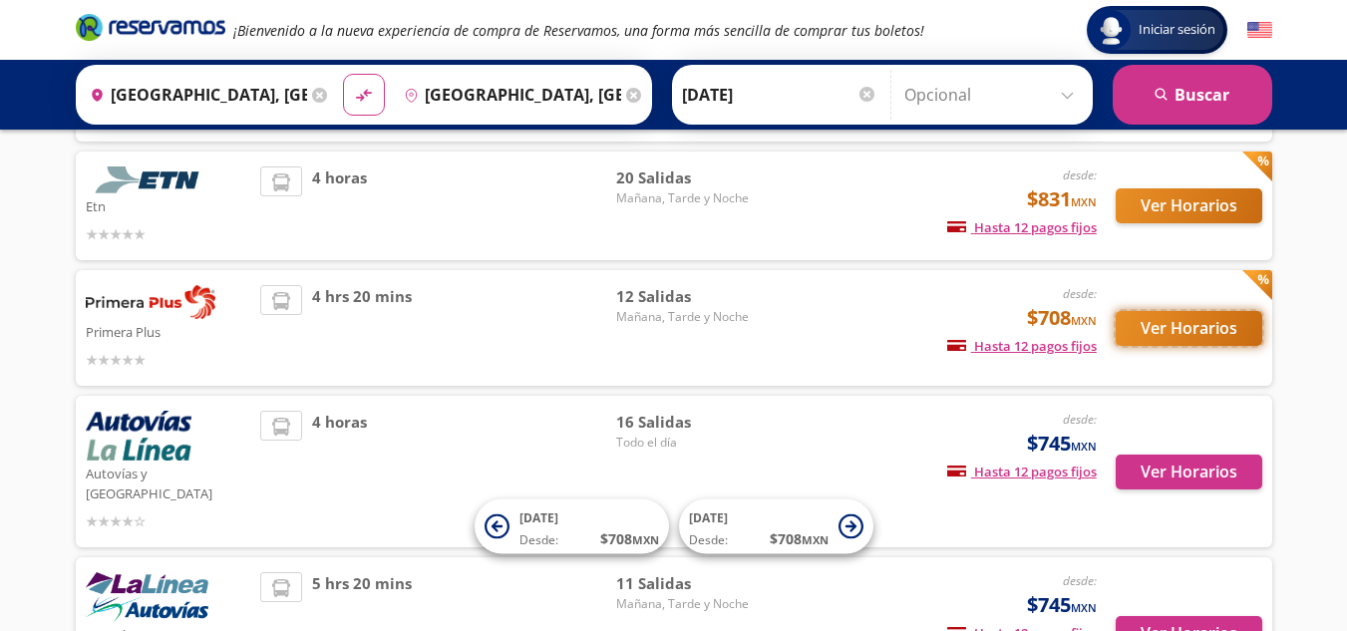
click at [1172, 333] on button "Ver Horarios" at bounding box center [1189, 328] width 147 height 35
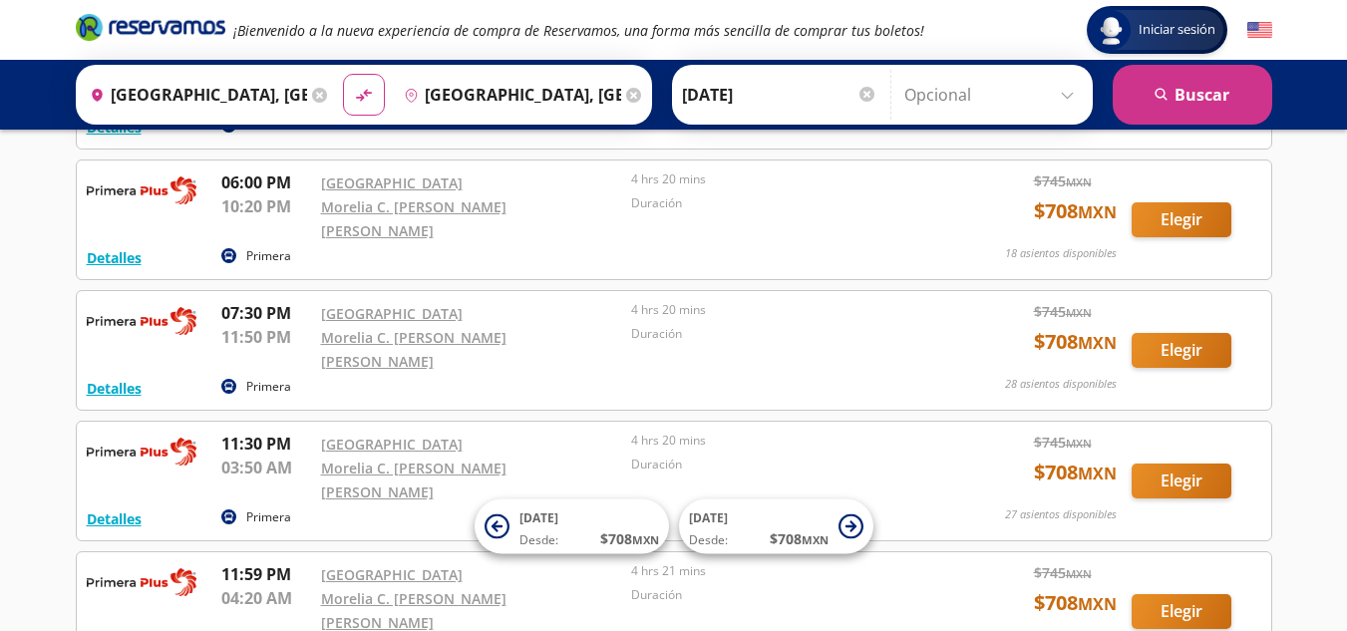
scroll to position [1197, 0]
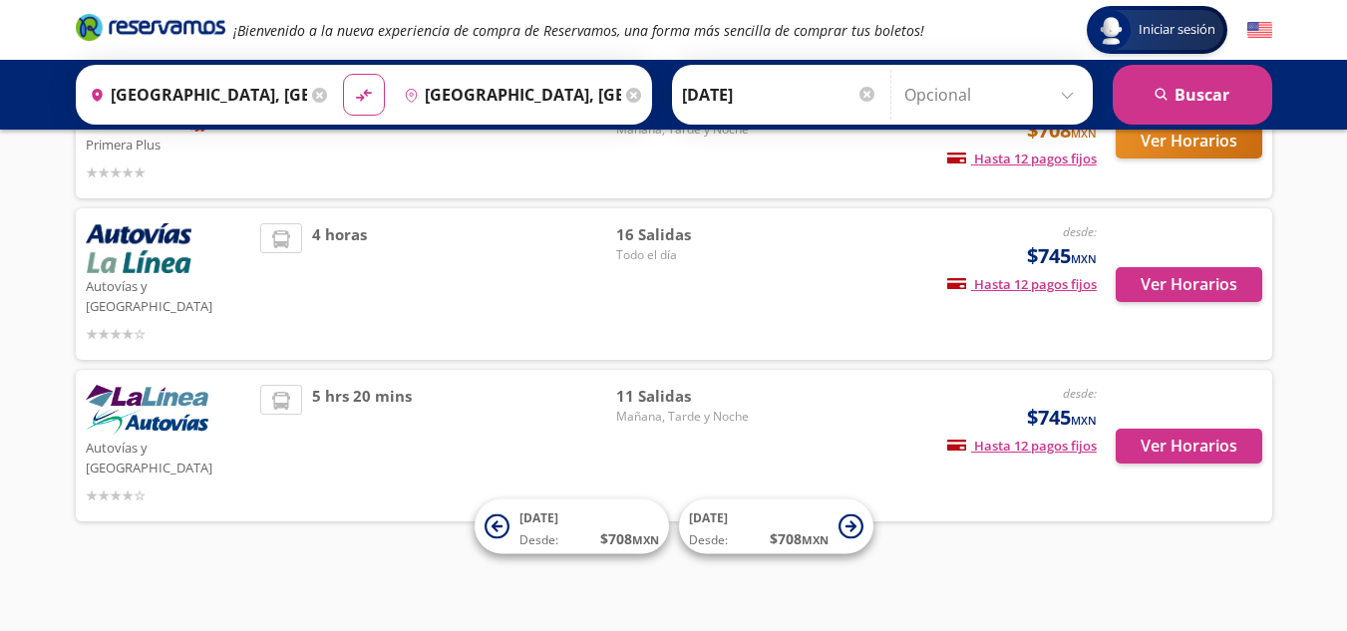
scroll to position [388, 0]
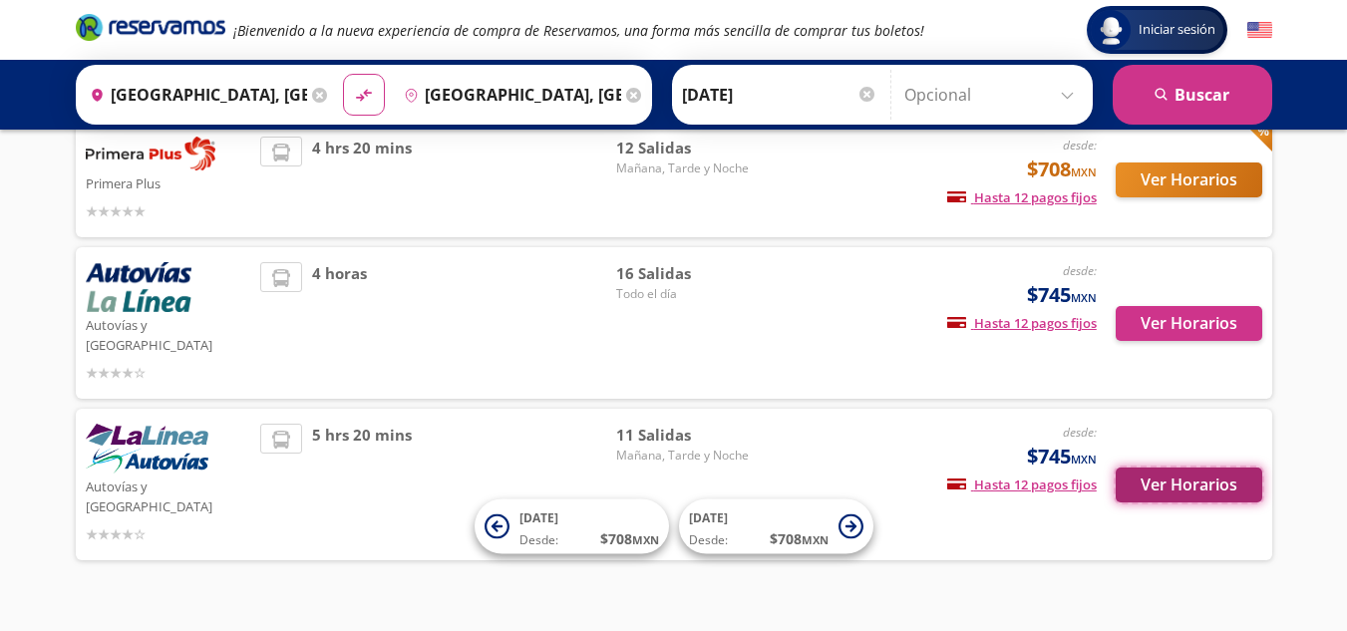
click at [1192, 468] on button "Ver Horarios" at bounding box center [1189, 485] width 147 height 35
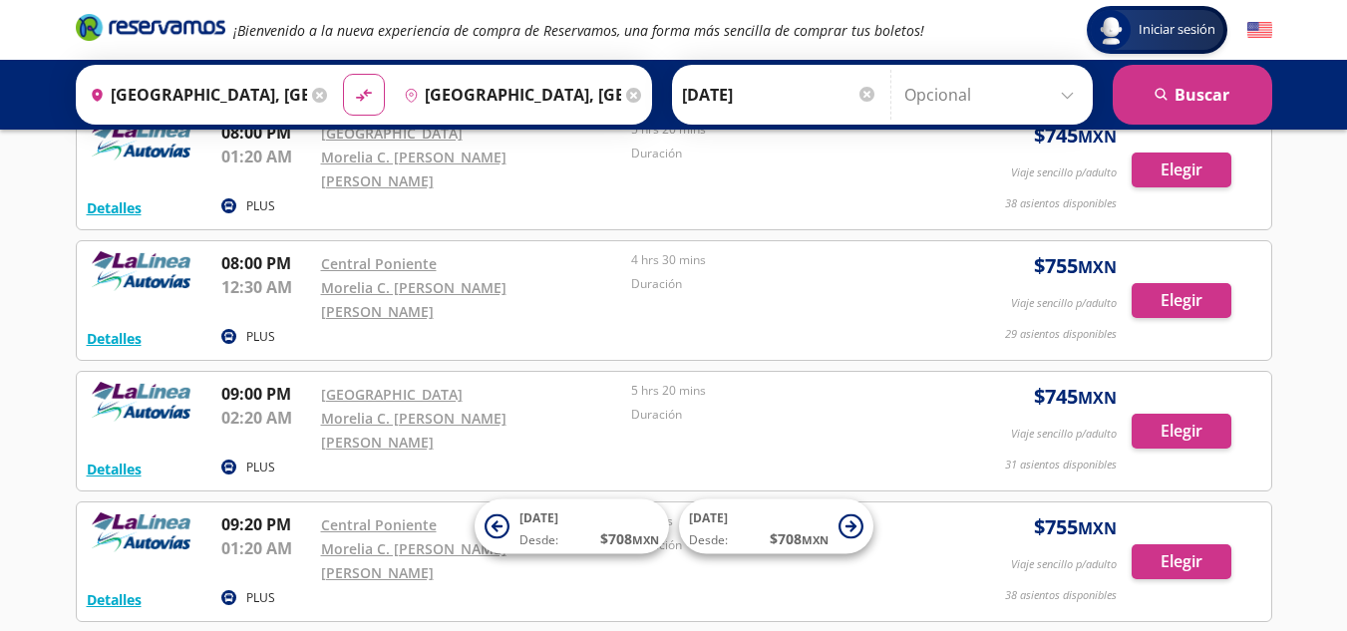
scroll to position [975, 0]
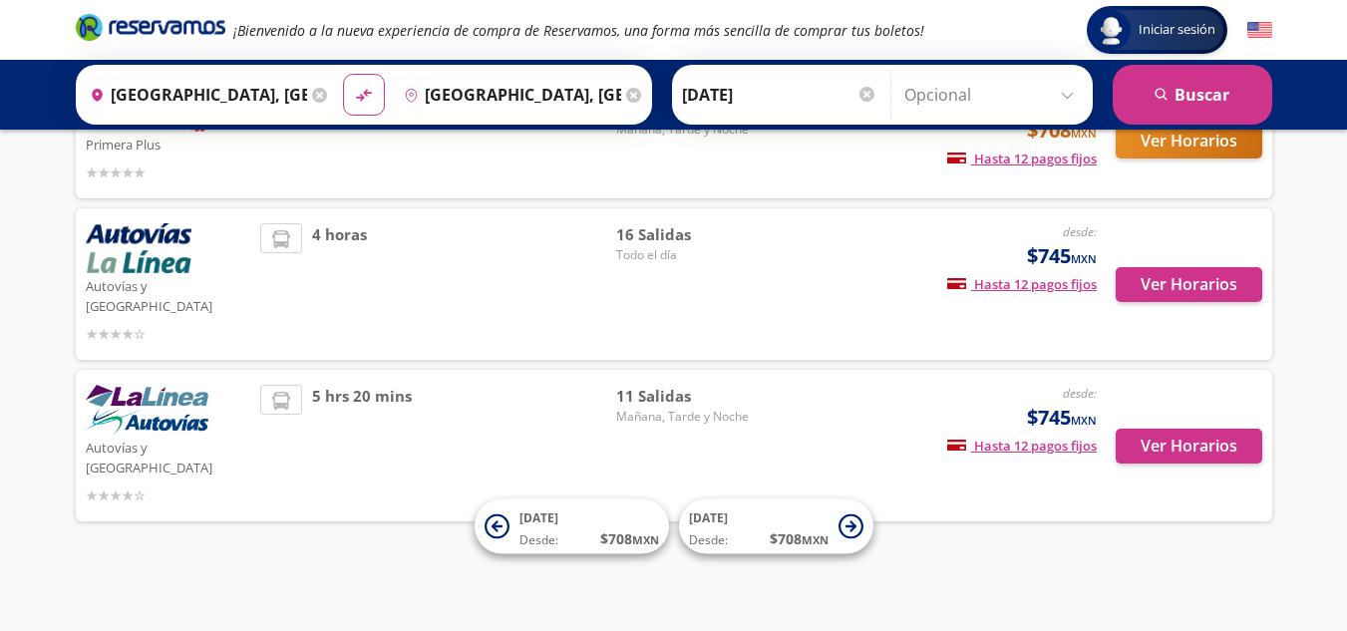
scroll to position [388, 0]
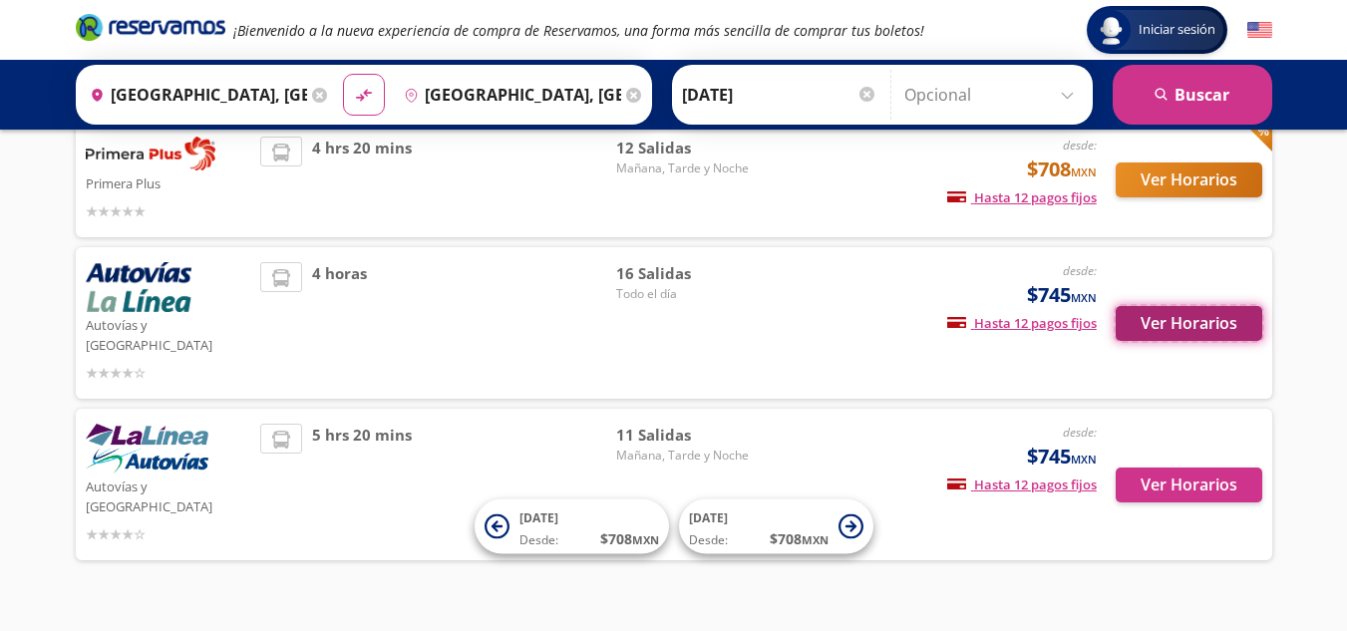
drag, startPoint x: 1172, startPoint y: 323, endPoint x: 1185, endPoint y: 323, distance: 13.0
click at [1185, 323] on button "Ver Horarios" at bounding box center [1189, 323] width 147 height 35
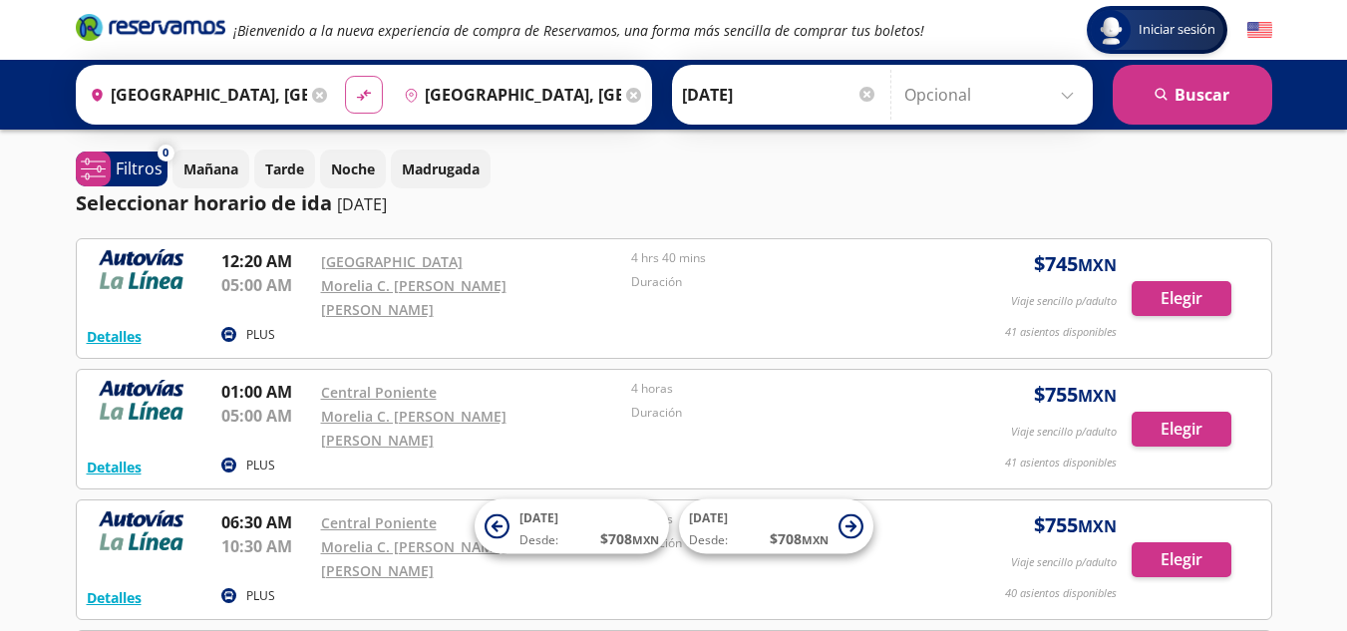
click at [369, 103] on button "material-symbols:compare-arrows-rounded" at bounding box center [364, 95] width 38 height 38
type input "[GEOGRAPHIC_DATA], [GEOGRAPHIC_DATA]"
click at [860, 95] on div at bounding box center [867, 94] width 15 height 15
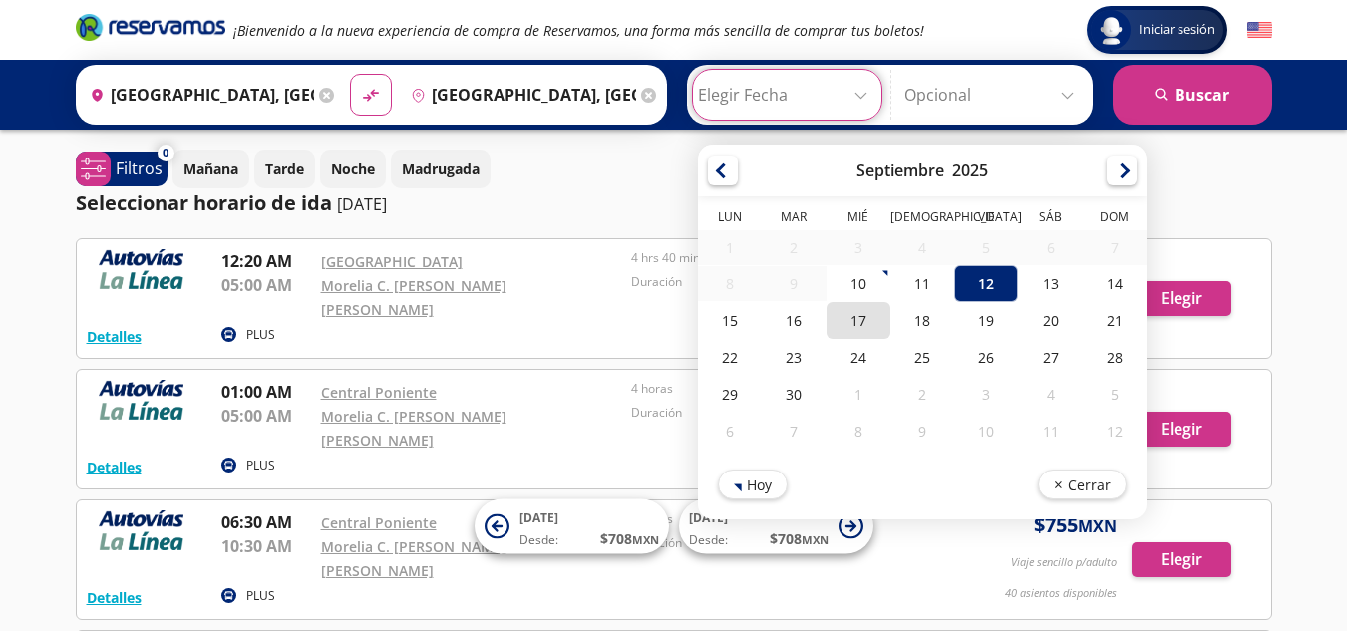
drag, startPoint x: 863, startPoint y: 325, endPoint x: 848, endPoint y: 326, distance: 15.0
click at [848, 326] on div "17" at bounding box center [858, 320] width 64 height 37
type input "[DATE]"
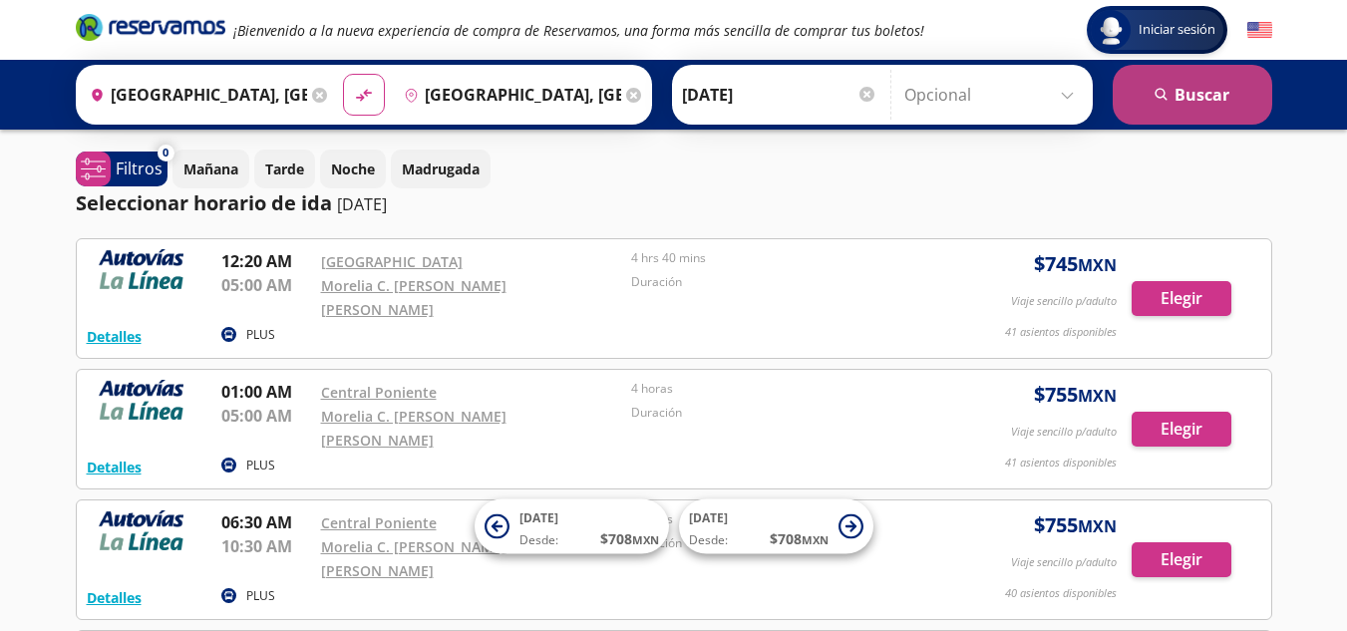
click at [1201, 87] on button "search [GEOGRAPHIC_DATA]" at bounding box center [1193, 95] width 160 height 60
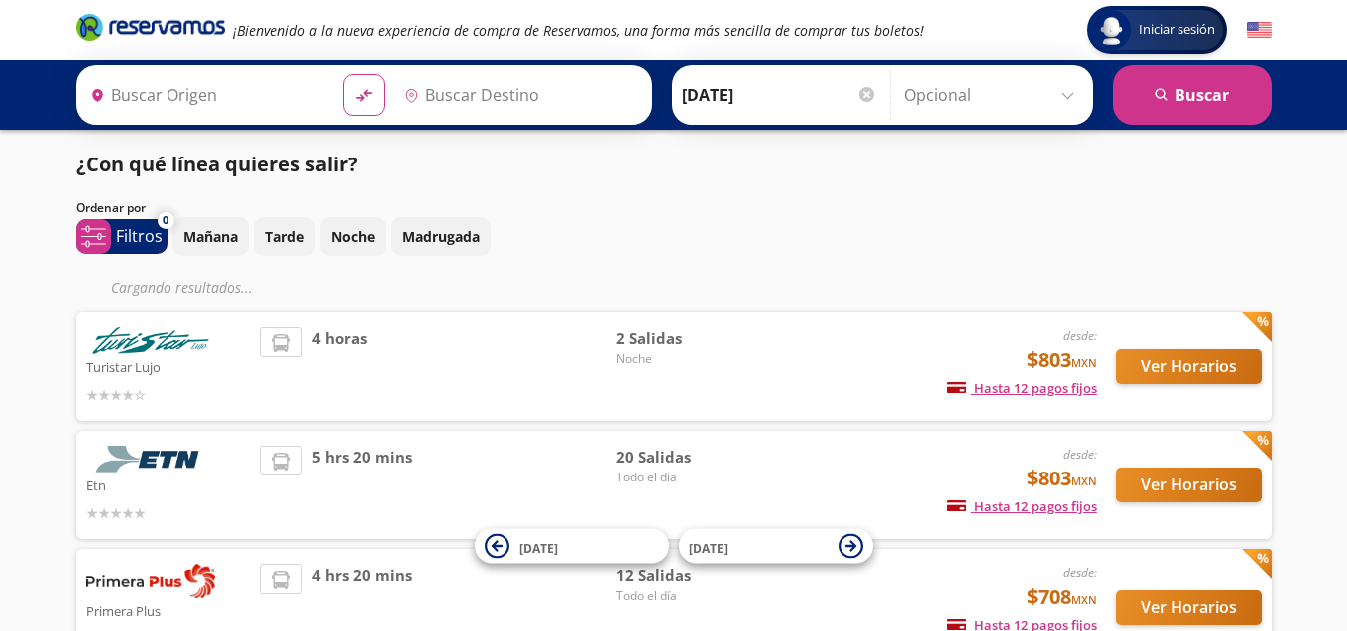
type input "[GEOGRAPHIC_DATA], [GEOGRAPHIC_DATA]"
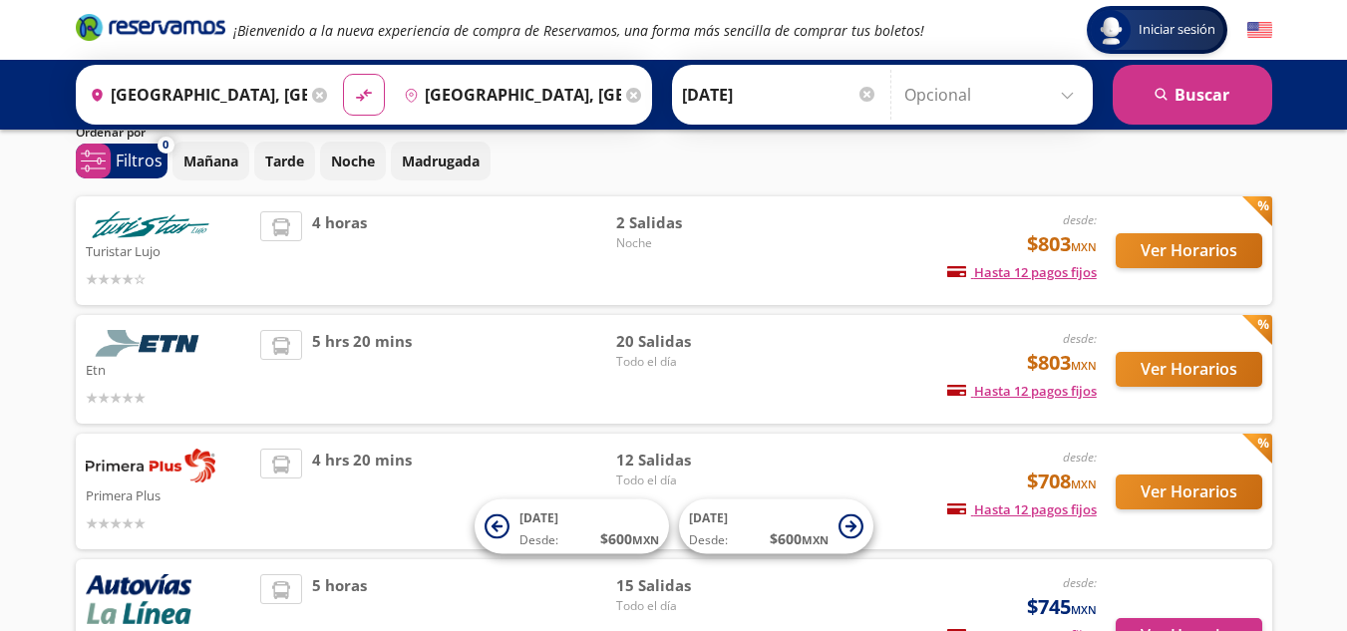
scroll to position [80, 0]
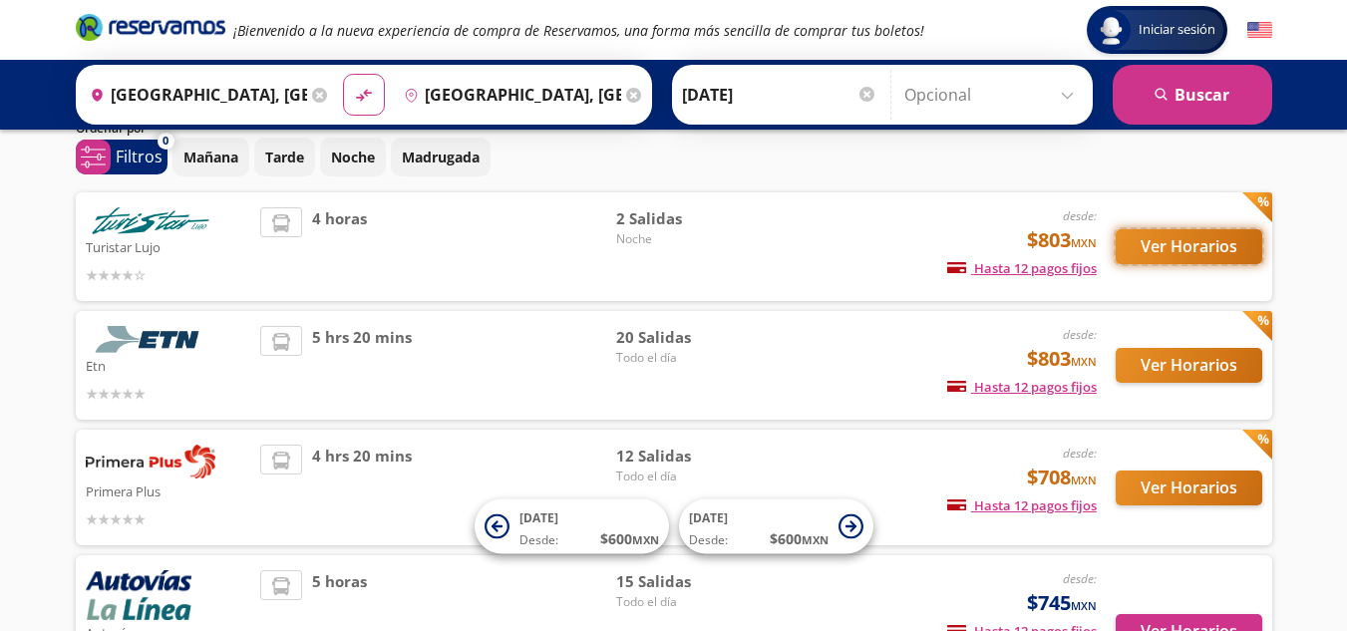
click at [1190, 241] on button "Ver Horarios" at bounding box center [1189, 246] width 147 height 35
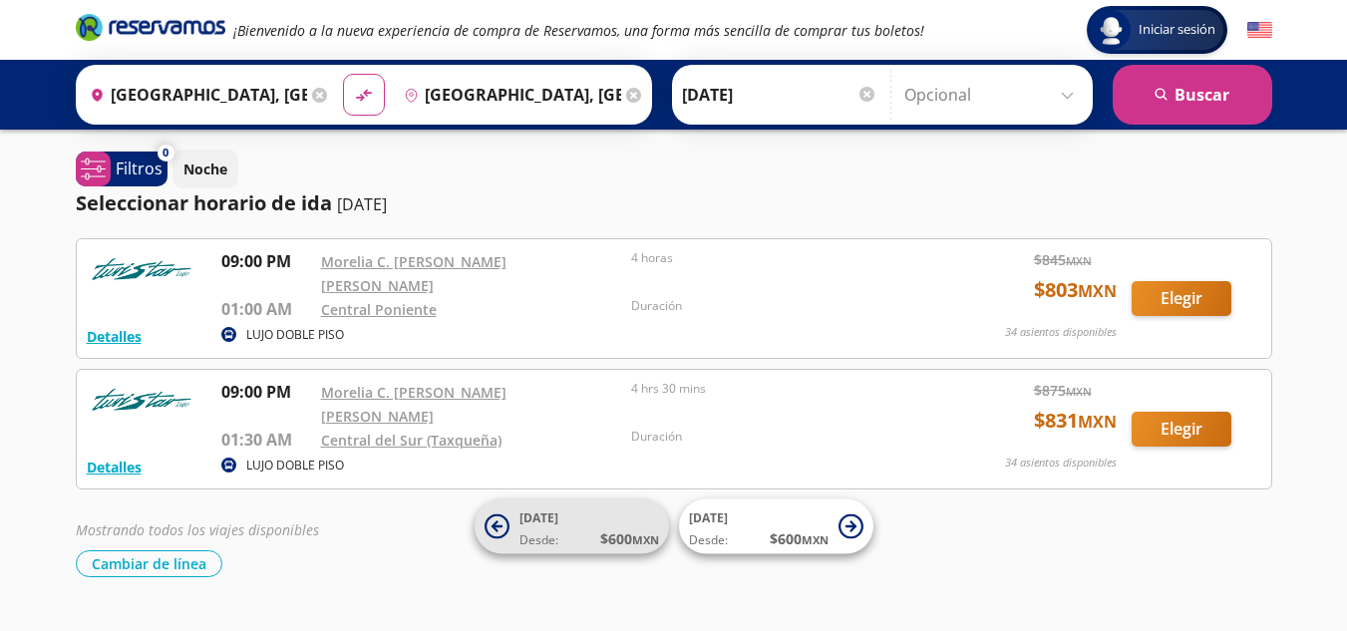
click at [541, 530] on span "Desde: $ 600 MXN" at bounding box center [590, 539] width 140 height 21
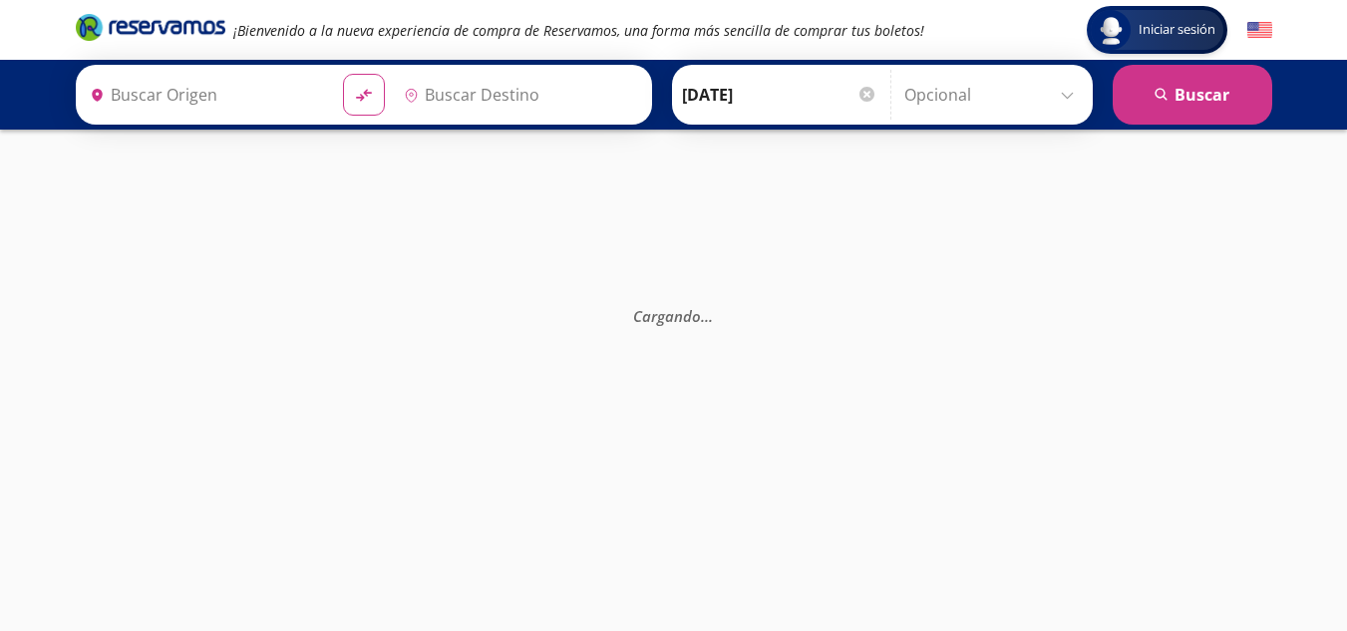
type input "[GEOGRAPHIC_DATA], [GEOGRAPHIC_DATA]"
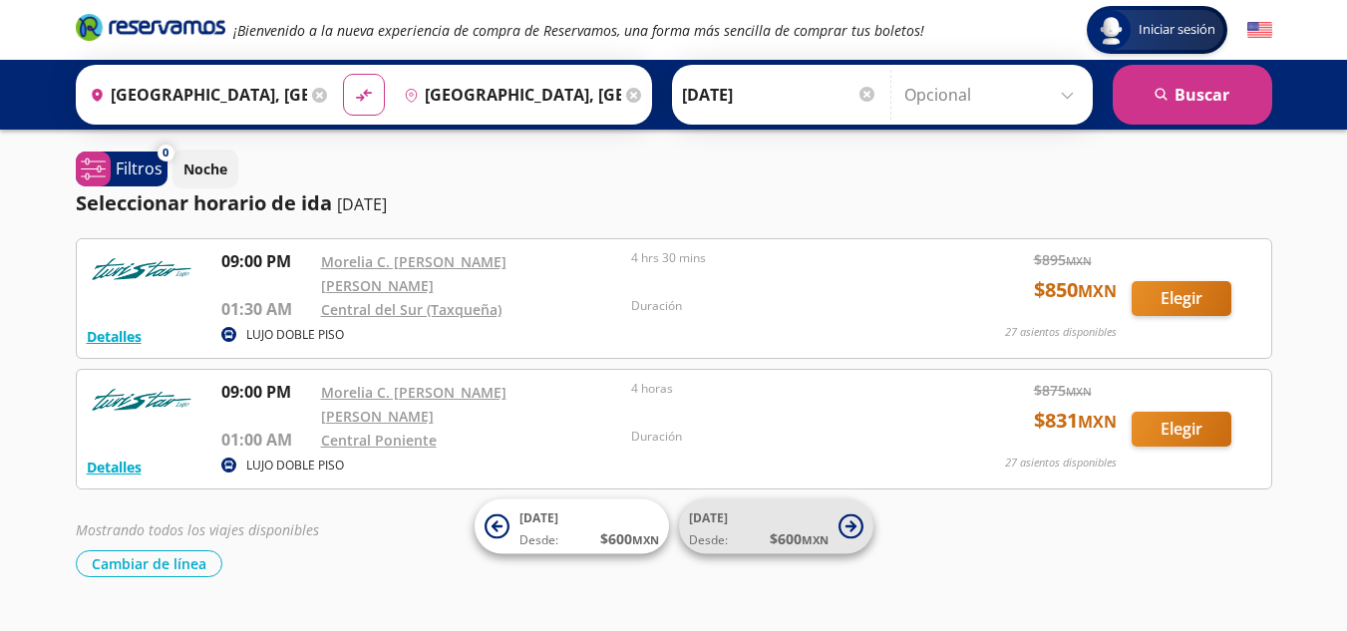
click at [835, 543] on button "[DATE] Desde: $ 600 MXN" at bounding box center [776, 527] width 194 height 55
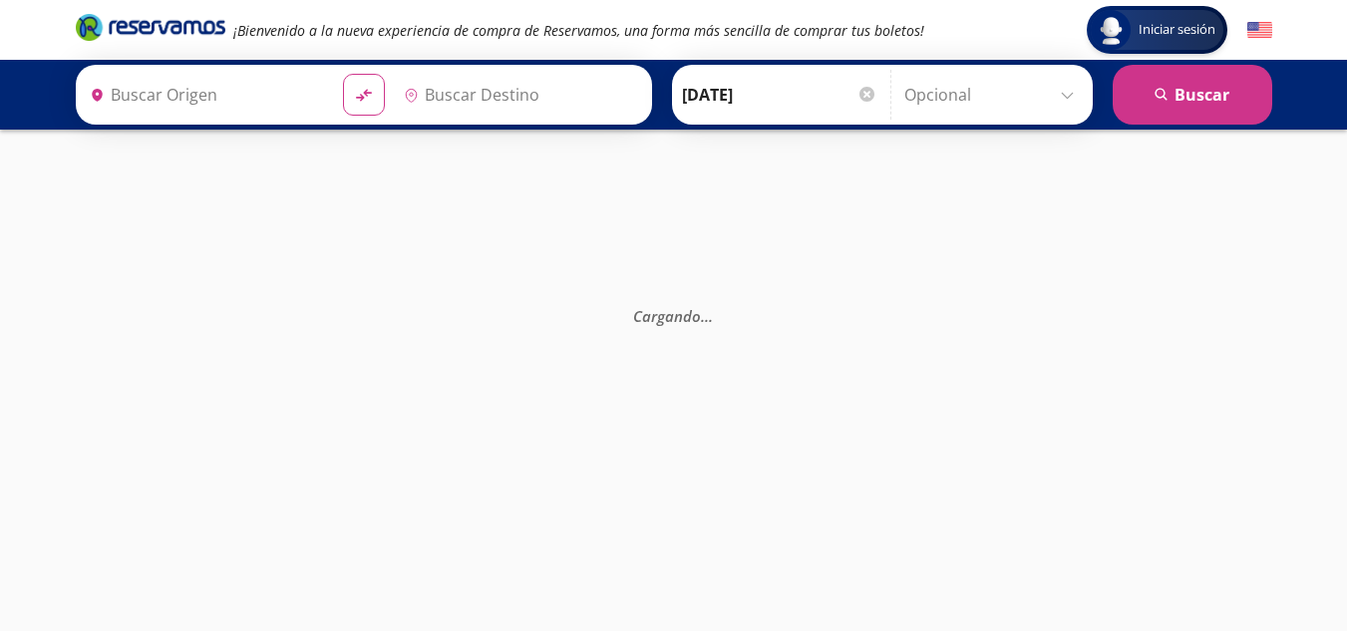
type input "[GEOGRAPHIC_DATA], [GEOGRAPHIC_DATA]"
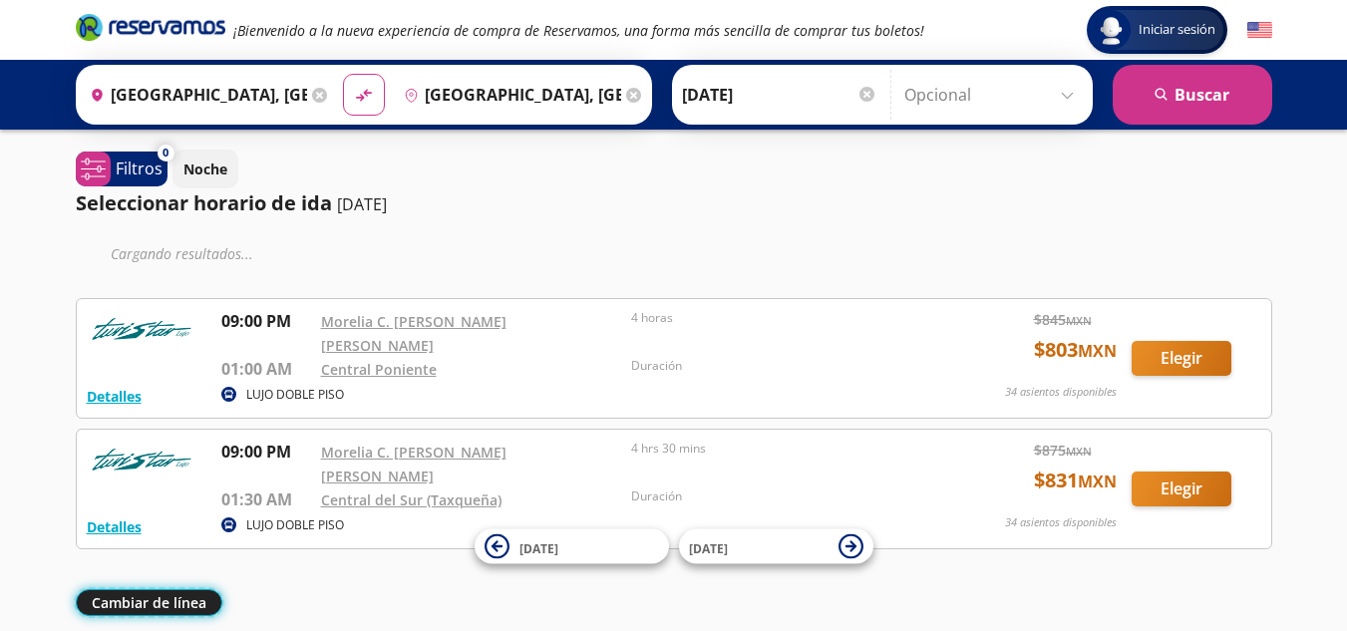
click at [178, 589] on button "Cambiar de línea" at bounding box center [149, 602] width 147 height 27
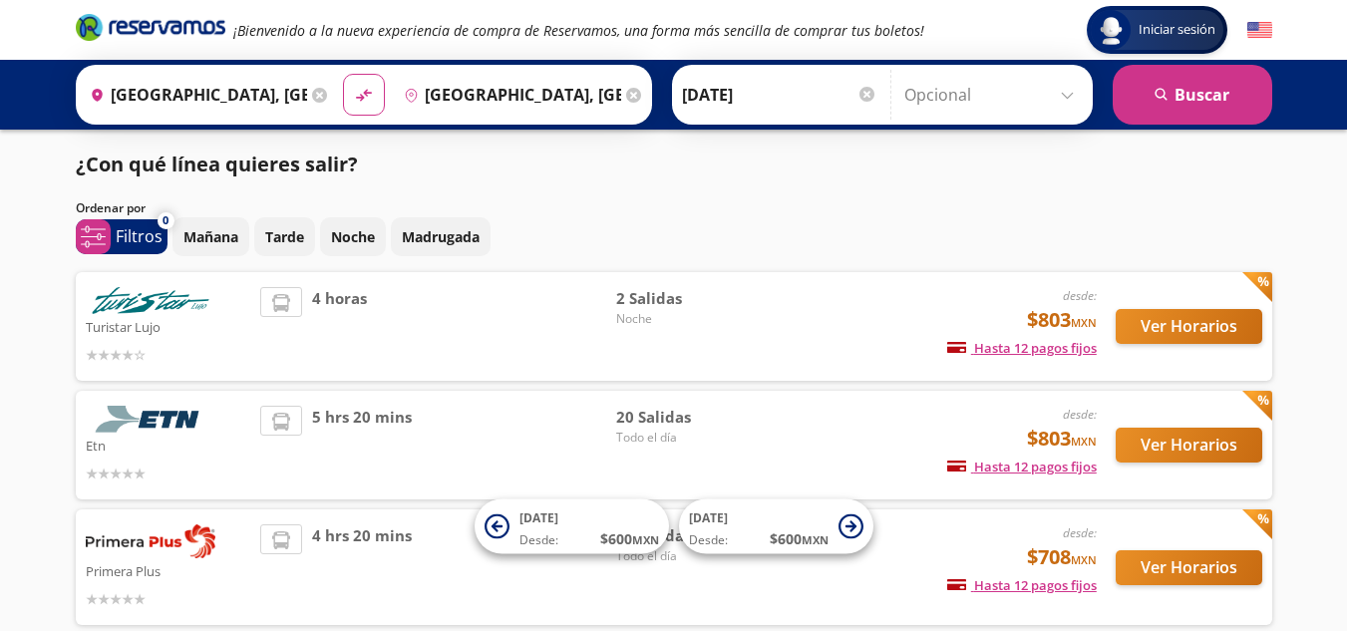
click at [31, 348] on div "Iniciar sesión Iniciar sesión ¡Bienvenido a la nueva experiencia de compra de R…" at bounding box center [673, 529] width 1347 height 1058
